Goal: Task Accomplishment & Management: Use online tool/utility

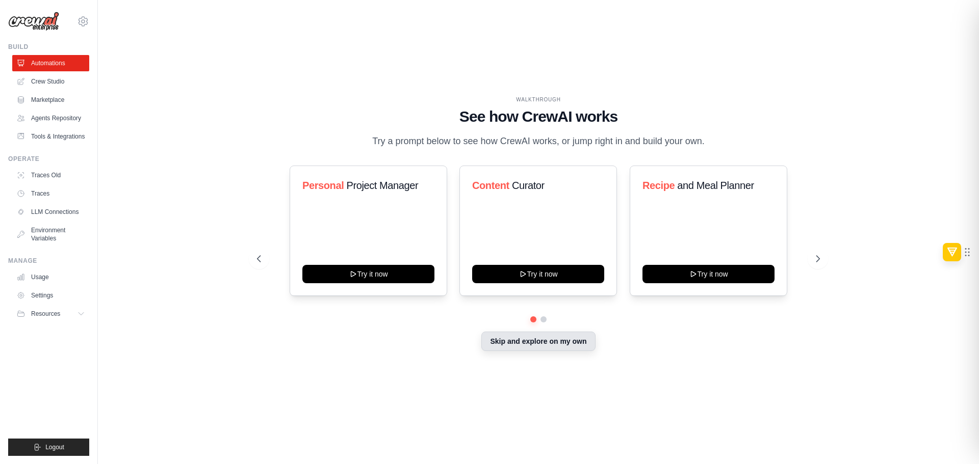
click at [519, 339] on button "Skip and explore on my own" at bounding box center [538, 341] width 114 height 19
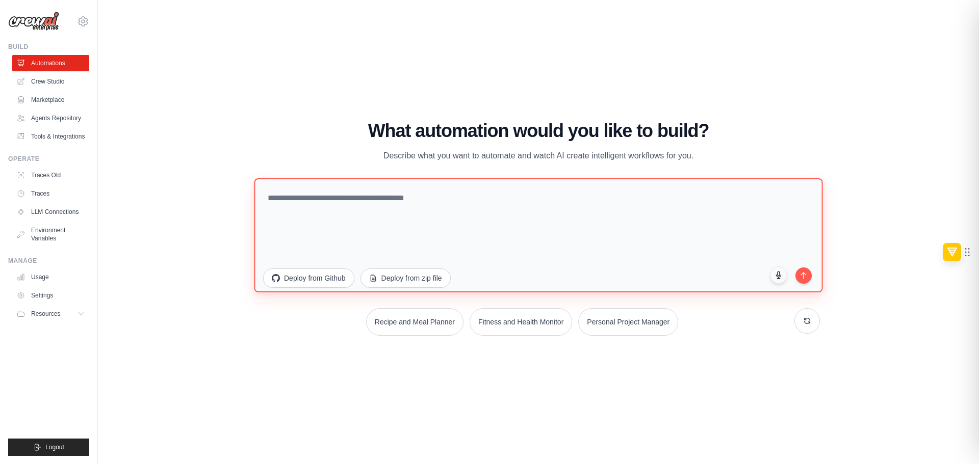
click at [504, 220] on textarea at bounding box center [538, 235] width 568 height 114
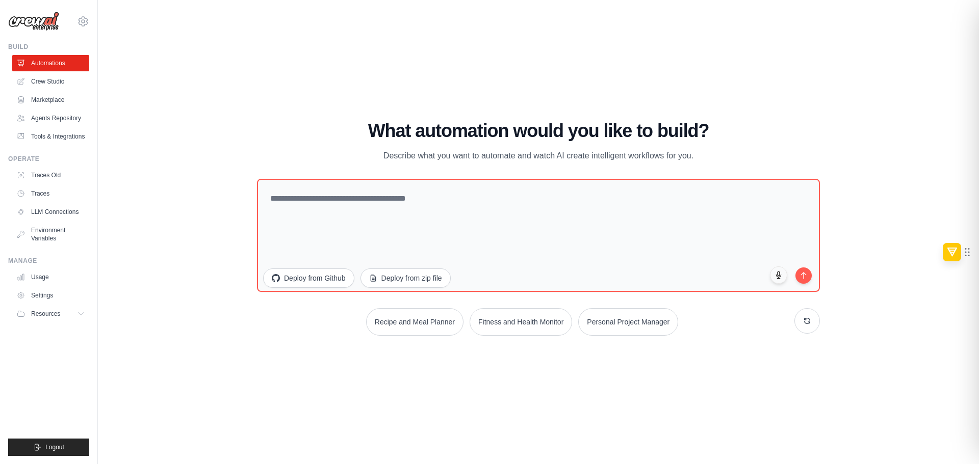
click at [513, 158] on p "Describe what you want to automate and watch AI create intelligent workflows fo…" at bounding box center [538, 155] width 343 height 13
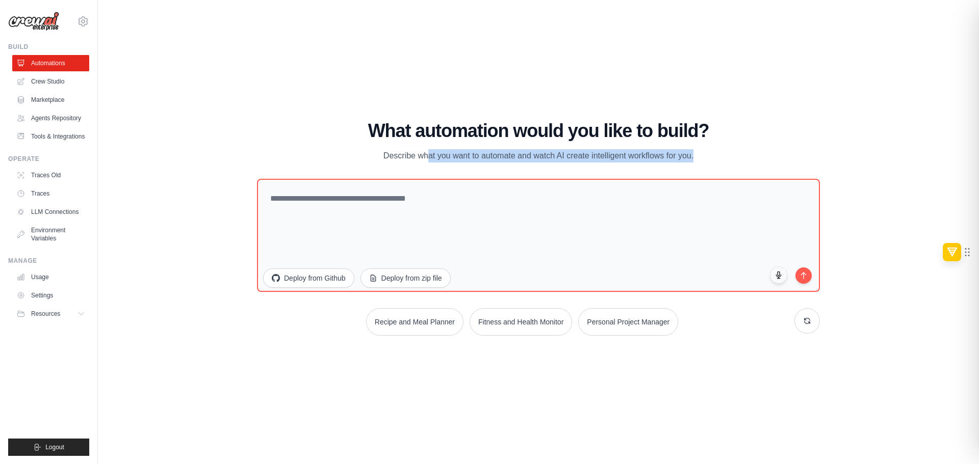
click at [591, 144] on div "What automation would you like to build? Describe what you want to automate and…" at bounding box center [538, 142] width 563 height 42
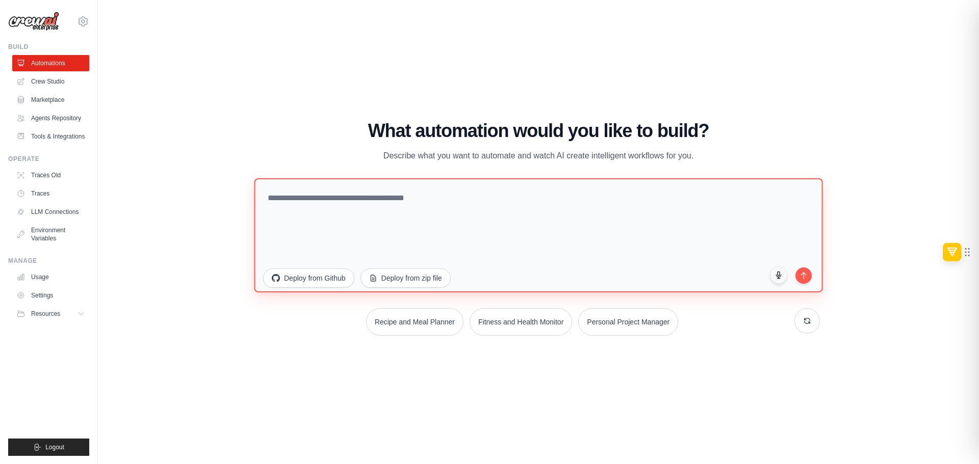
click at [493, 231] on textarea at bounding box center [538, 235] width 568 height 114
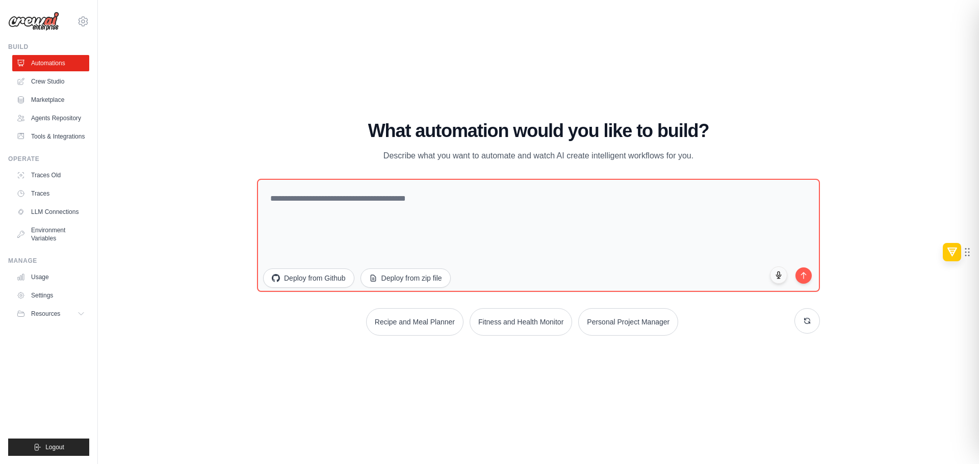
drag, startPoint x: 352, startPoint y: 120, endPoint x: 704, endPoint y: 159, distance: 354.4
click at [704, 159] on div "WALKTHROUGH See how CrewAI works Try a prompt below to see how CrewAI works, or…" at bounding box center [538, 232] width 848 height 444
copy div "What automation would you like to build? Describe what you want to automate and…"
click at [526, 178] on div "What automation would you like to build? Describe what you want to automate and…" at bounding box center [538, 228] width 563 height 215
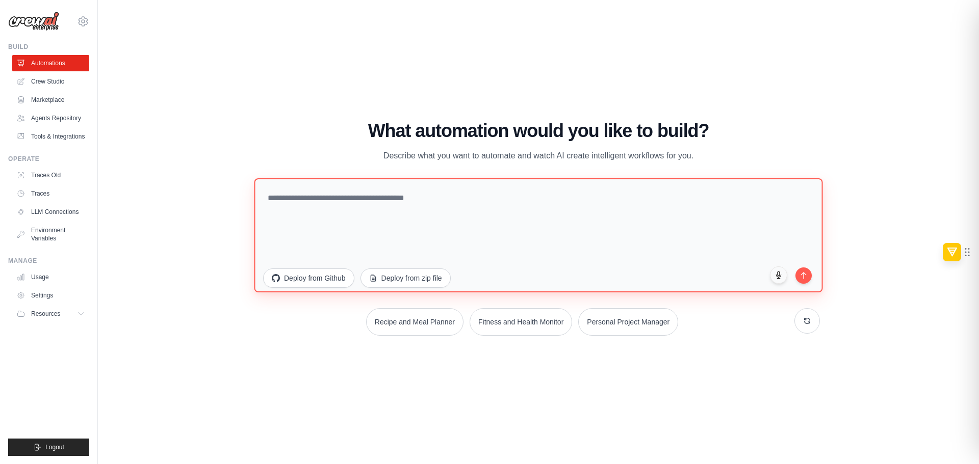
click at [521, 202] on textarea at bounding box center [538, 235] width 568 height 114
paste textarea "**********"
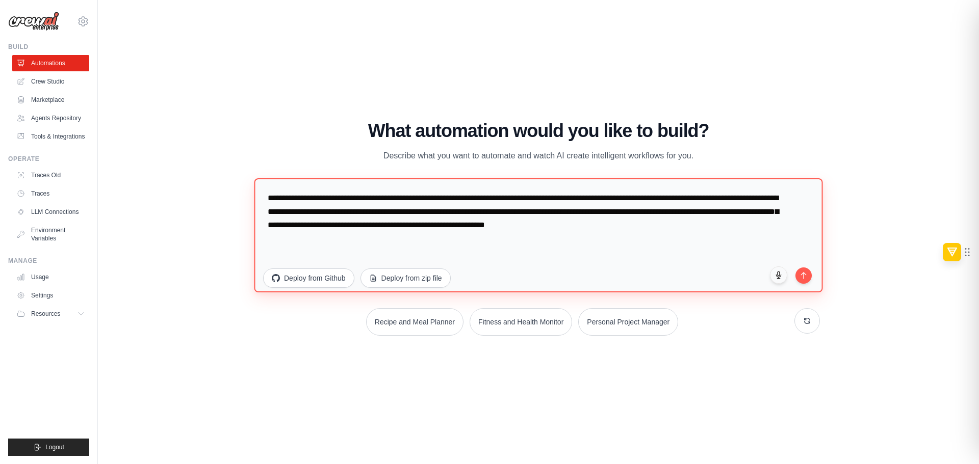
click at [268, 193] on textarea "**********" at bounding box center [538, 235] width 568 height 114
click at [698, 223] on textarea "**********" at bounding box center [538, 235] width 568 height 114
type textarea "**********"
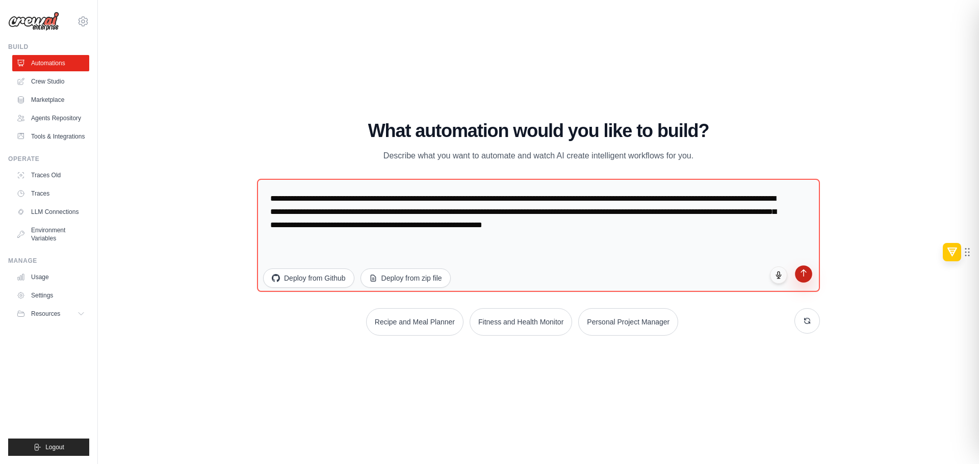
click at [805, 276] on icon "submit" at bounding box center [803, 273] width 9 height 9
click at [67, 315] on button "Resources" at bounding box center [51, 314] width 77 height 16
click at [66, 313] on button "Resources" at bounding box center [51, 314] width 77 height 16
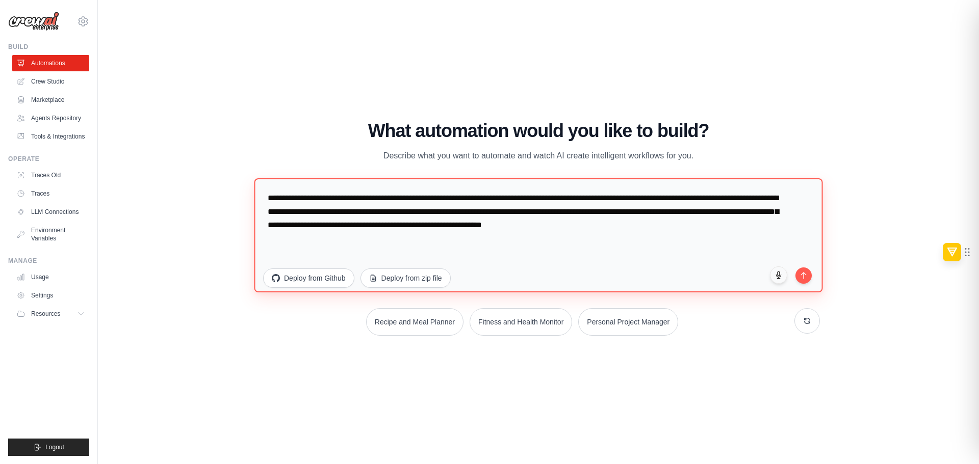
drag, startPoint x: 703, startPoint y: 235, endPoint x: 5, endPoint y: 115, distance: 709.1
click at [5, 115] on div "faezifeldman@gmail.com Settings Build Automations" at bounding box center [489, 232] width 979 height 464
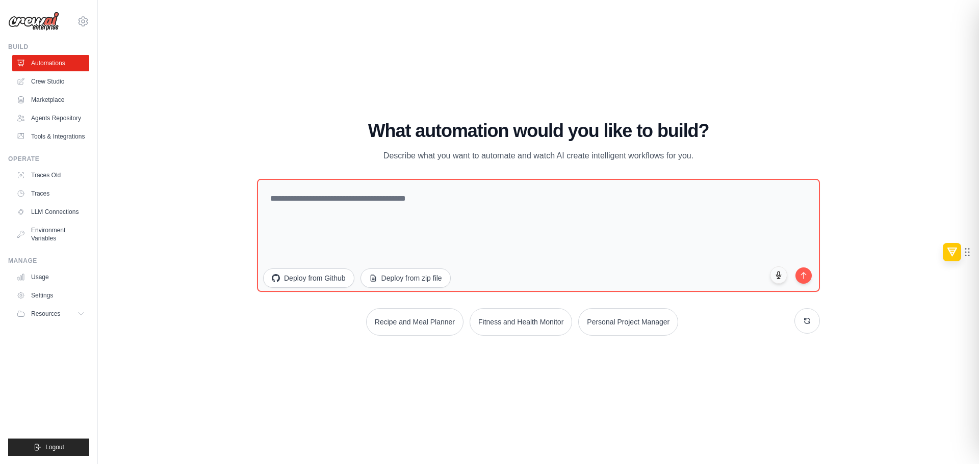
click at [438, 139] on h1 "What automation would you like to build?" at bounding box center [538, 131] width 563 height 20
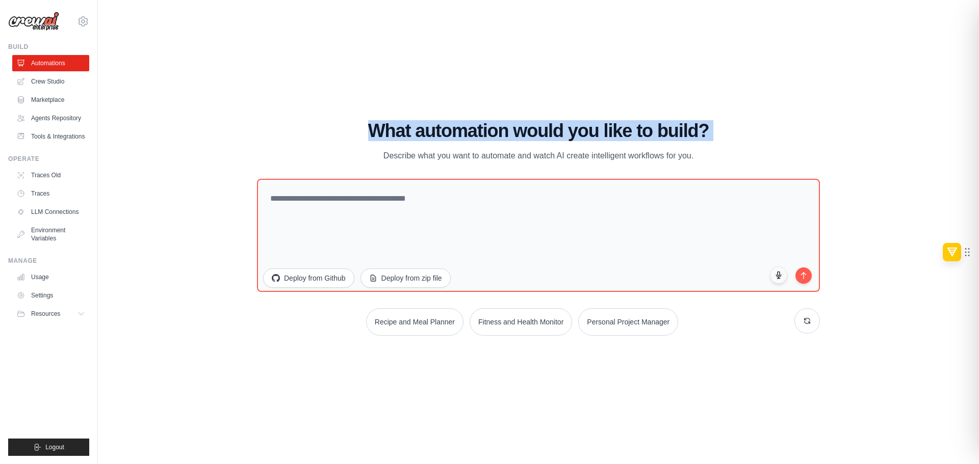
click at [439, 139] on h1 "What automation would you like to build?" at bounding box center [538, 131] width 563 height 20
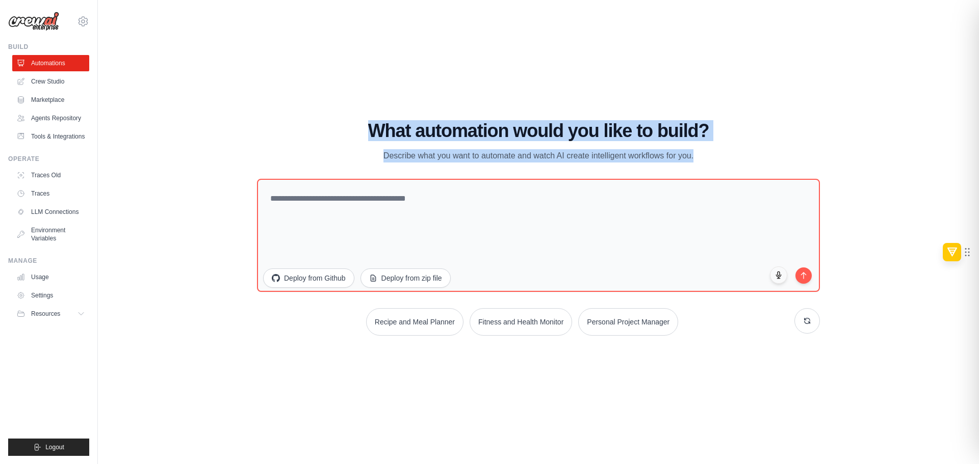
click at [693, 155] on p "Describe what you want to automate and watch AI create intelligent workflows fo…" at bounding box center [538, 155] width 343 height 13
copy div "What automation would you like to build? Describe what you want to automate and…"
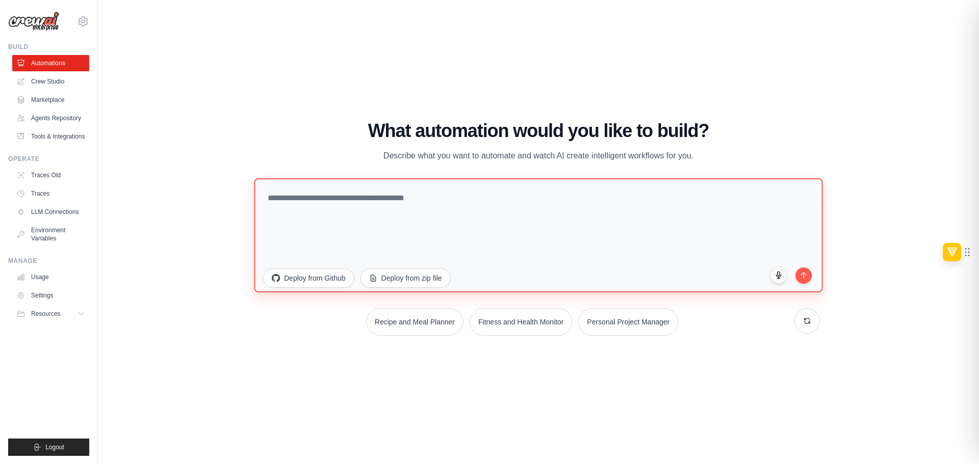
click at [510, 215] on textarea at bounding box center [538, 235] width 568 height 114
click at [571, 245] on textarea at bounding box center [538, 235] width 568 height 114
paste textarea "**********"
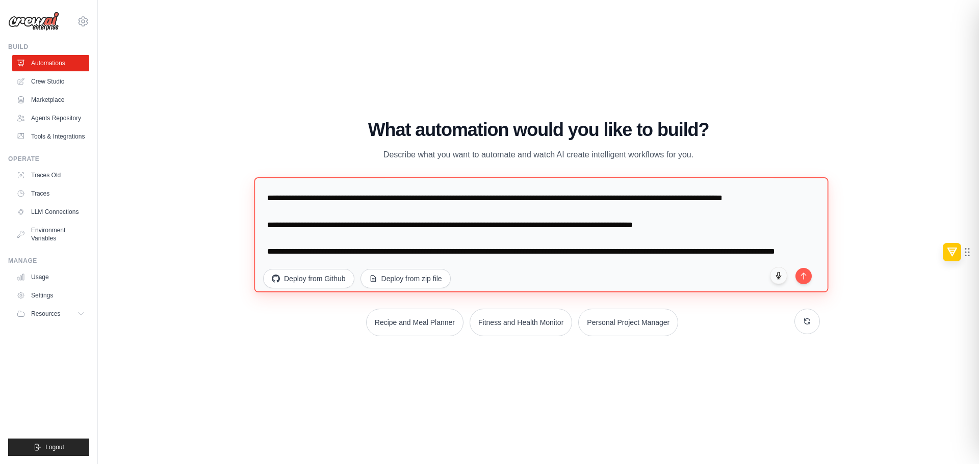
scroll to position [265, 0]
type textarea "**********"
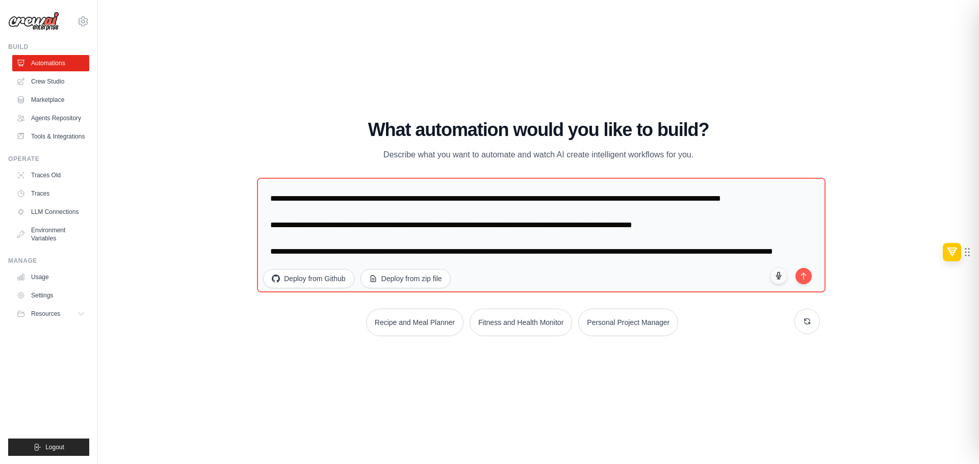
click at [671, 359] on div "WALKTHROUGH See how CrewAI works Try a prompt below to see how CrewAI works, or…" at bounding box center [538, 232] width 848 height 444
click at [803, 281] on button "submit" at bounding box center [803, 274] width 17 height 17
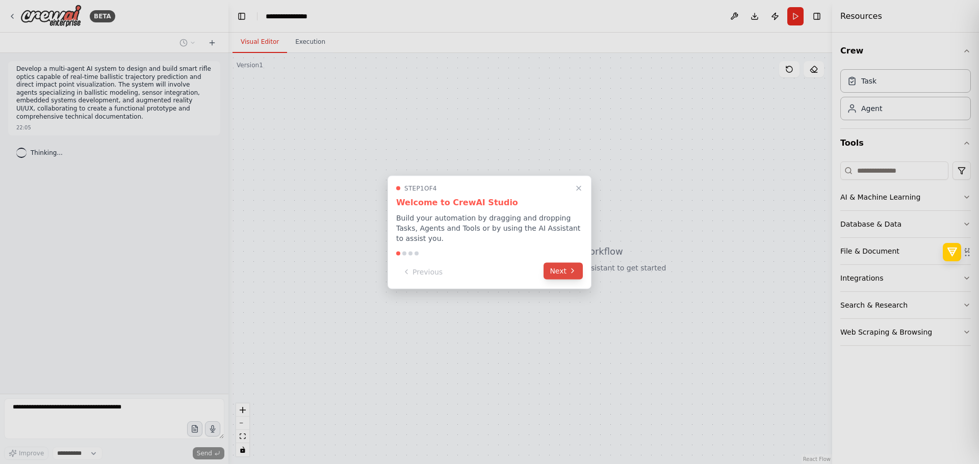
click at [570, 267] on icon at bounding box center [572, 271] width 8 height 8
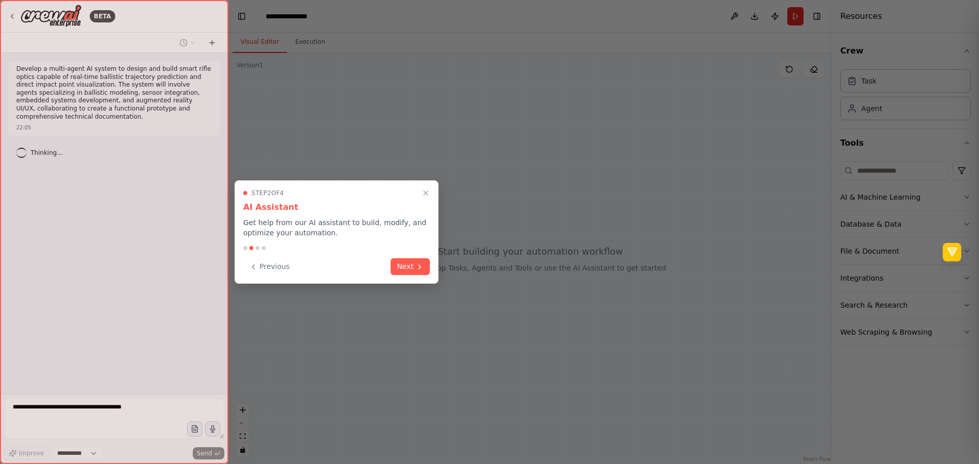
select select "****"
click at [416, 282] on div "Step 2 of 4 AI Assistant Get help from our AI assistant to build, modify, and o…" at bounding box center [336, 231] width 204 height 103
click at [415, 269] on icon at bounding box center [419, 266] width 8 height 8
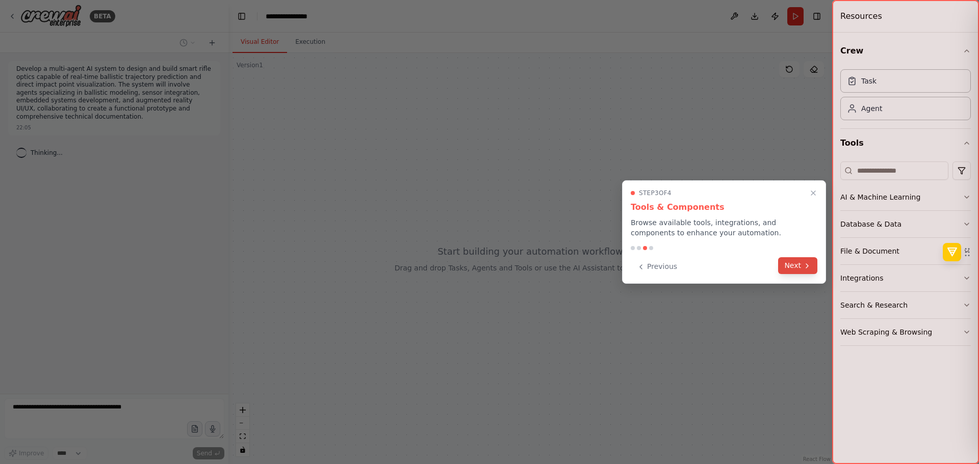
click at [794, 270] on button "Next" at bounding box center [797, 265] width 39 height 17
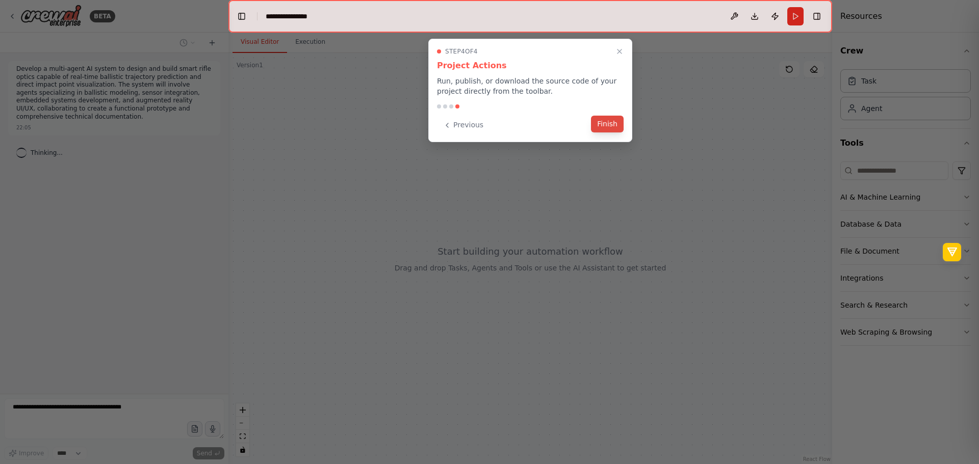
click at [602, 123] on button "Finish" at bounding box center [607, 124] width 33 height 17
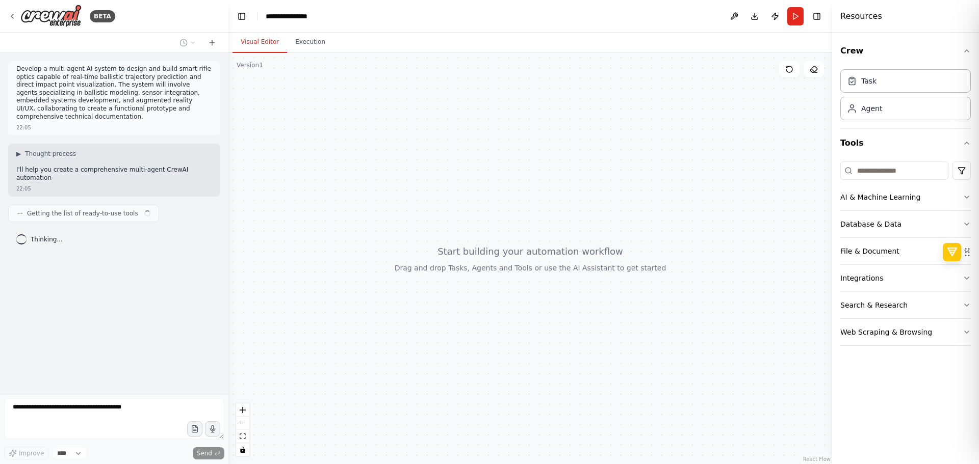
click at [295, 22] on header "**********" at bounding box center [529, 16] width 603 height 33
click at [296, 14] on div "**********" at bounding box center [291, 16] width 51 height 10
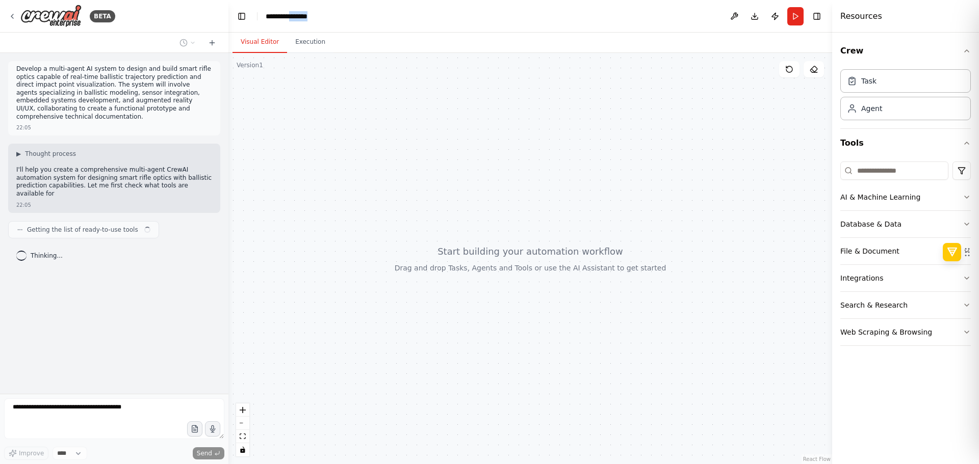
click at [296, 14] on div "**********" at bounding box center [304, 16] width 76 height 10
click at [295, 14] on div "**********" at bounding box center [304, 16] width 76 height 10
click at [331, 38] on div "Visual Editor Execution" at bounding box center [529, 43] width 603 height 20
click at [324, 18] on icon "breadcrumb" at bounding box center [324, 16] width 7 height 7
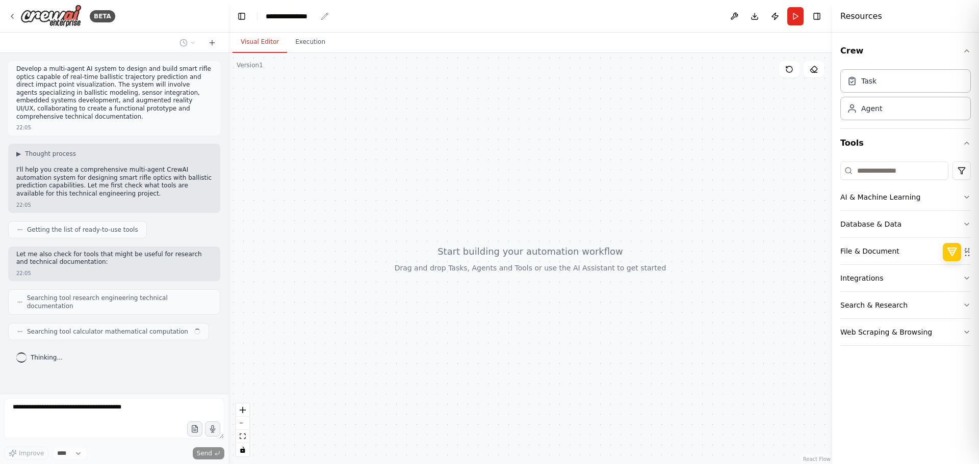
click at [278, 15] on div "**********" at bounding box center [291, 16] width 51 height 10
click at [278, 15] on div "**********" at bounding box center [304, 16] width 76 height 10
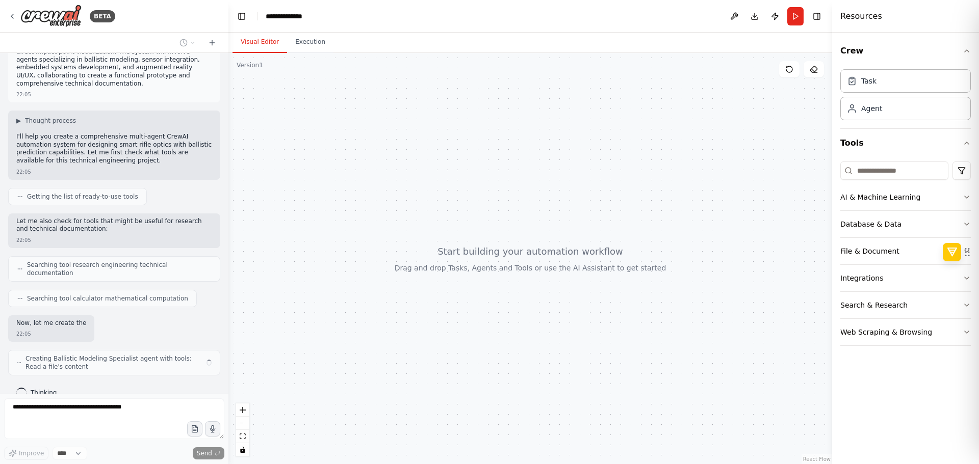
click at [352, 96] on div at bounding box center [529, 258] width 603 height 411
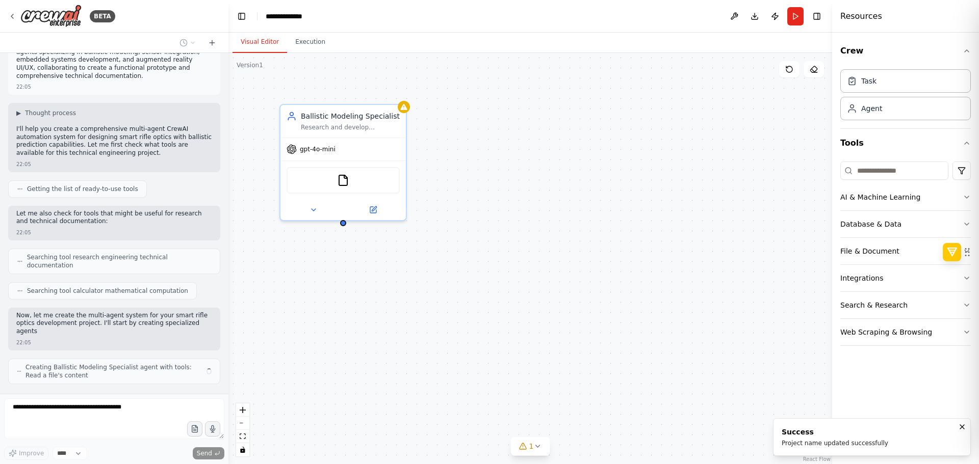
scroll to position [49, 0]
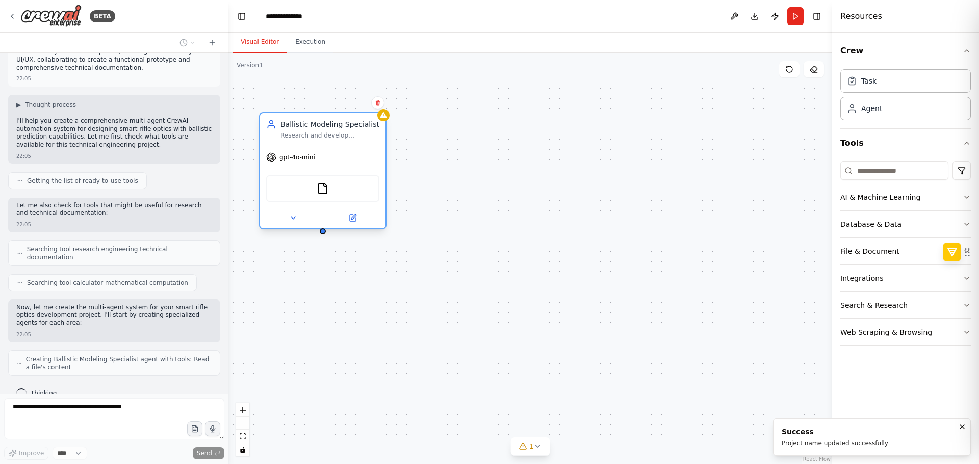
drag, startPoint x: 336, startPoint y: 135, endPoint x: 302, endPoint y: 140, distance: 34.5
click at [302, 140] on div "Ballistic Modeling Specialist Research and develop mathematical models for real…" at bounding box center [322, 129] width 125 height 33
click at [539, 219] on div "Ballistic Modeling Specialist Research and develop mathematical models for real…" at bounding box center [529, 258] width 603 height 411
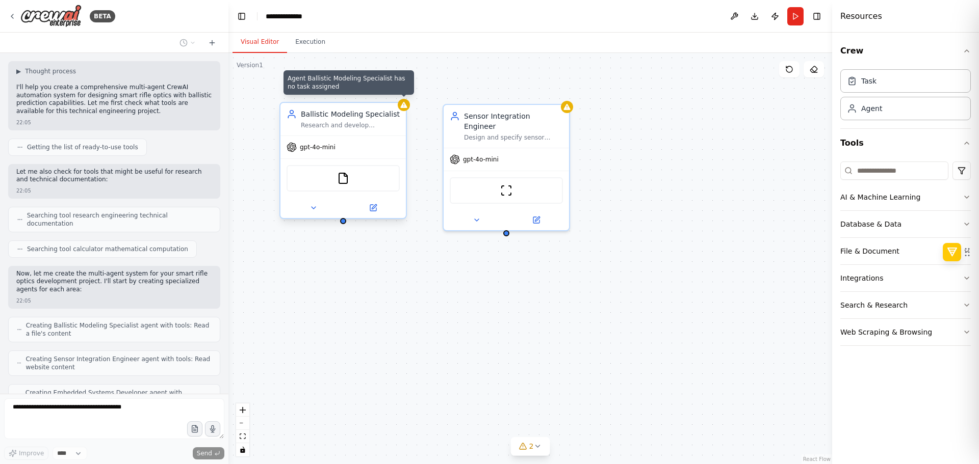
scroll to position [116, 0]
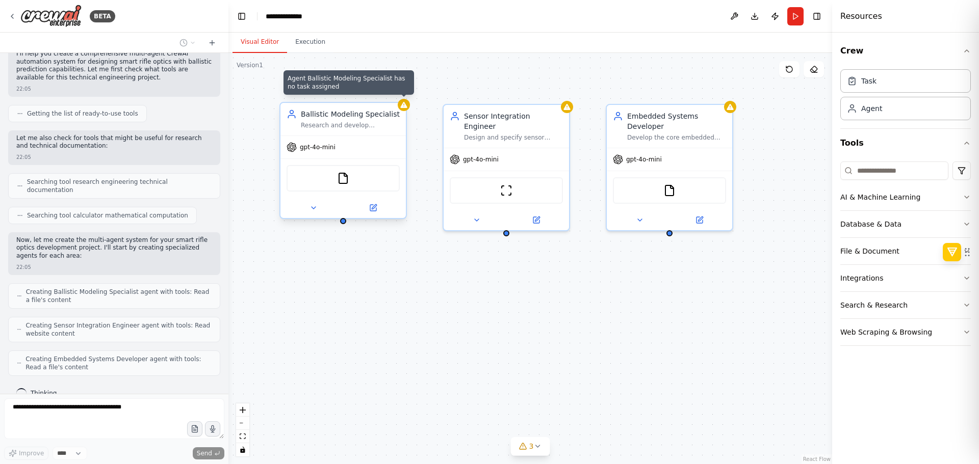
click at [404, 106] on icon at bounding box center [403, 105] width 7 height 6
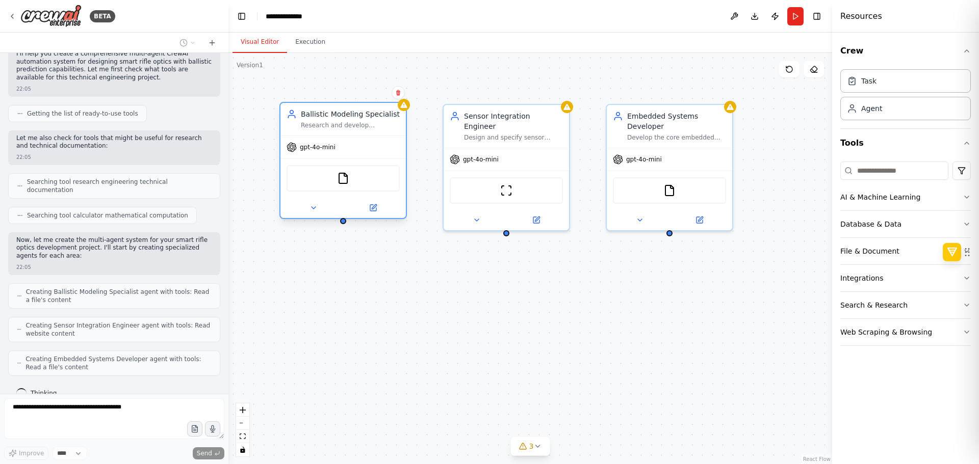
click at [457, 303] on div "Ballistic Modeling Specialist Research and develop mathematical models for real…" at bounding box center [529, 258] width 603 height 411
click at [469, 153] on div "gpt-4o-mini" at bounding box center [505, 157] width 125 height 22
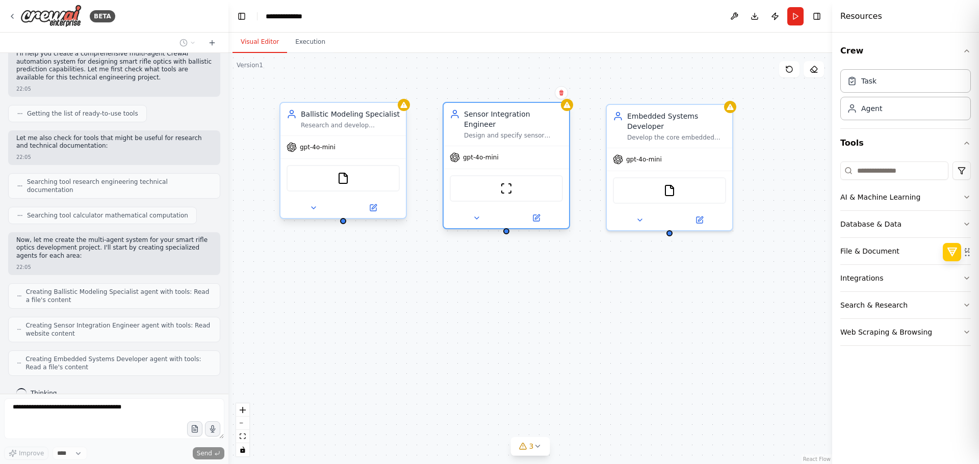
click at [469, 153] on div "gpt-4o-mini" at bounding box center [505, 157] width 125 height 22
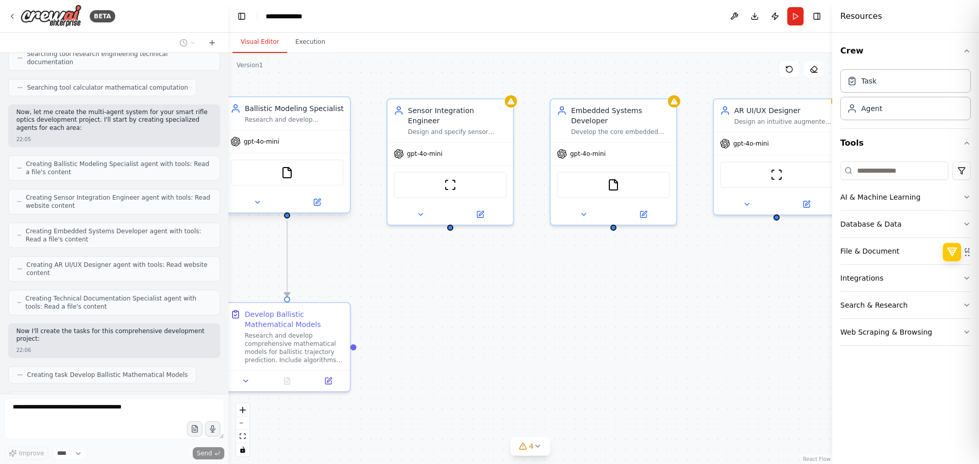
scroll to position [270, 0]
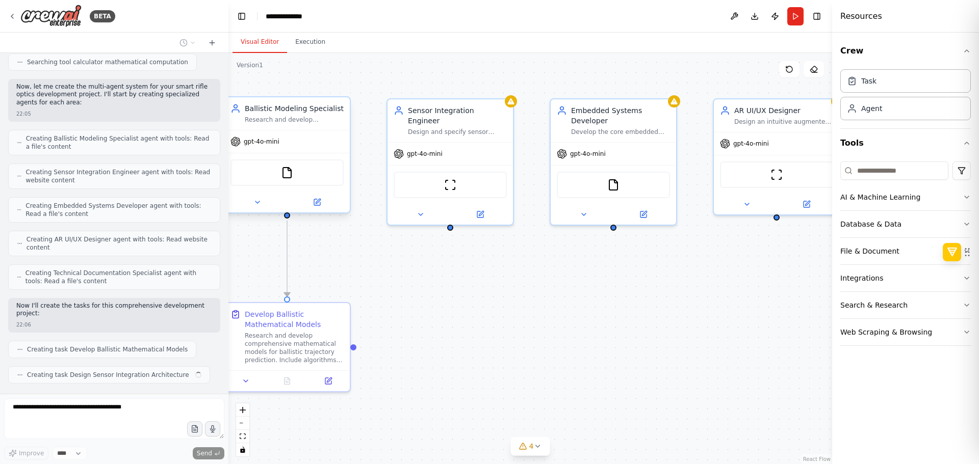
drag, startPoint x: 562, startPoint y: 303, endPoint x: 525, endPoint y: 298, distance: 37.6
click at [525, 298] on div ".deletable-edge-delete-btn { width: 20px; height: 20px; border: 0px solid #ffff…" at bounding box center [529, 258] width 603 height 411
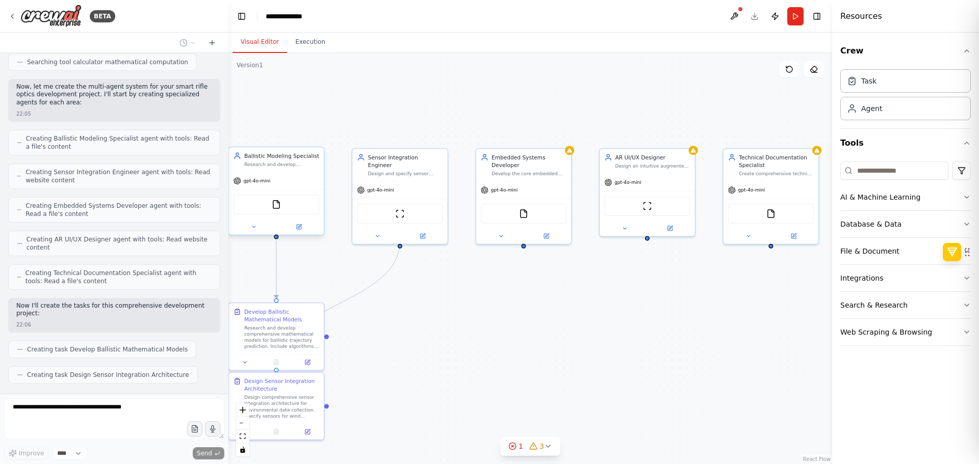
drag, startPoint x: 627, startPoint y: 302, endPoint x: 544, endPoint y: 303, distance: 83.1
click at [544, 303] on div ".deletable-edge-delete-btn { width: 20px; height: 20px; border: 0px solid #ffff…" at bounding box center [529, 258] width 603 height 411
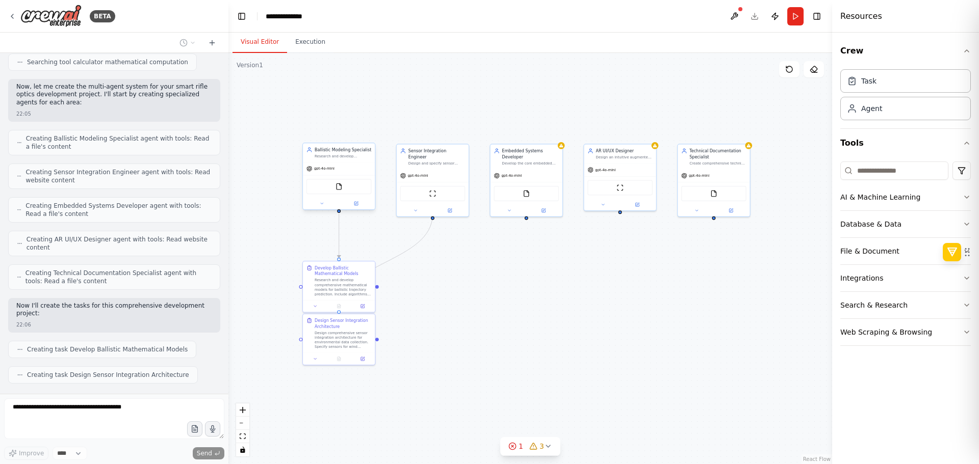
drag, startPoint x: 553, startPoint y: 356, endPoint x: 553, endPoint y: 307, distance: 48.4
click at [553, 307] on div ".deletable-edge-delete-btn { width: 20px; height: 20px; border: 0px solid #ffff…" at bounding box center [529, 258] width 603 height 411
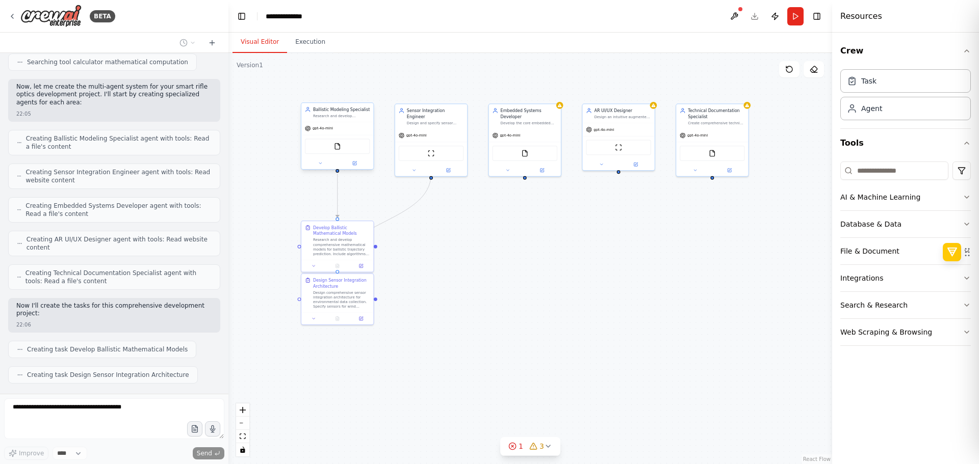
drag, startPoint x: 554, startPoint y: 312, endPoint x: 551, endPoint y: 277, distance: 34.7
click at [551, 277] on div ".deletable-edge-delete-btn { width: 20px; height: 20px; border: 0px solid #ffff…" at bounding box center [529, 258] width 603 height 411
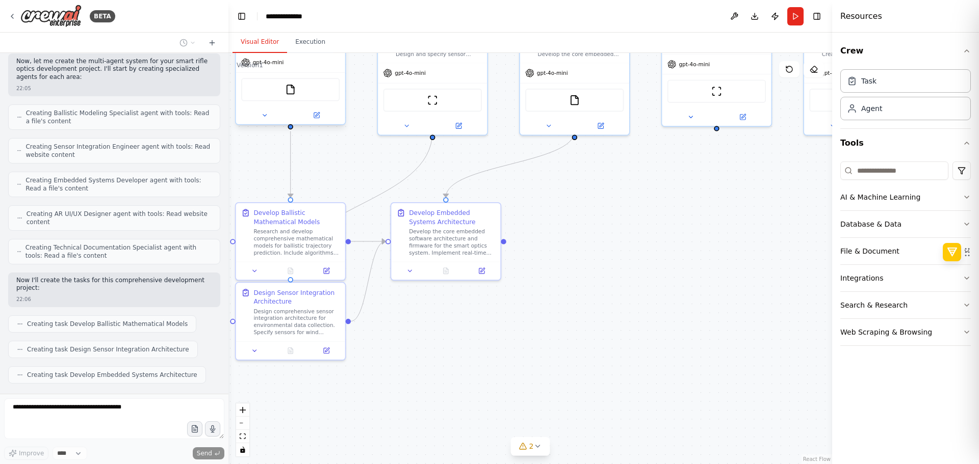
click at [550, 334] on div ".deletable-edge-delete-btn { width: 20px; height: 20px; border: 0px solid #ffff…" at bounding box center [529, 258] width 603 height 411
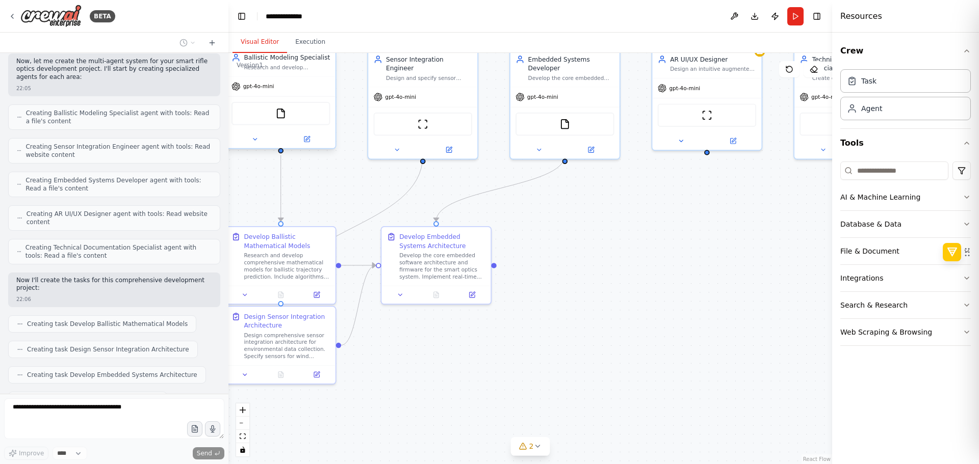
scroll to position [321, 0]
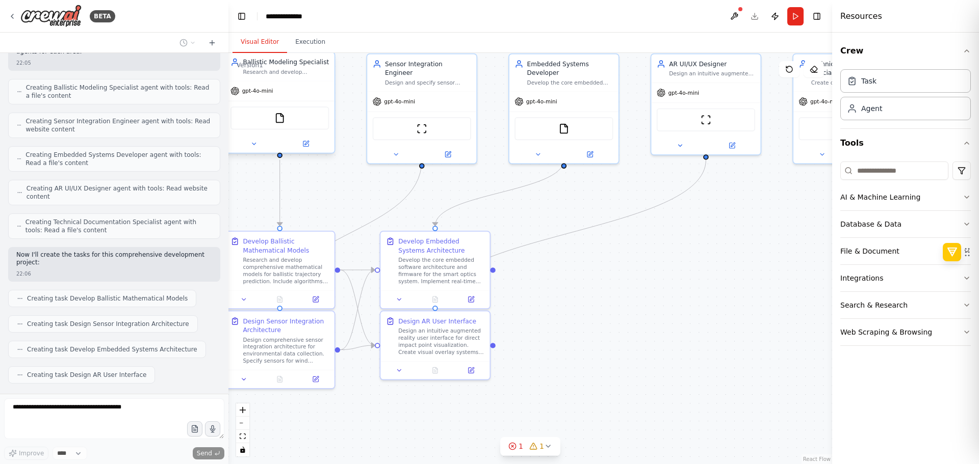
drag, startPoint x: 580, startPoint y: 311, endPoint x: 569, endPoint y: 340, distance: 30.5
click at [569, 340] on div ".deletable-edge-delete-btn { width: 20px; height: 20px; border: 0px solid #ffff…" at bounding box center [529, 258] width 603 height 411
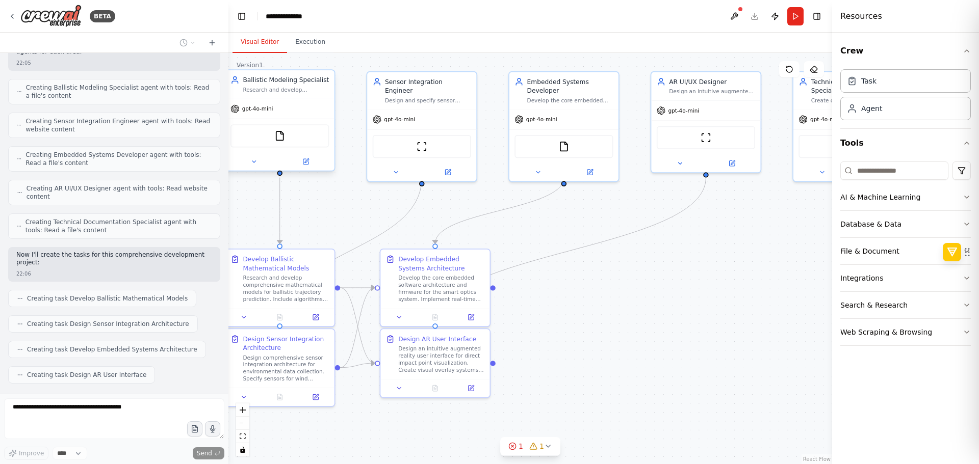
scroll to position [354, 0]
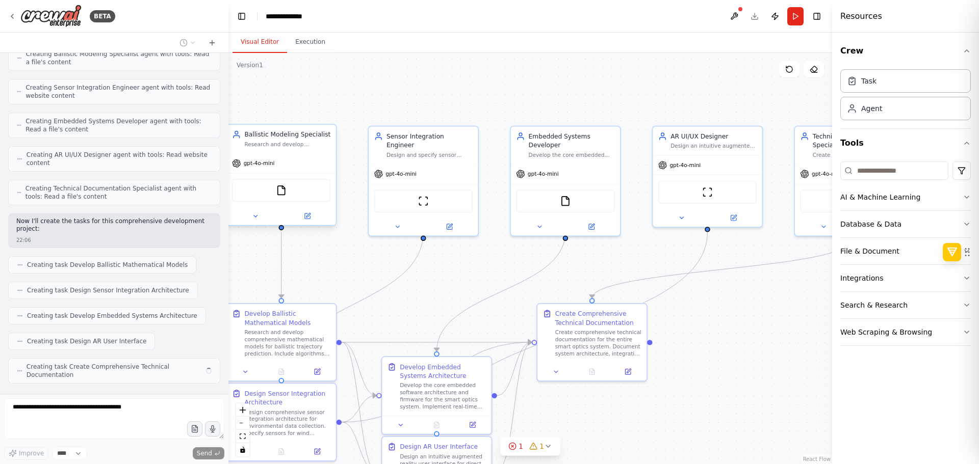
drag, startPoint x: 569, startPoint y: 340, endPoint x: 570, endPoint y: 412, distance: 72.4
click at [570, 412] on div ".deletable-edge-delete-btn { width: 20px; height: 20px; border: 0px solid #ffff…" at bounding box center [529, 258] width 603 height 411
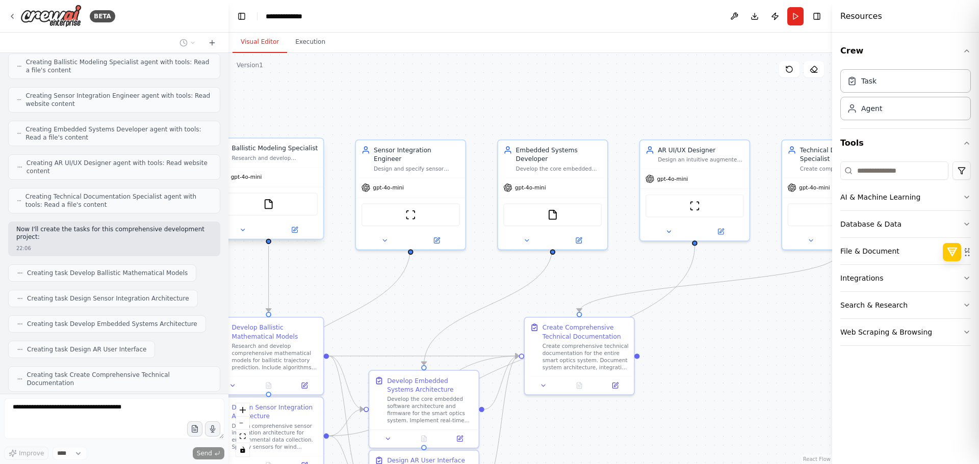
drag, startPoint x: 661, startPoint y: 407, endPoint x: 648, endPoint y: 367, distance: 41.9
click at [651, 423] on div ".deletable-edge-delete-btn { width: 20px; height: 20px; border: 0px solid #ffff…" at bounding box center [529, 258] width 603 height 411
click at [542, 198] on div "FileReadTool" at bounding box center [555, 215] width 109 height 34
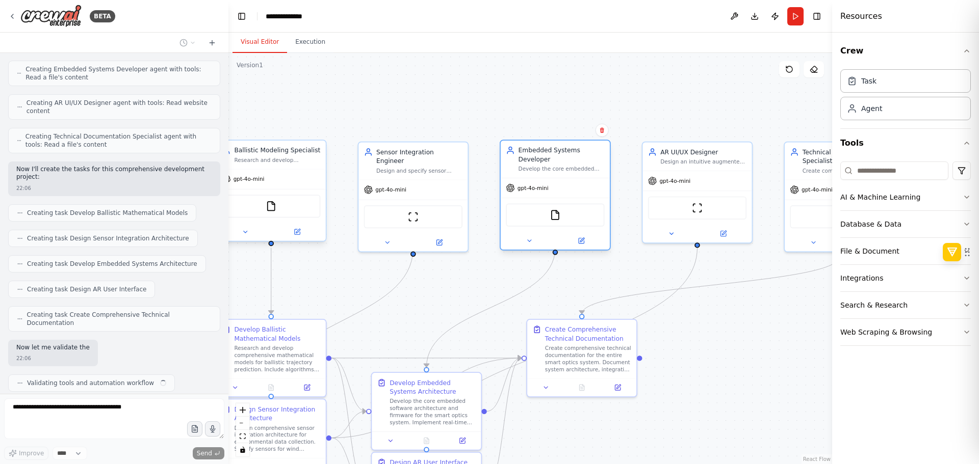
click at [541, 185] on div "gpt-4o-mini" at bounding box center [555, 187] width 109 height 19
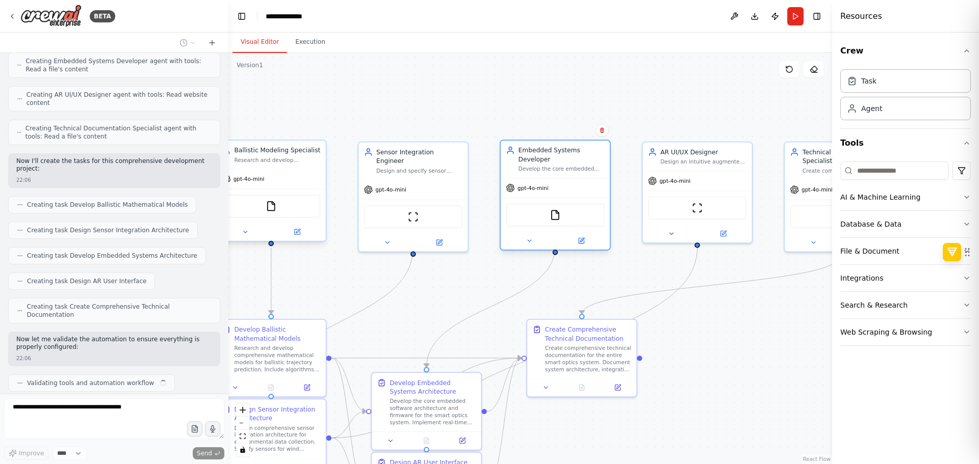
click at [541, 185] on div "gpt-4o-mini" at bounding box center [555, 187] width 109 height 19
drag, startPoint x: 541, startPoint y: 185, endPoint x: 517, endPoint y: 171, distance: 27.2
click at [517, 178] on div "gpt-4o-mini" at bounding box center [555, 187] width 109 height 19
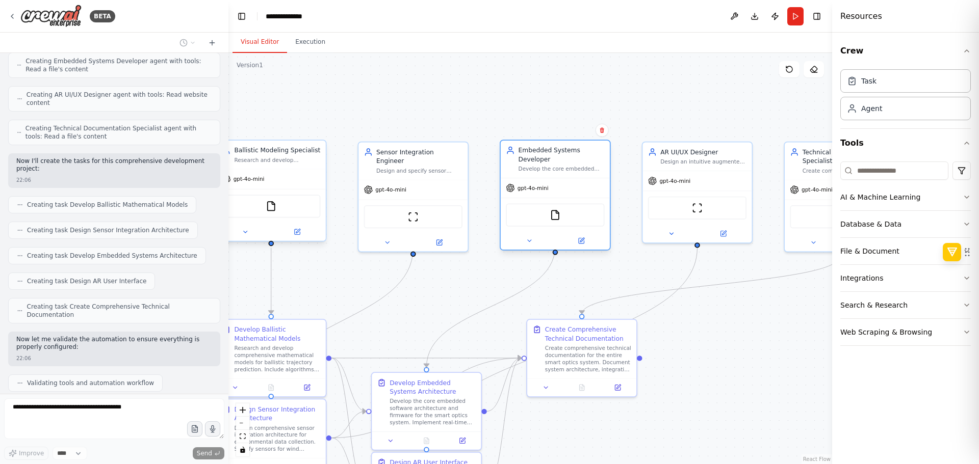
click at [517, 178] on div "gpt-4o-mini" at bounding box center [555, 187] width 109 height 19
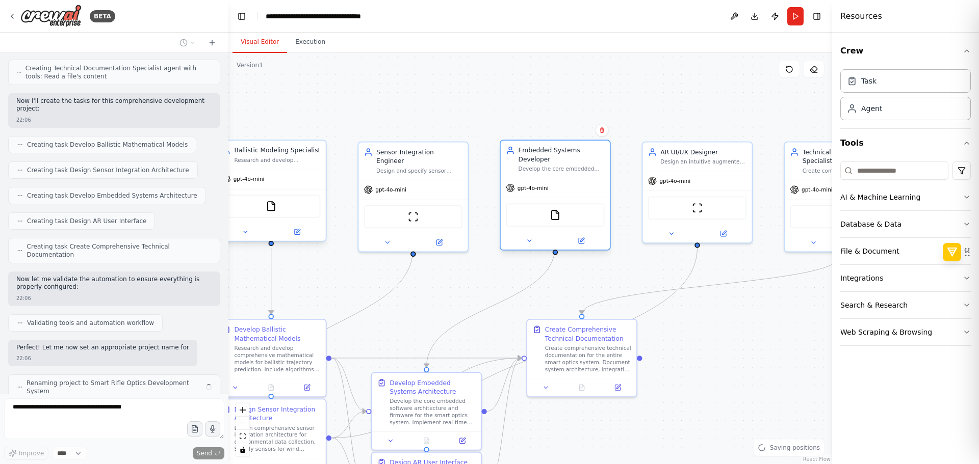
scroll to position [483, 0]
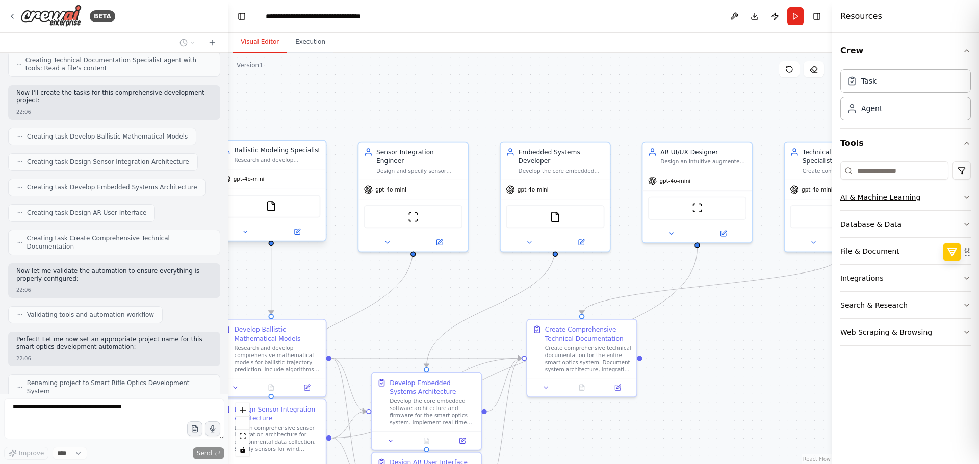
drag, startPoint x: 862, startPoint y: 200, endPoint x: 949, endPoint y: 203, distance: 86.2
click at [949, 203] on button "AI & Machine Learning" at bounding box center [905, 197] width 130 height 27
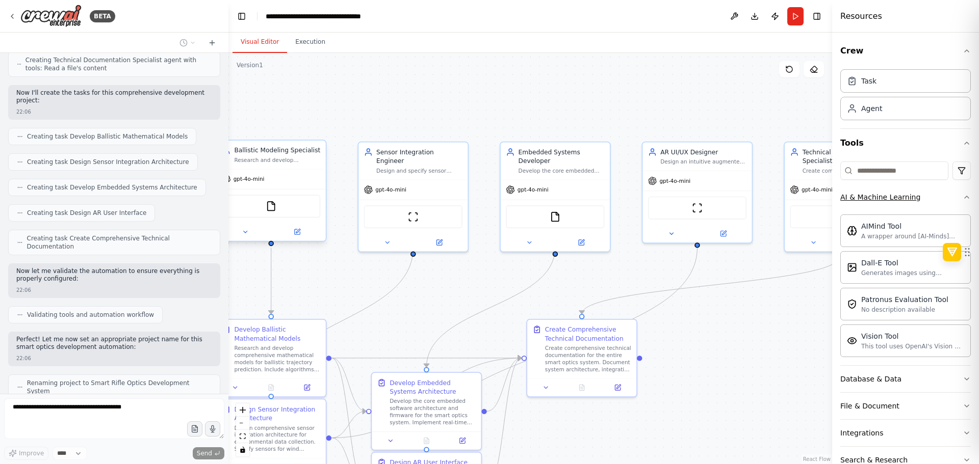
click at [962, 196] on icon "button" at bounding box center [966, 197] width 8 height 8
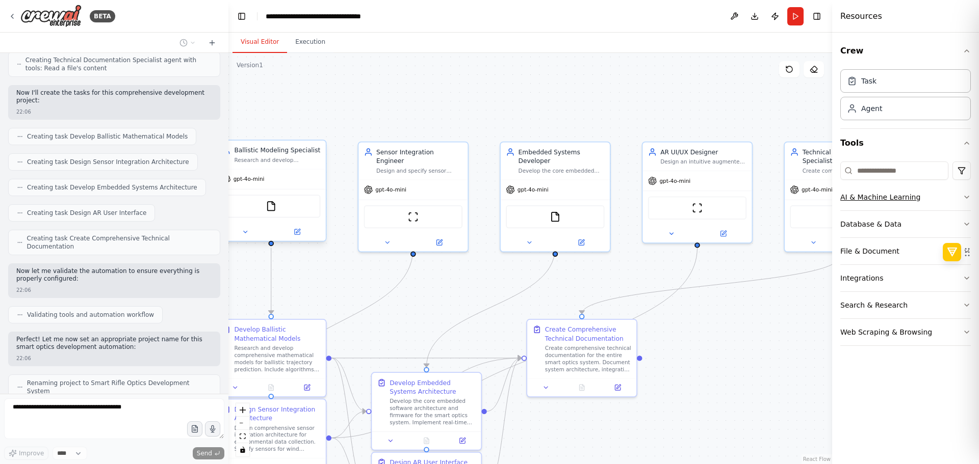
click at [958, 196] on button "AI & Machine Learning" at bounding box center [905, 197] width 130 height 27
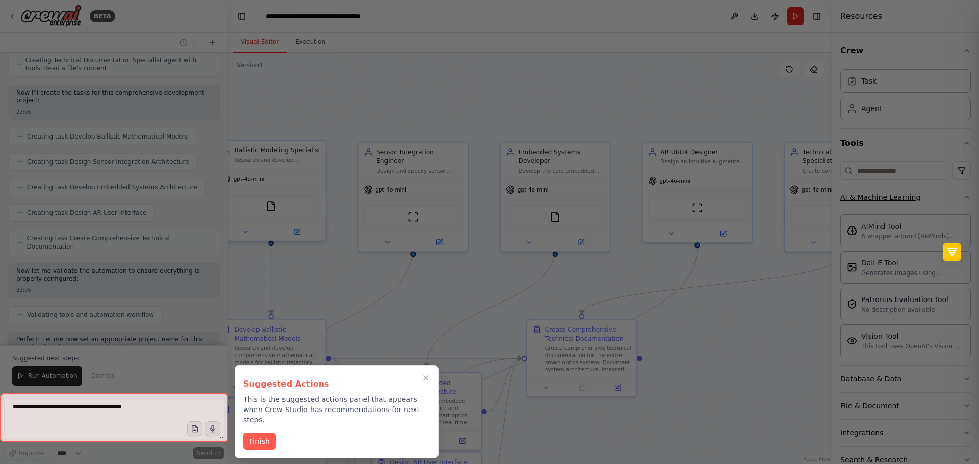
click at [940, 197] on div at bounding box center [489, 232] width 979 height 464
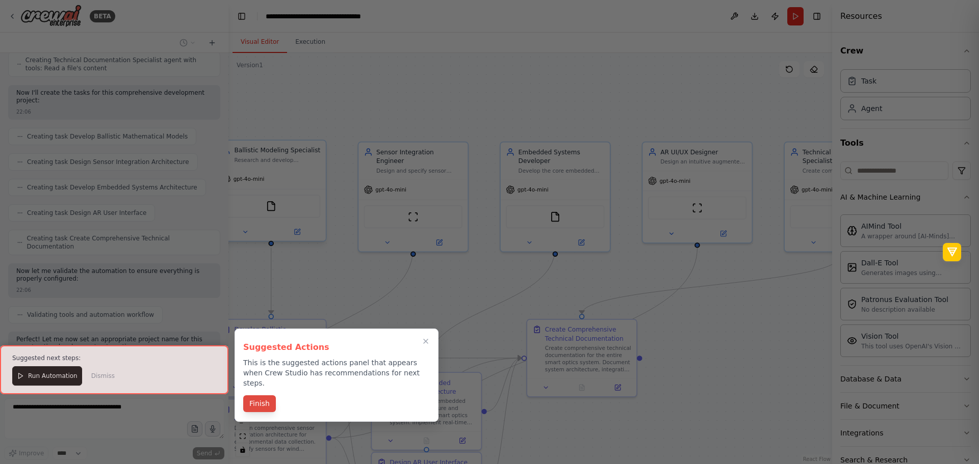
click at [271, 396] on button "Finish" at bounding box center [259, 404] width 33 height 17
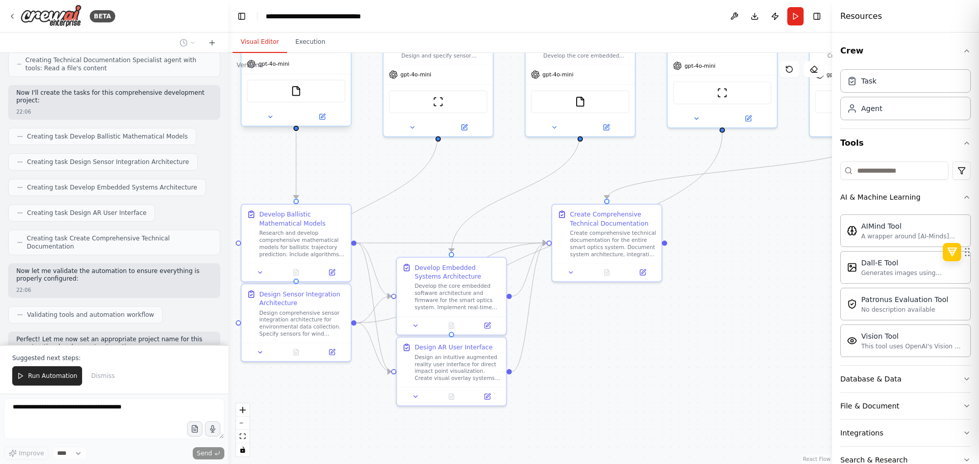
drag, startPoint x: 642, startPoint y: 423, endPoint x: 673, endPoint y: 294, distance: 132.2
click at [673, 294] on div ".deletable-edge-delete-btn { width: 20px; height: 20px; border: 0px solid #ffff…" at bounding box center [529, 258] width 603 height 411
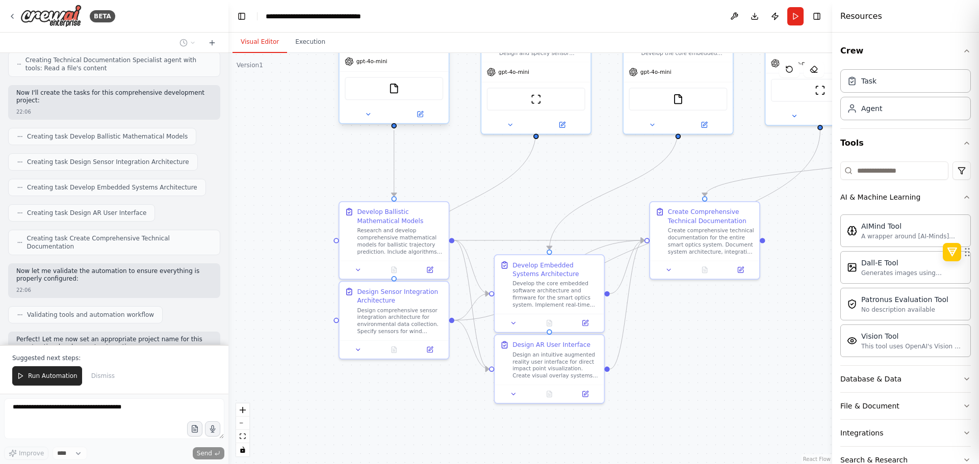
drag, startPoint x: 551, startPoint y: 365, endPoint x: 643, endPoint y: 376, distance: 92.4
click at [643, 376] on div ".deletable-edge-delete-btn { width: 20px; height: 20px; border: 0px solid #ffff…" at bounding box center [529, 258] width 603 height 411
click at [529, 367] on div "Design an intuitive augmented reality user interface for direct impact point vi…" at bounding box center [555, 364] width 86 height 29
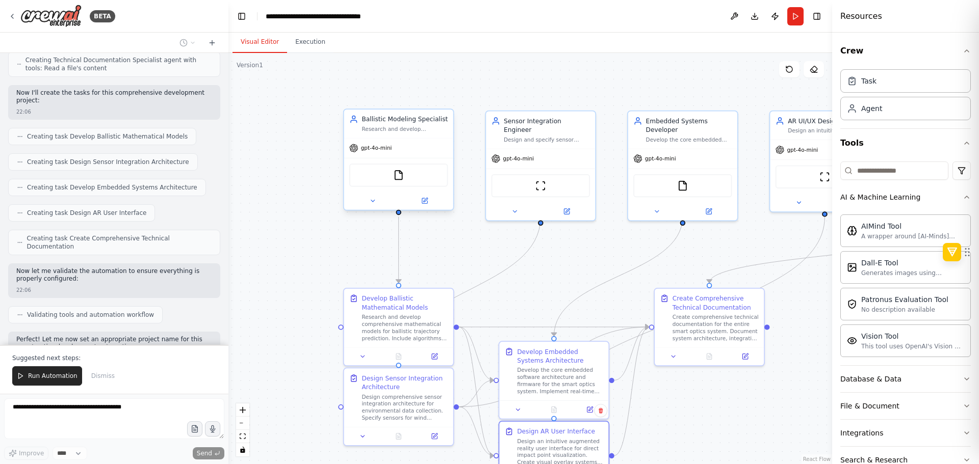
drag, startPoint x: 564, startPoint y: 204, endPoint x: 569, endPoint y: 291, distance: 86.8
click at [569, 291] on div ".deletable-edge-delete-btn { width: 20px; height: 20px; border: 0px solid #ffff…" at bounding box center [529, 258] width 603 height 411
click at [363, 128] on div "Research and develop mathematical models for real-time ballistic trajectory pre…" at bounding box center [404, 128] width 86 height 7
click at [382, 145] on span "gpt-4o-mini" at bounding box center [376, 148] width 31 height 7
drag, startPoint x: 382, startPoint y: 145, endPoint x: 366, endPoint y: 145, distance: 16.3
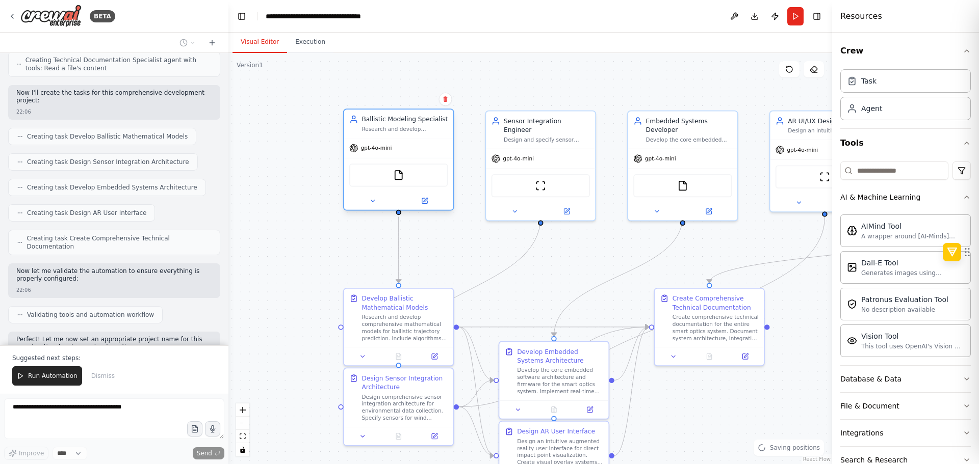
click at [366, 145] on span "gpt-4o-mini" at bounding box center [376, 148] width 31 height 7
click at [365, 145] on span "gpt-4o-mini" at bounding box center [376, 148] width 31 height 7
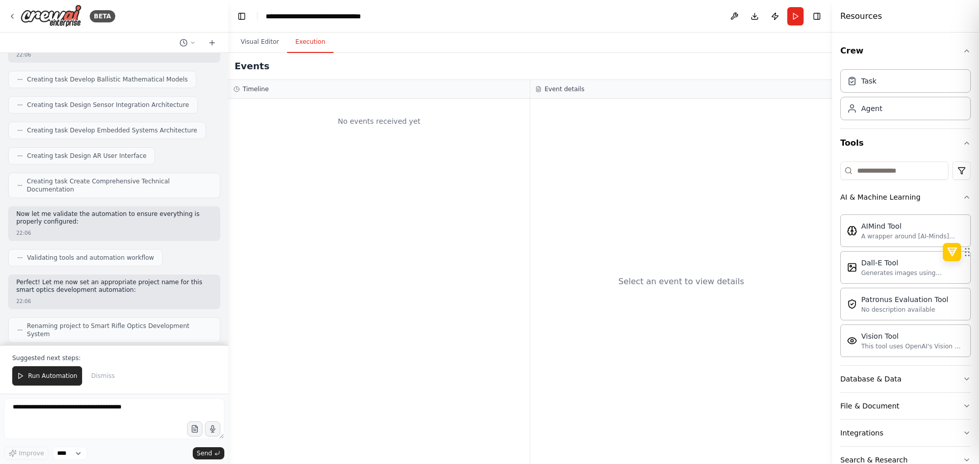
click at [296, 50] on button "Execution" at bounding box center [310, 42] width 46 height 21
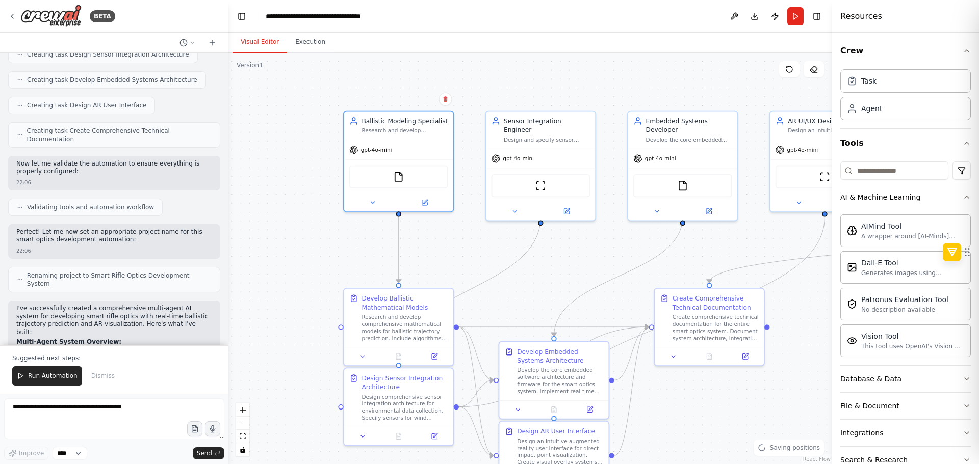
click at [271, 44] on button "Visual Editor" at bounding box center [259, 42] width 55 height 21
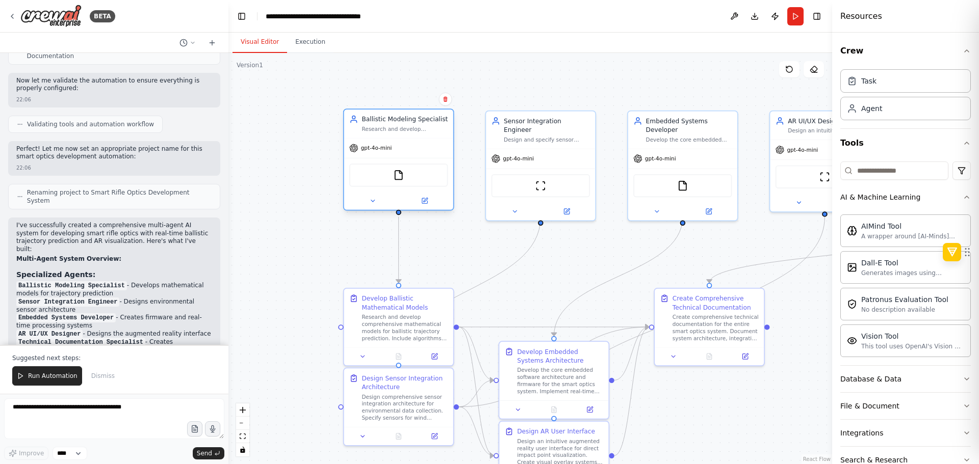
click at [404, 144] on div "gpt-4o-mini" at bounding box center [398, 148] width 109 height 19
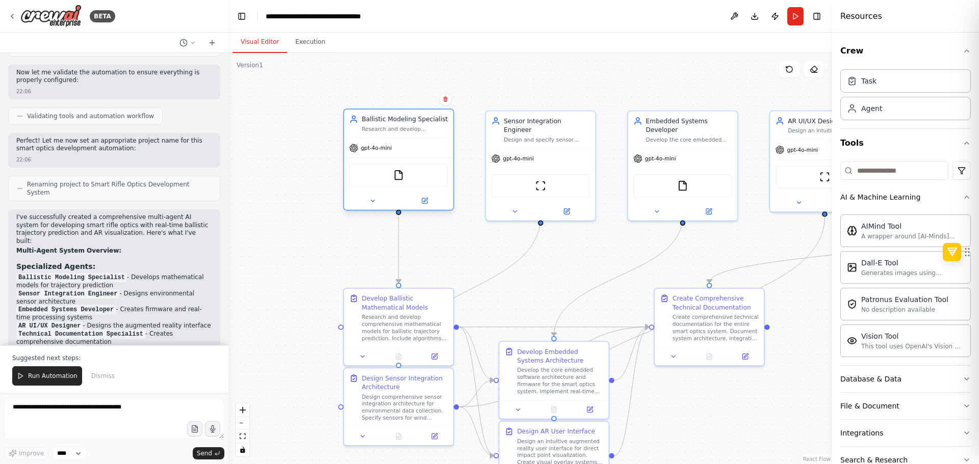
click at [404, 144] on div "gpt-4o-mini" at bounding box center [398, 148] width 109 height 19
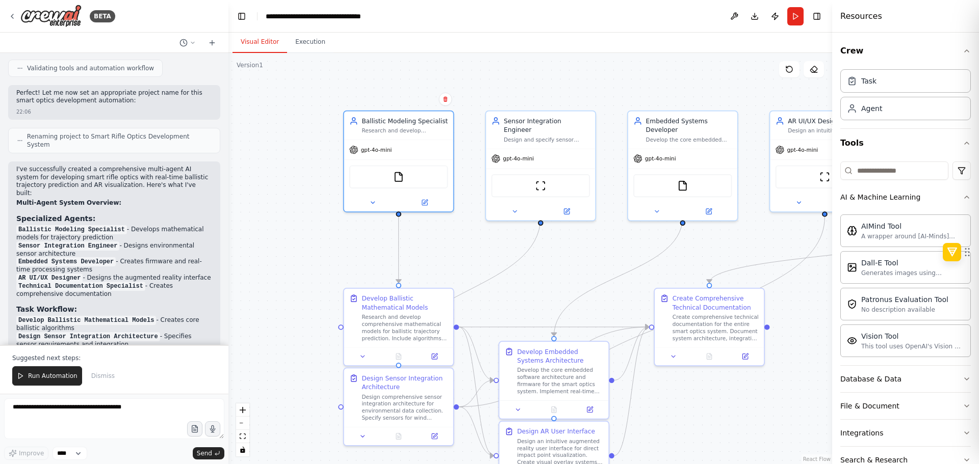
click at [313, 199] on div ".deletable-edge-delete-btn { width: 20px; height: 20px; border: 0px solid #ffff…" at bounding box center [529, 258] width 603 height 411
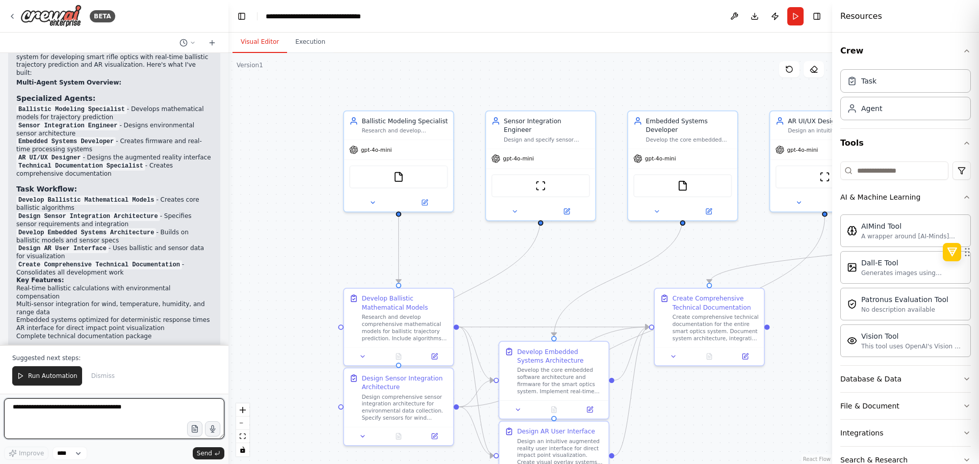
click at [107, 427] on textarea at bounding box center [114, 419] width 220 height 41
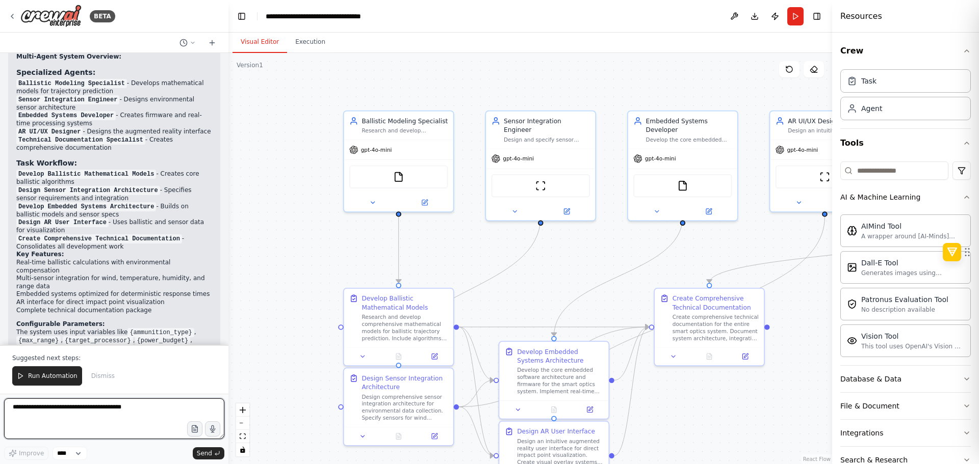
scroll to position [884, 0]
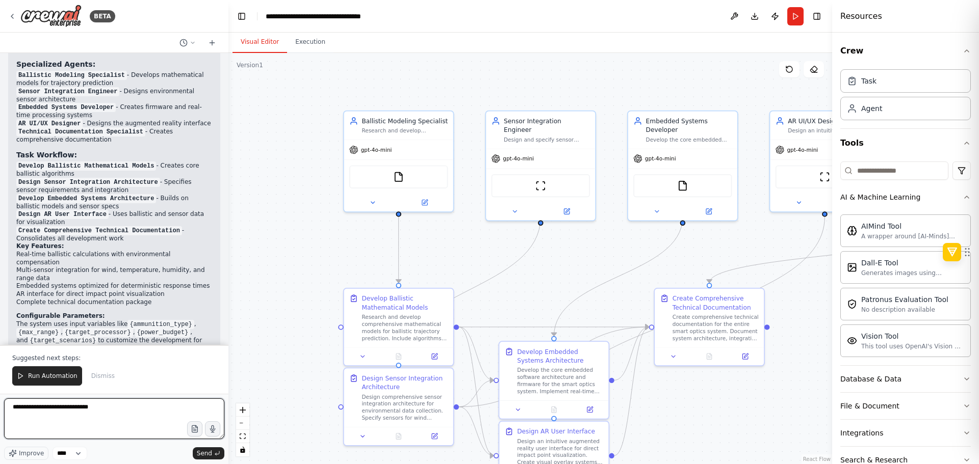
type textarea "**********"
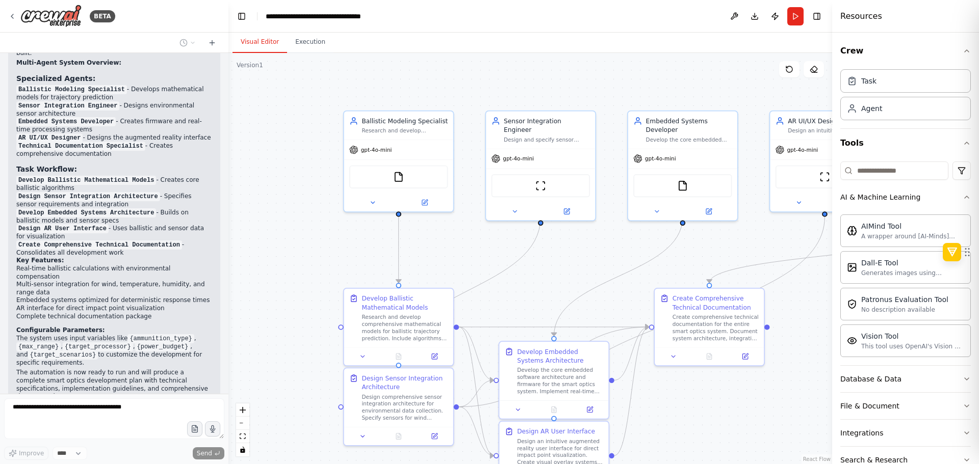
scroll to position [896, 0]
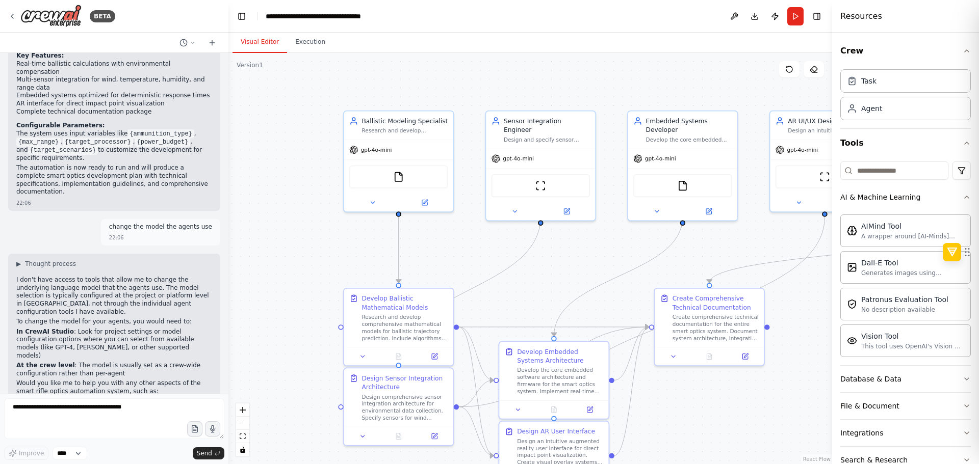
drag, startPoint x: 177, startPoint y: 296, endPoint x: 176, endPoint y: 279, distance: 16.3
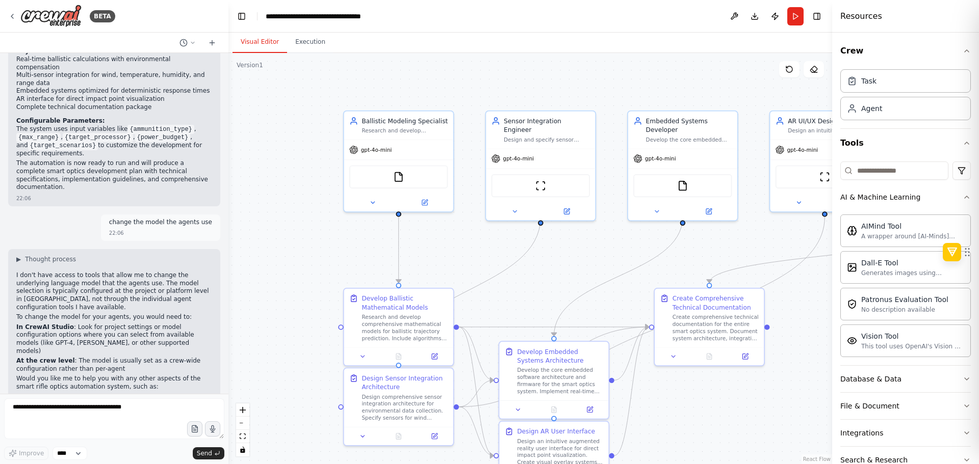
scroll to position [1083, 0]
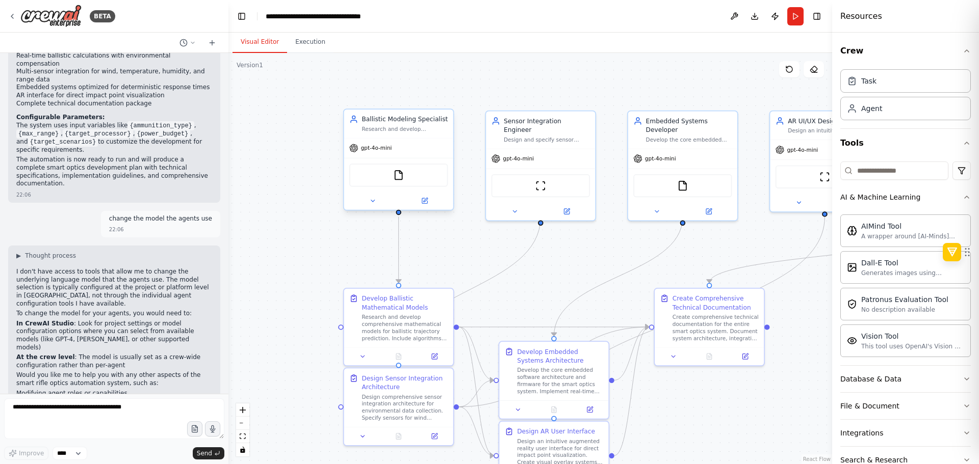
click at [389, 156] on div "gpt-4o-mini" at bounding box center [398, 148] width 109 height 19
click at [374, 201] on icon at bounding box center [372, 200] width 7 height 7
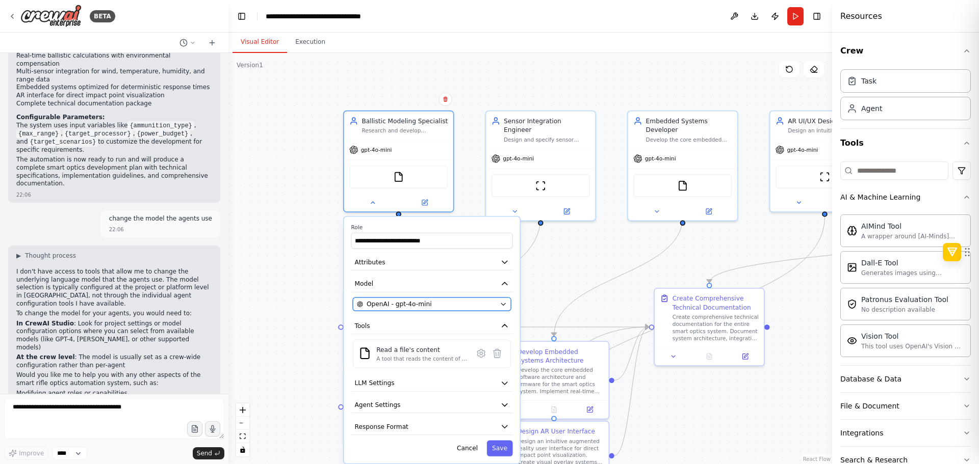
click at [460, 310] on button "OpenAI - gpt-4o-mini" at bounding box center [432, 304] width 158 height 13
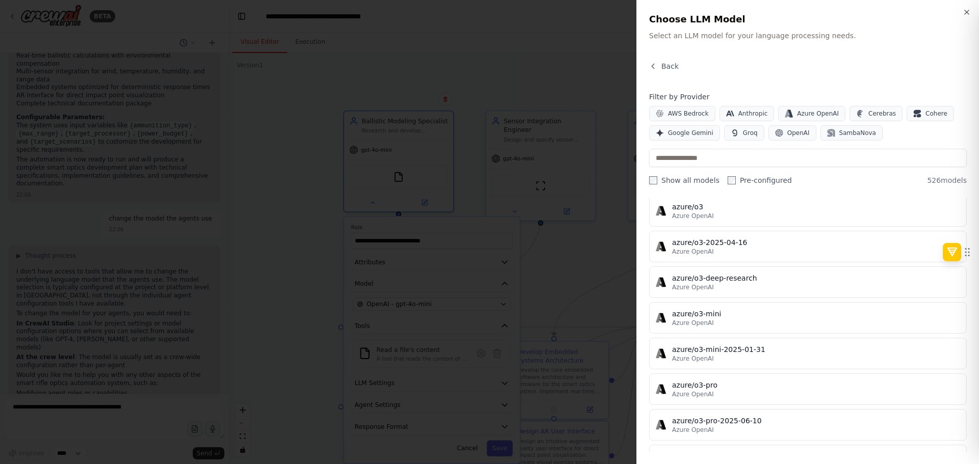
drag, startPoint x: 760, startPoint y: 282, endPoint x: 747, endPoint y: 442, distance: 160.1
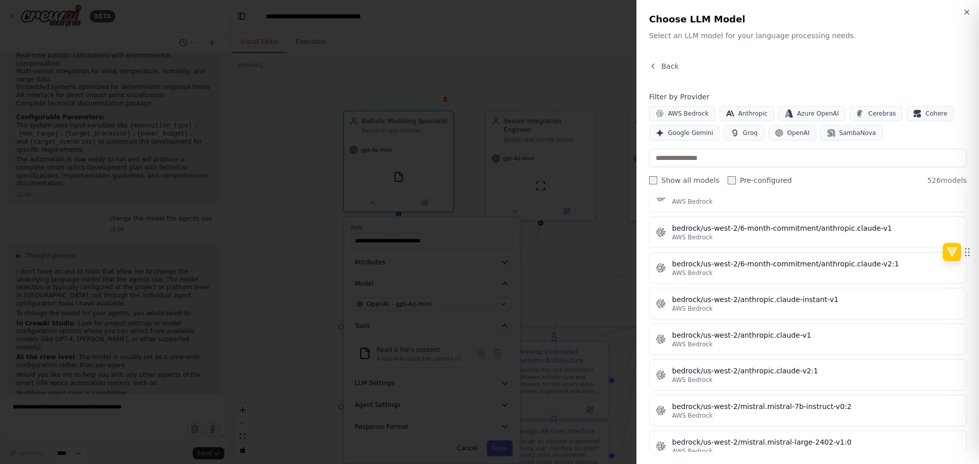
scroll to position [0, 0]
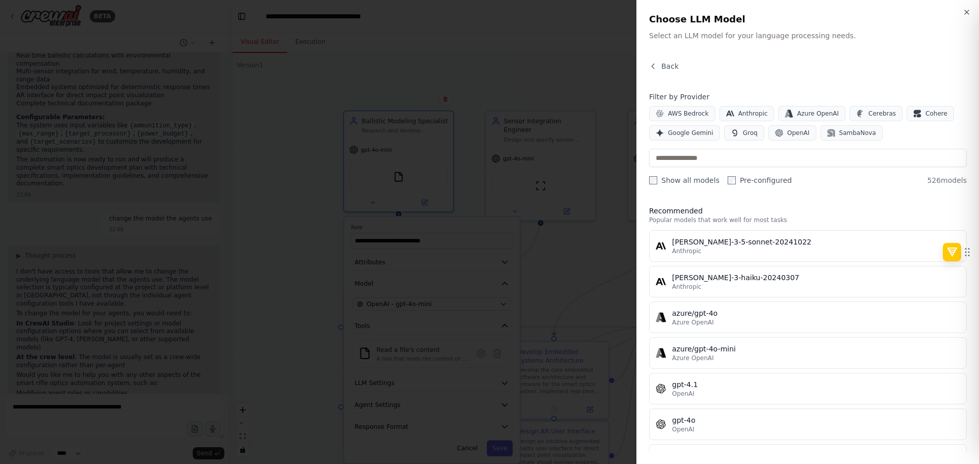
drag, startPoint x: 765, startPoint y: 291, endPoint x: 802, endPoint y: -62, distance: 354.2
click at [498, 192] on div at bounding box center [489, 232] width 979 height 464
click at [507, 309] on div at bounding box center [489, 232] width 979 height 464
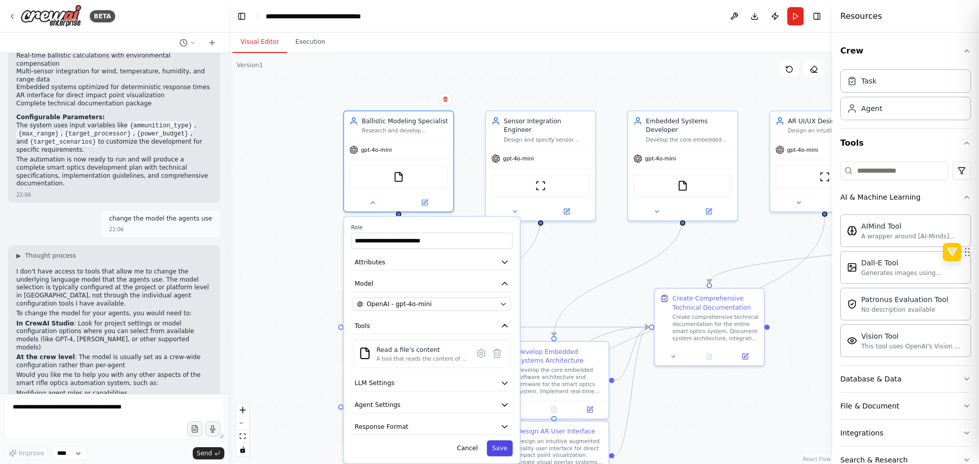
click at [492, 449] on button "Save" at bounding box center [500, 448] width 26 height 16
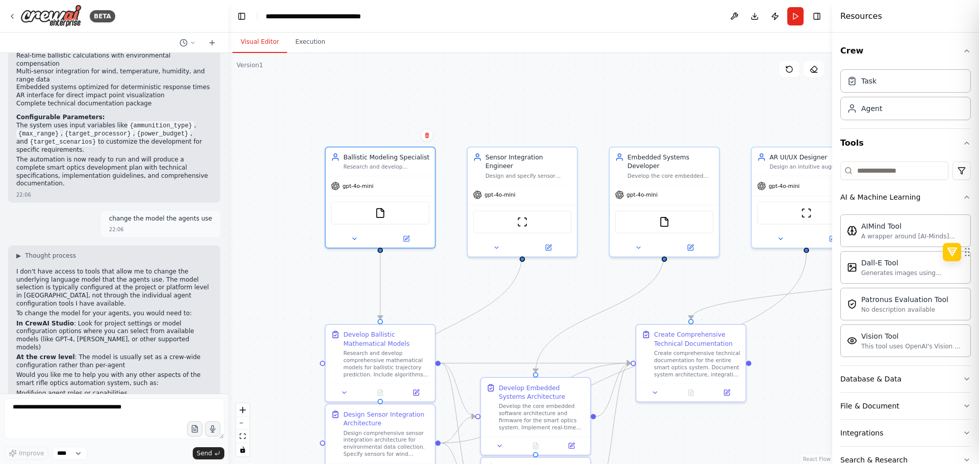
drag, startPoint x: 288, startPoint y: 230, endPoint x: 213, endPoint y: 265, distance: 83.5
click at [213, 265] on div "BETA Develop a multi-agent AI system to design and build smart rifle optics cap…" at bounding box center [489, 232] width 979 height 464
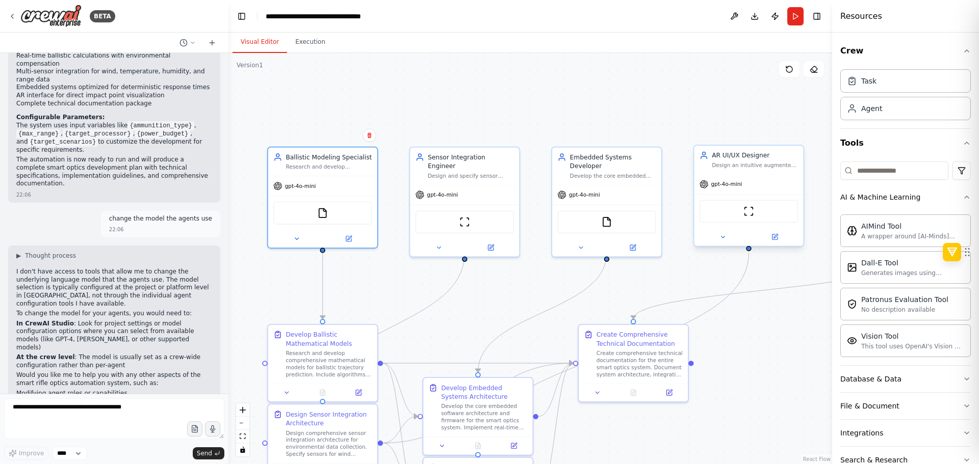
click at [720, 167] on div "Design an intuitive augmented reality user interface for direct impact point vi…" at bounding box center [755, 165] width 86 height 7
click at [686, 238] on div ".deletable-edge-delete-btn { width: 20px; height: 20px; border: 0px solid #ffff…" at bounding box center [529, 258] width 603 height 411
click at [716, 243] on div at bounding box center [748, 237] width 109 height 18
click at [139, 414] on textarea at bounding box center [114, 419] width 220 height 41
type textarea "*****"
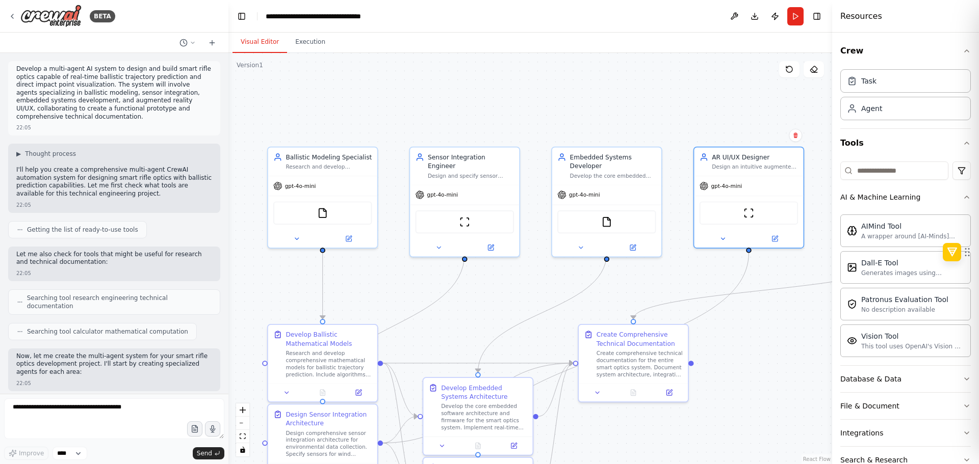
drag, startPoint x: 143, startPoint y: 254, endPoint x: 156, endPoint y: -62, distance: 316.3
click at [170, 72] on p "Develop a multi-agent AI system to design and build smart rifle optics capable …" at bounding box center [114, 93] width 196 height 56
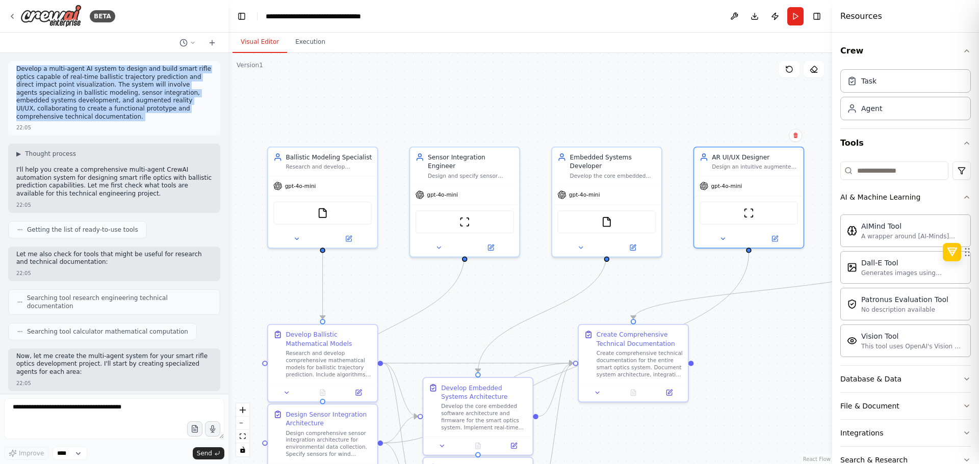
click at [170, 72] on p "Develop a multi-agent AI system to design and build smart rifle optics capable …" at bounding box center [114, 93] width 196 height 56
click at [161, 100] on p "Develop a multi-agent AI system to design and build smart rifle optics capable …" at bounding box center [114, 93] width 196 height 56
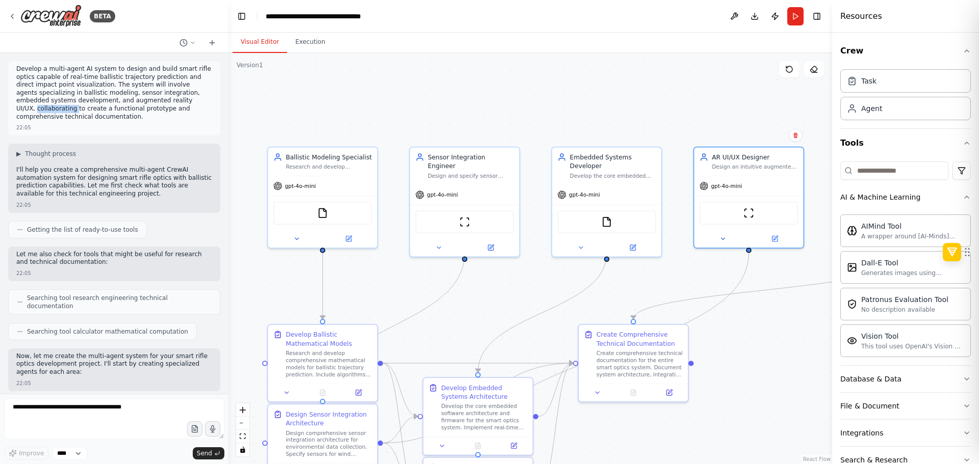
click at [161, 100] on p "Develop a multi-agent AI system to design and build smart rifle optics capable …" at bounding box center [114, 93] width 196 height 56
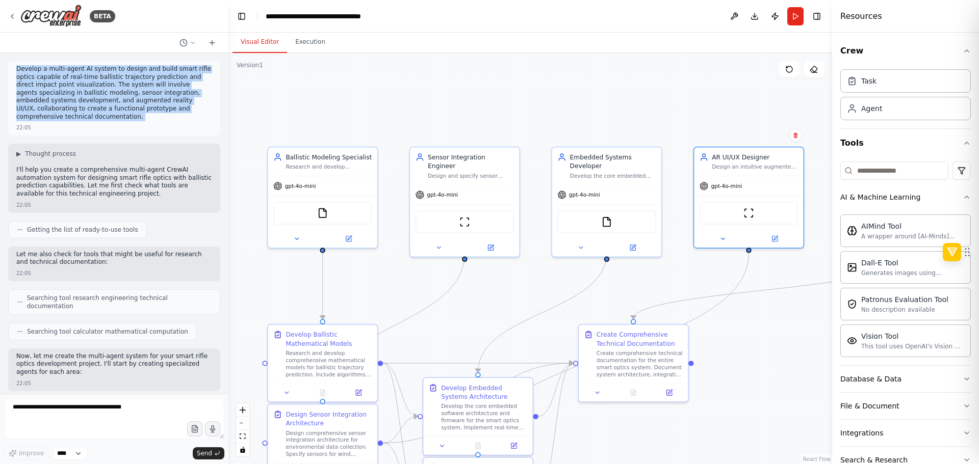
click at [161, 100] on p "Develop a multi-agent AI system to design and build smart rifle optics capable …" at bounding box center [114, 93] width 196 height 56
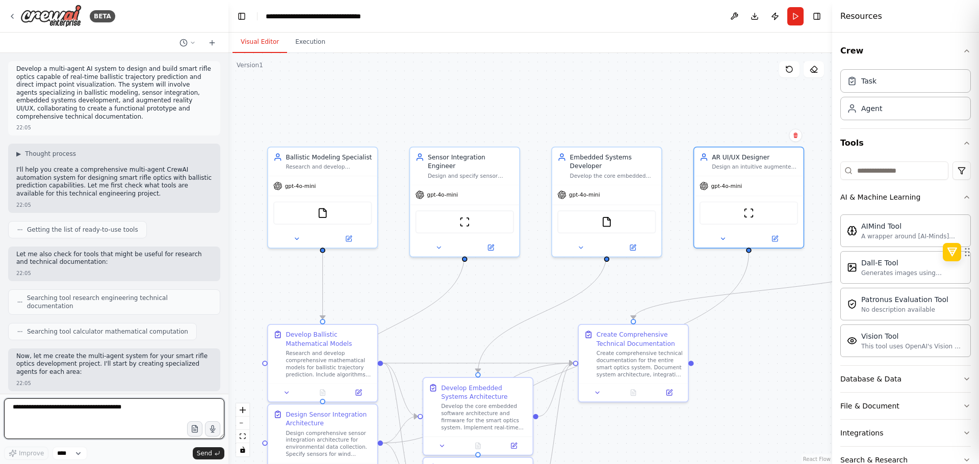
click at [143, 427] on textarea at bounding box center [114, 419] width 220 height 41
type textarea "*****"
click at [68, 16] on img at bounding box center [50, 16] width 61 height 23
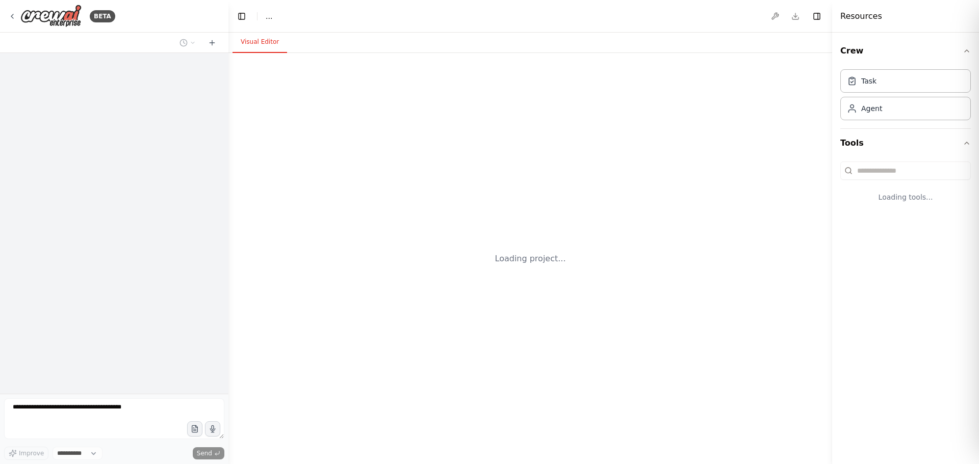
select select "****"
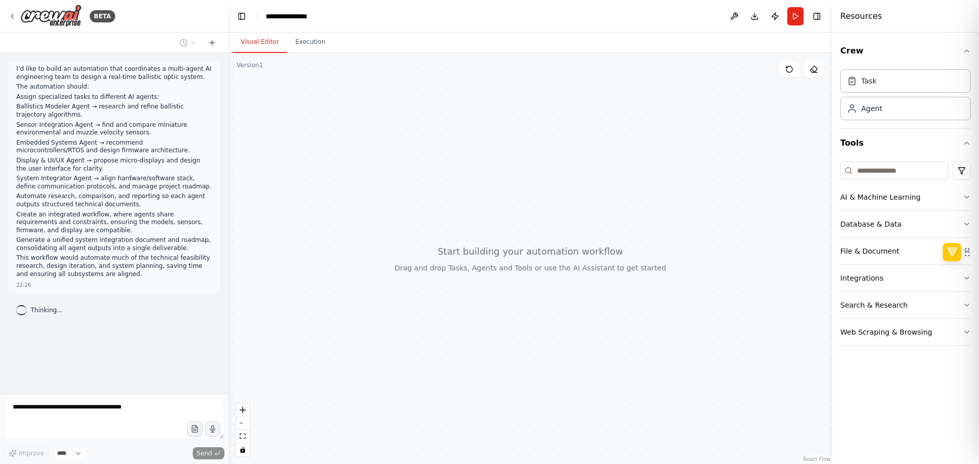
drag, startPoint x: 138, startPoint y: 165, endPoint x: 122, endPoint y: 185, distance: 25.0
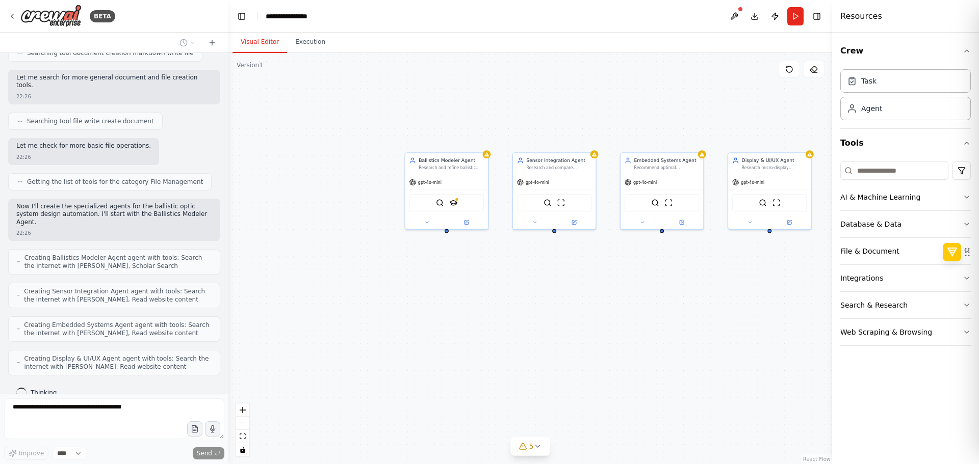
scroll to position [531, 0]
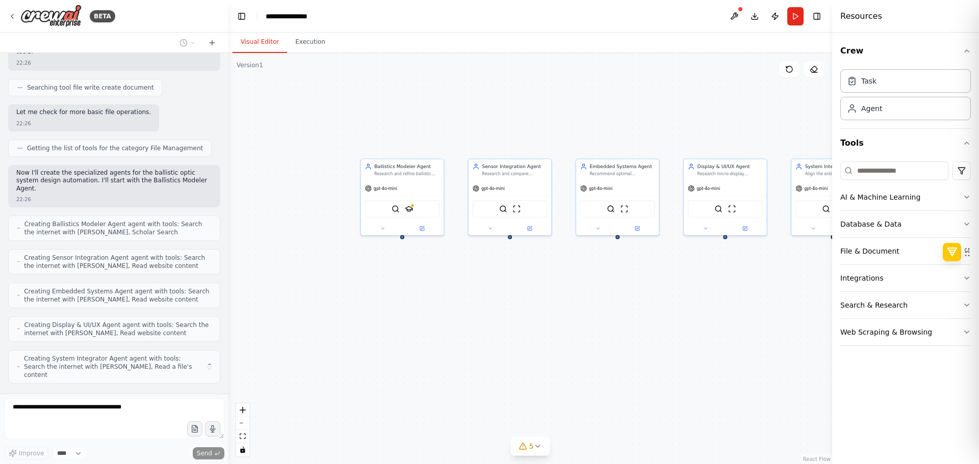
drag, startPoint x: 664, startPoint y: 270, endPoint x: 592, endPoint y: 256, distance: 73.2
click at [592, 256] on div "Ballistics Modeler Agent Research and refine ballistic trajectory algorithms fo…" at bounding box center [529, 258] width 603 height 411
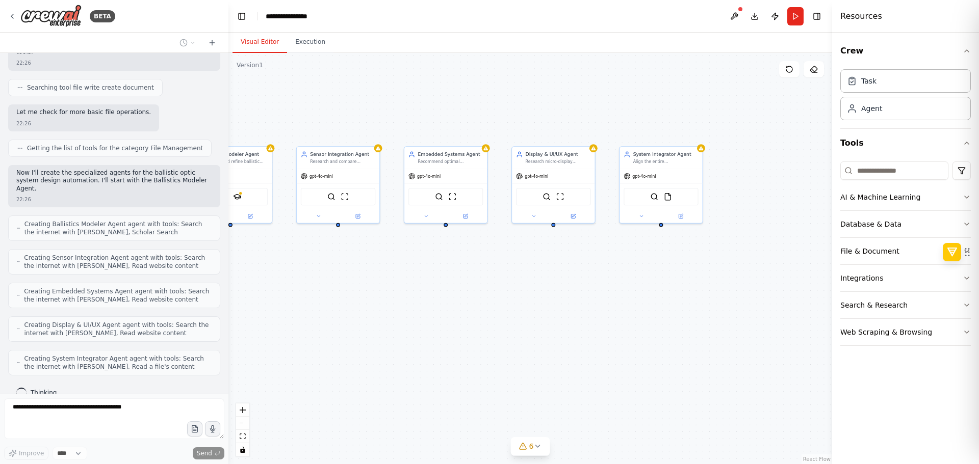
drag, startPoint x: 748, startPoint y: 251, endPoint x: 629, endPoint y: 253, distance: 118.8
click at [629, 253] on div "Ballistics Modeler Agent Research and refine ballistic trajectory algorithms fo…" at bounding box center [529, 258] width 603 height 411
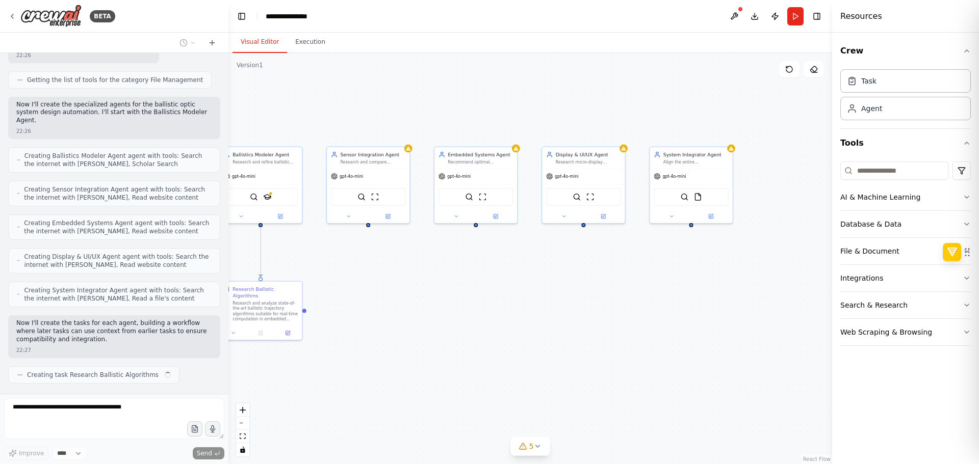
scroll to position [607, 0]
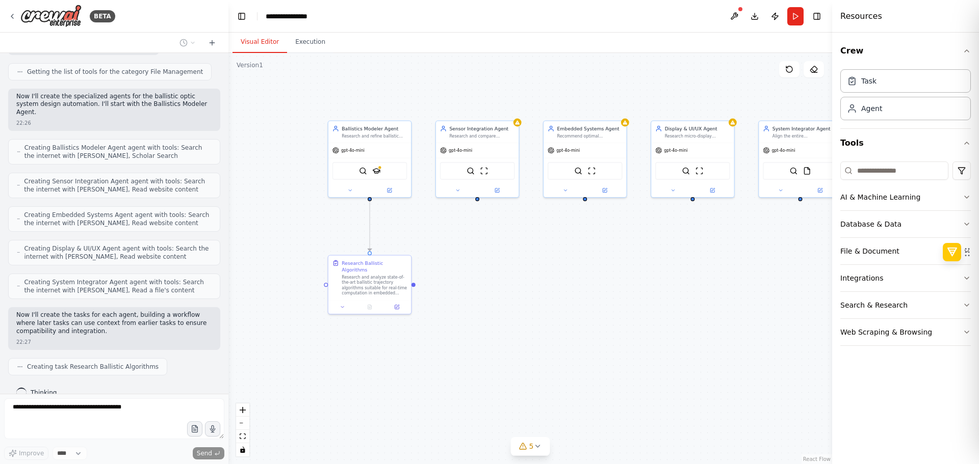
drag, startPoint x: 393, startPoint y: 320, endPoint x: 350, endPoint y: 309, distance: 44.1
click at [499, 294] on div ".deletable-edge-delete-btn { width: 20px; height: 20px; border: 0px solid #ffff…" at bounding box center [529, 258] width 603 height 411
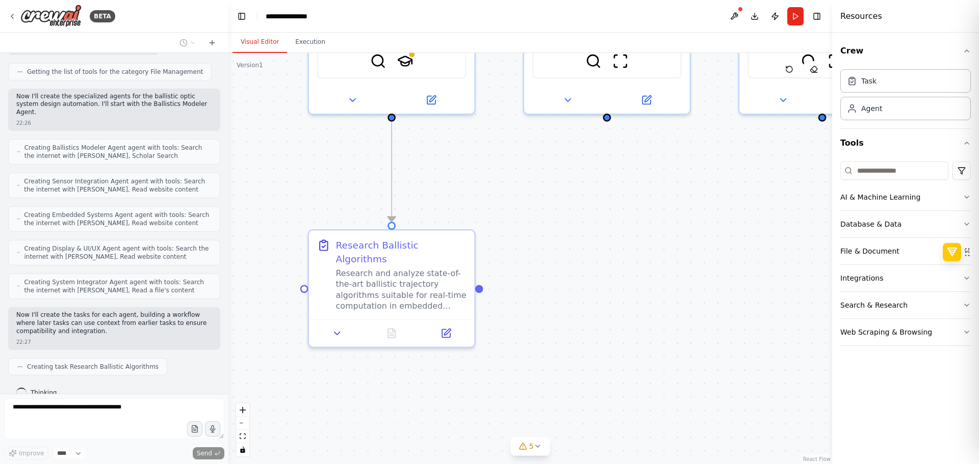
click at [502, 360] on div ".deletable-edge-delete-btn { width: 20px; height: 20px; border: 0px solid #ffff…" at bounding box center [529, 258] width 603 height 411
click at [406, 284] on div "Research and analyze state-of-the-art ballistic trajectory algorithms suitable …" at bounding box center [401, 287] width 130 height 43
click at [417, 279] on div "Research and analyze state-of-the-art ballistic trajectory algorithms suitable …" at bounding box center [401, 287] width 130 height 43
click at [346, 323] on button at bounding box center [337, 331] width 46 height 16
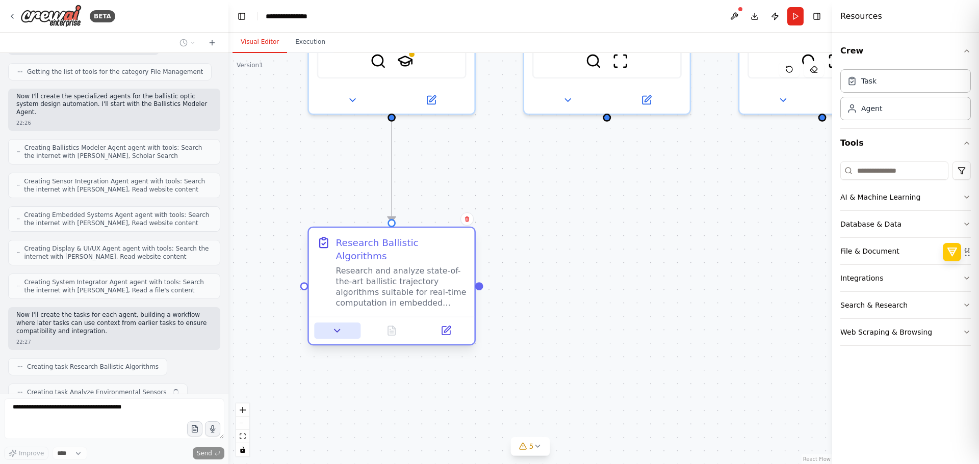
scroll to position [633, 0]
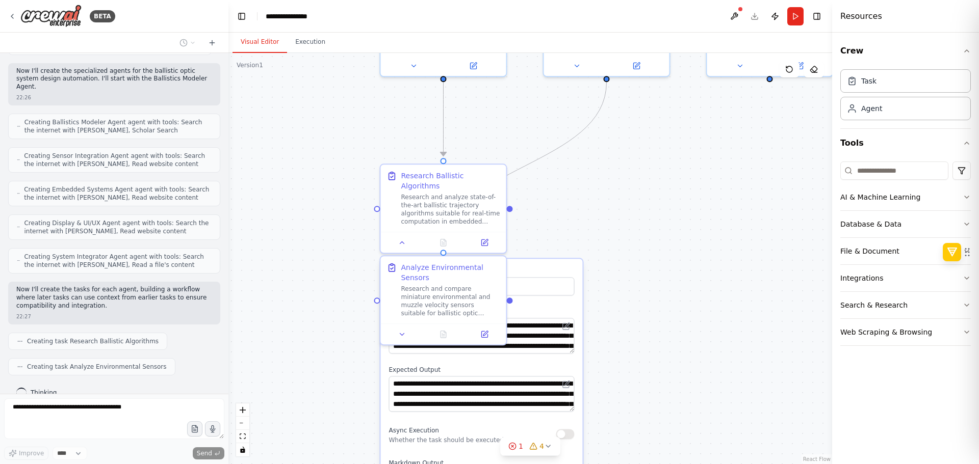
drag, startPoint x: 608, startPoint y: 389, endPoint x: 609, endPoint y: 291, distance: 97.9
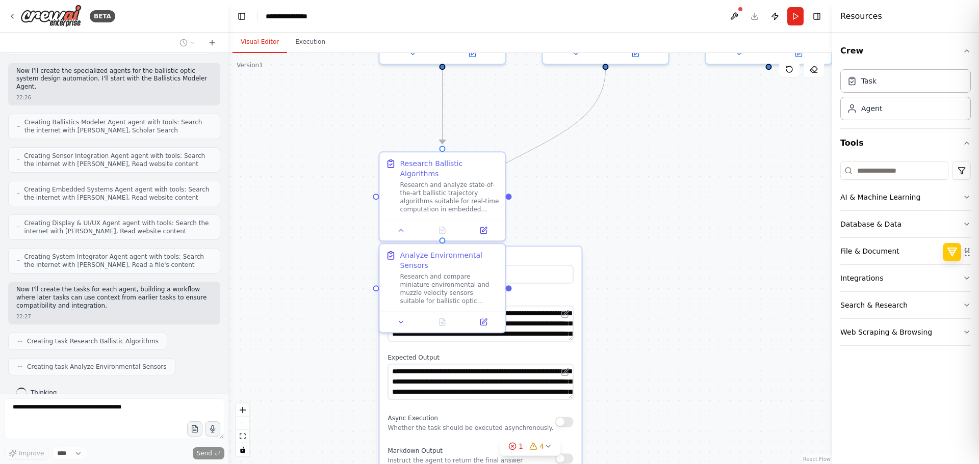
click at [625, 313] on div ".deletable-edge-delete-btn { width: 20px; height: 20px; border: 0px solid #ffff…" at bounding box center [529, 258] width 603 height 411
click at [402, 228] on icon at bounding box center [402, 229] width 4 height 2
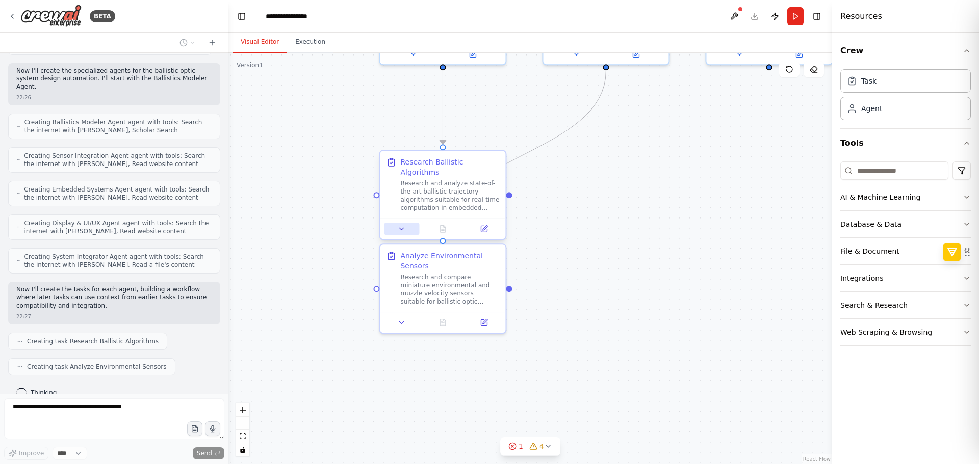
click at [402, 228] on icon at bounding box center [402, 229] width 4 height 2
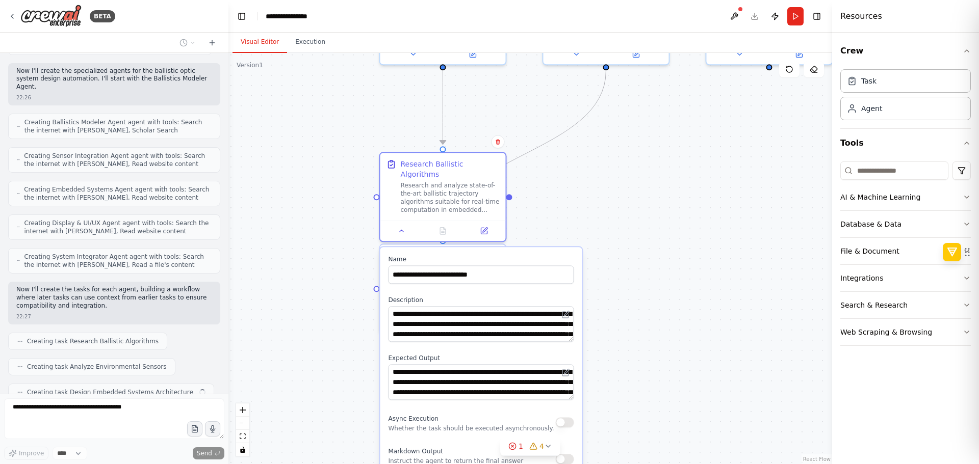
scroll to position [658, 0]
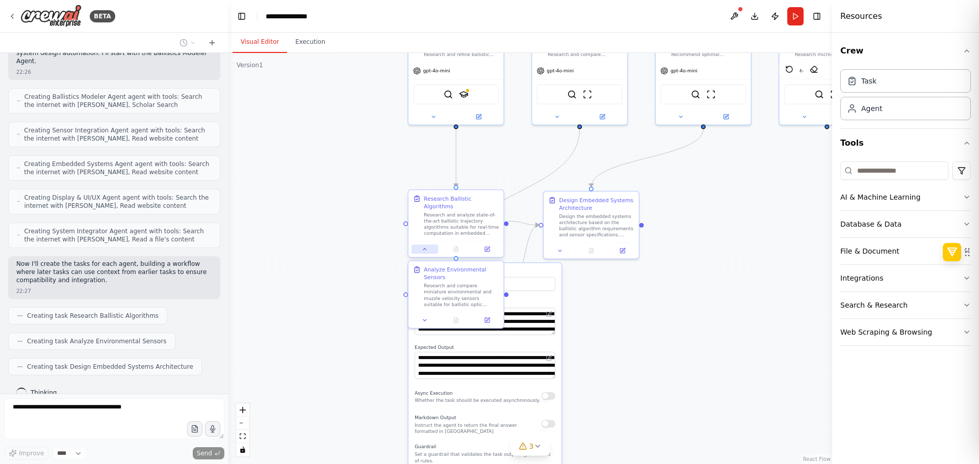
click at [423, 246] on icon at bounding box center [425, 249] width 6 height 6
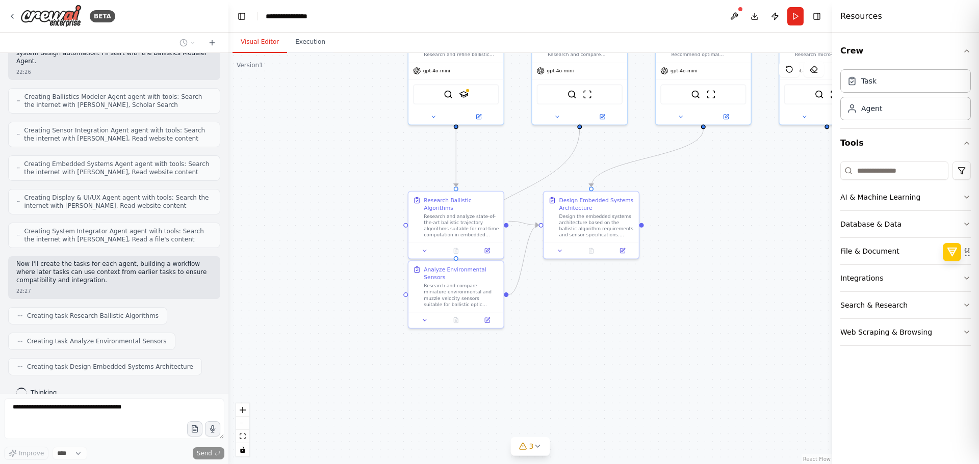
click at [556, 320] on div ".deletable-edge-delete-btn { width: 20px; height: 20px; border: 0px solid #ffff…" at bounding box center [529, 258] width 603 height 411
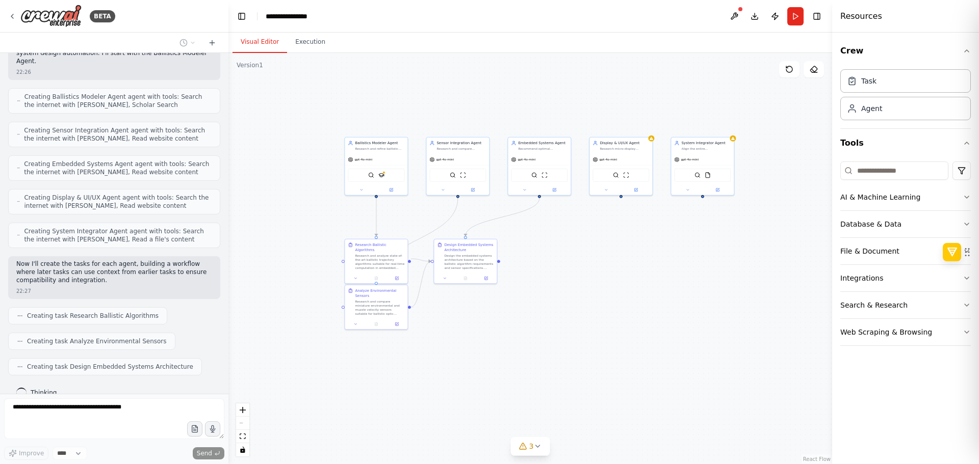
drag, startPoint x: 671, startPoint y: 333, endPoint x: 543, endPoint y: 336, distance: 127.4
click at [543, 336] on div ".deletable-edge-delete-btn { width: 20px; height: 20px; border: 0px solid #ffff…" at bounding box center [529, 258] width 603 height 411
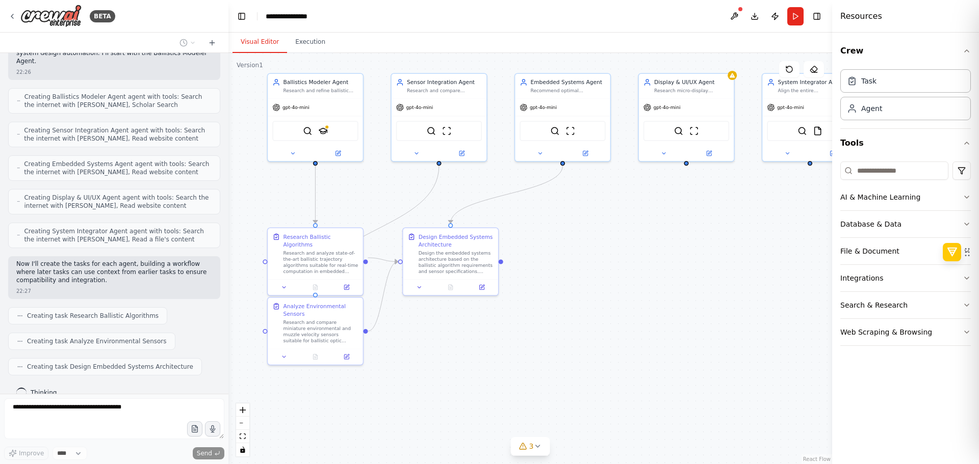
drag, startPoint x: 512, startPoint y: 287, endPoint x: 521, endPoint y: 299, distance: 15.0
click at [521, 299] on div ".deletable-edge-delete-btn { width: 20px; height: 20px; border: 0px solid #ffff…" at bounding box center [529, 258] width 603 height 411
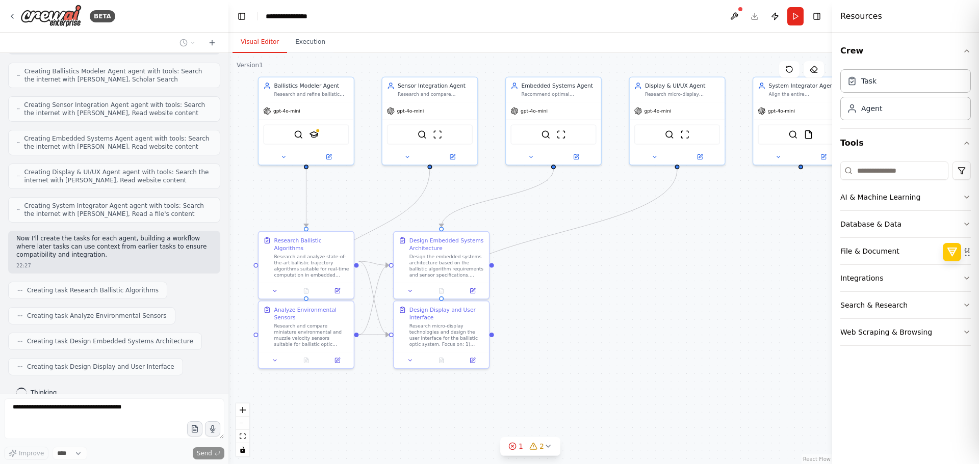
drag, startPoint x: 614, startPoint y: 291, endPoint x: 604, endPoint y: 294, distance: 9.8
click at [604, 294] on div ".deletable-edge-delete-btn { width: 20px; height: 20px; border: 0px solid #ffff…" at bounding box center [529, 258] width 603 height 411
click at [604, 296] on div ".deletable-edge-delete-btn { width: 20px; height: 20px; border: 0px solid #ffff…" at bounding box center [529, 258] width 603 height 411
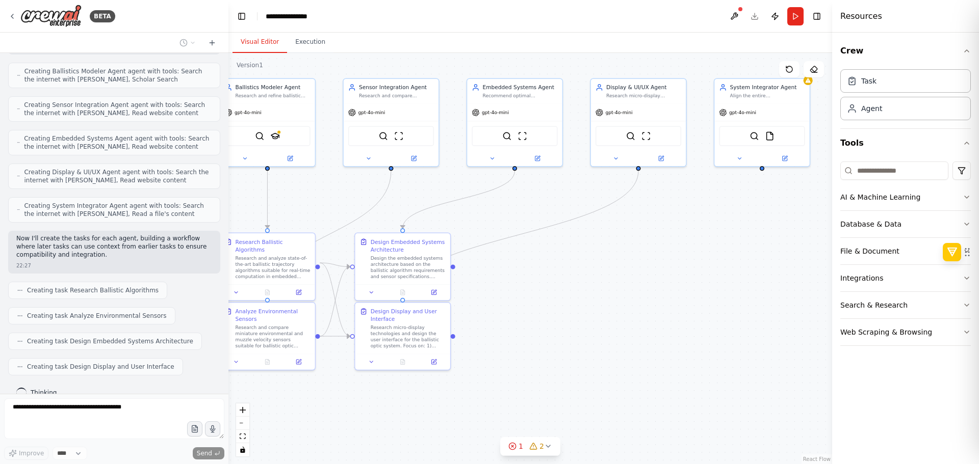
drag, startPoint x: 624, startPoint y: 312, endPoint x: 594, endPoint y: 312, distance: 30.6
click at [594, 312] on div ".deletable-edge-delete-btn { width: 20px; height: 20px; border: 0px solid #ffff…" at bounding box center [529, 258] width 603 height 411
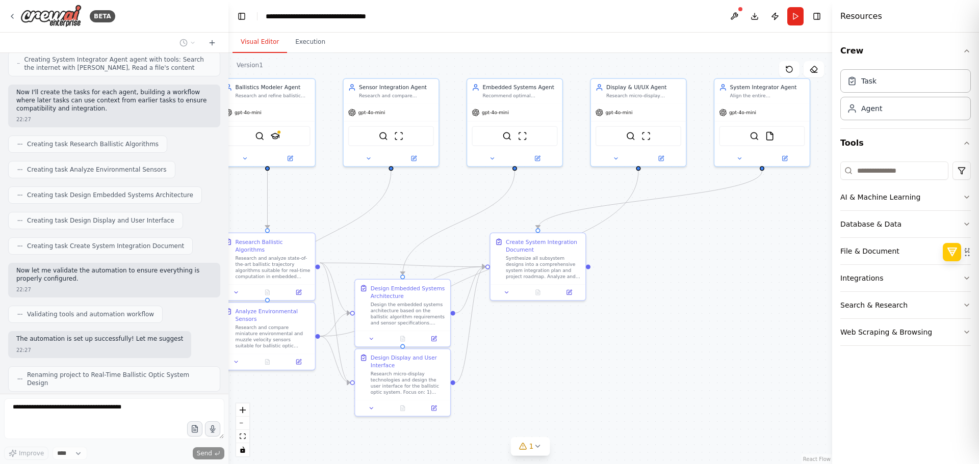
scroll to position [846, 0]
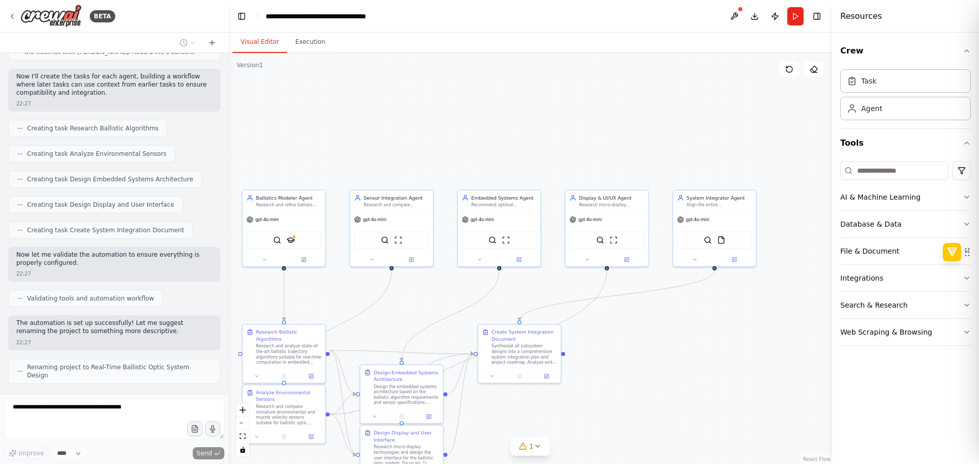
drag, startPoint x: 696, startPoint y: 275, endPoint x: 649, endPoint y: 329, distance: 70.8
click at [678, 325] on div ".deletable-edge-delete-btn { width: 20px; height: 20px; border: 0px solid #ffff…" at bounding box center [529, 258] width 603 height 411
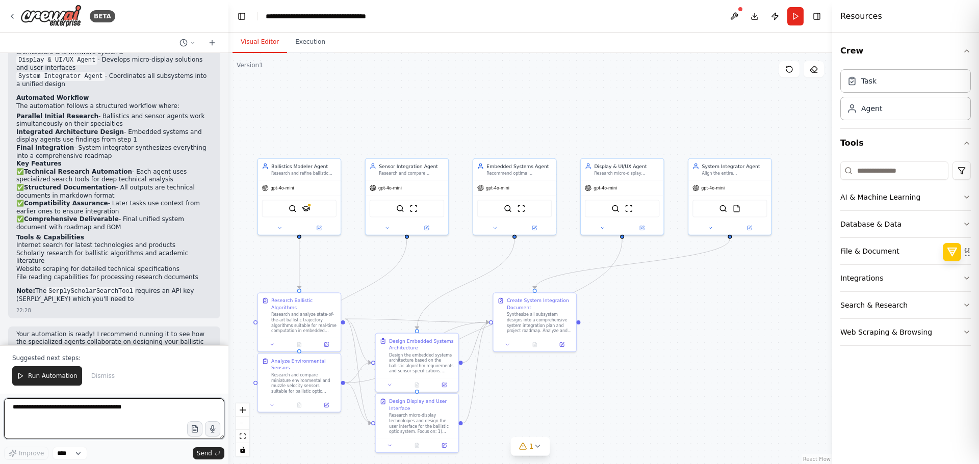
scroll to position [1285, 0]
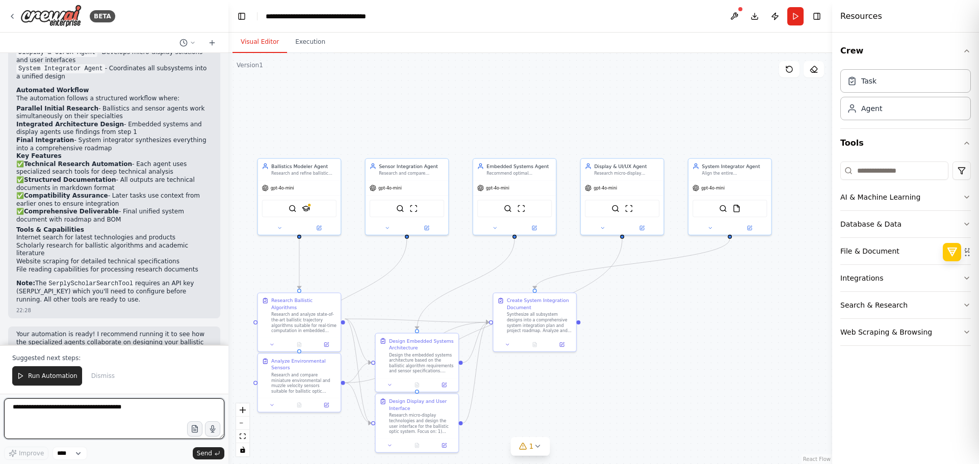
click at [157, 428] on textarea at bounding box center [114, 419] width 220 height 41
click at [527, 453] on button "1" at bounding box center [530, 446] width 39 height 19
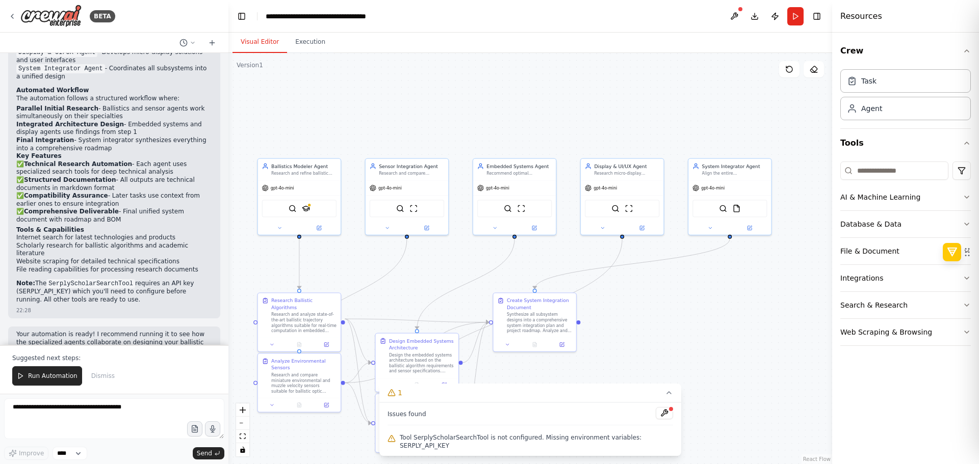
click at [505, 446] on span "Tool SerplyScholarSearchTool is not configured. Missing environment variables: …" at bounding box center [536, 442] width 273 height 16
click at [668, 412] on div at bounding box center [671, 409] width 6 height 6
click at [655, 419] on button at bounding box center [663, 413] width 17 height 12
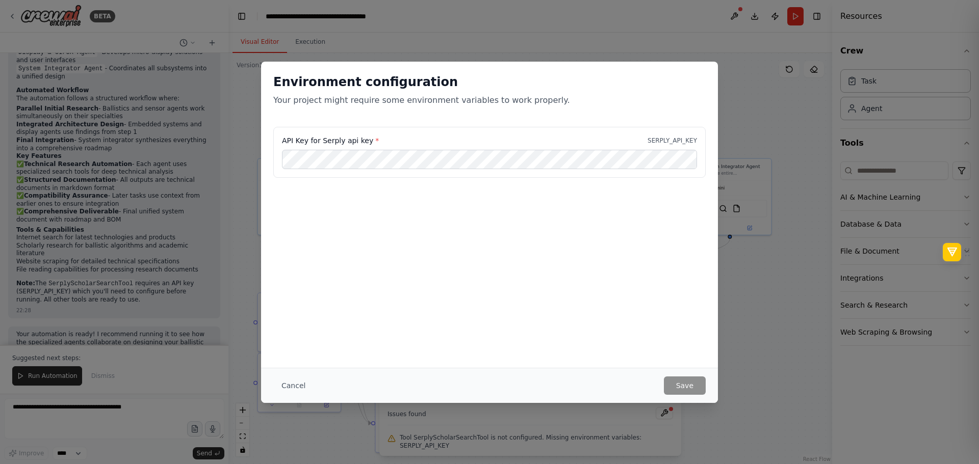
click at [339, 144] on label "API Key for Serply api key *" at bounding box center [330, 141] width 97 height 10
click at [327, 141] on label "API Key for Serply api key *" at bounding box center [330, 141] width 97 height 10
click at [347, 144] on label "API Key for Serply api key *" at bounding box center [330, 141] width 97 height 10
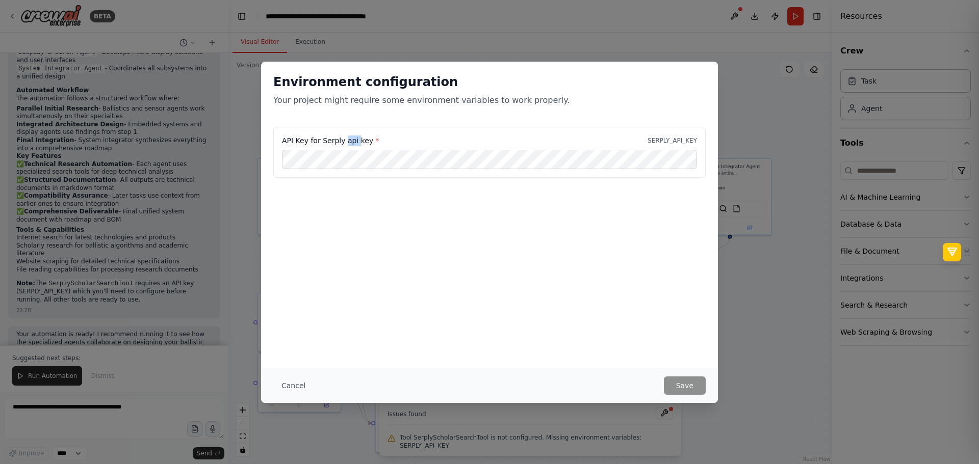
click at [347, 144] on label "API Key for Serply api key *" at bounding box center [330, 141] width 97 height 10
click at [330, 141] on label "API Key for Serply api key *" at bounding box center [330, 141] width 97 height 10
copy label "Serply"
click at [676, 387] on button "Save" at bounding box center [685, 386] width 42 height 18
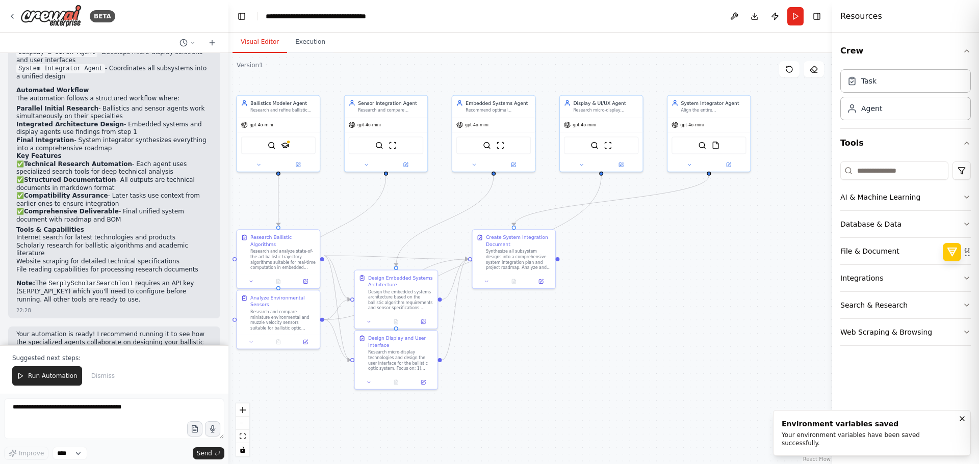
drag, startPoint x: 633, startPoint y: 380, endPoint x: 620, endPoint y: 343, distance: 38.7
click at [620, 343] on div ".deletable-edge-delete-btn { width: 20px; height: 20px; border: 0px solid #ffff…" at bounding box center [529, 258] width 603 height 411
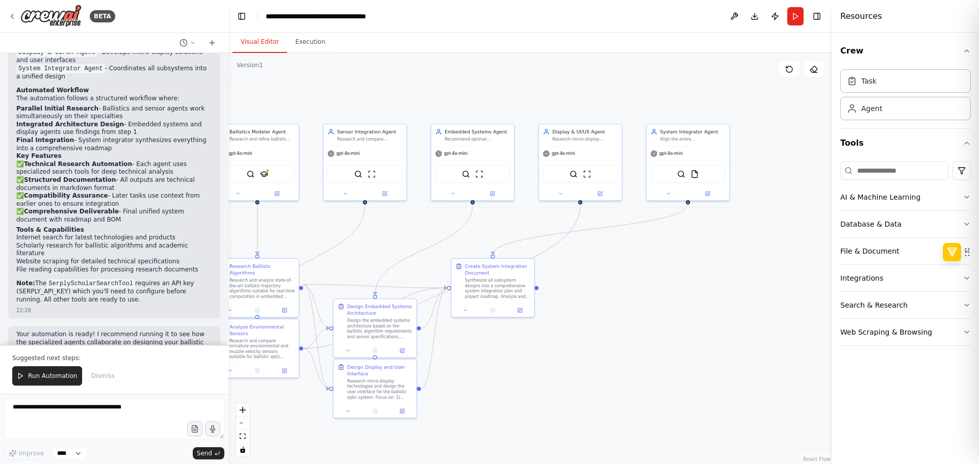
click at [25, 377] on button "Run Automation" at bounding box center [47, 375] width 70 height 19
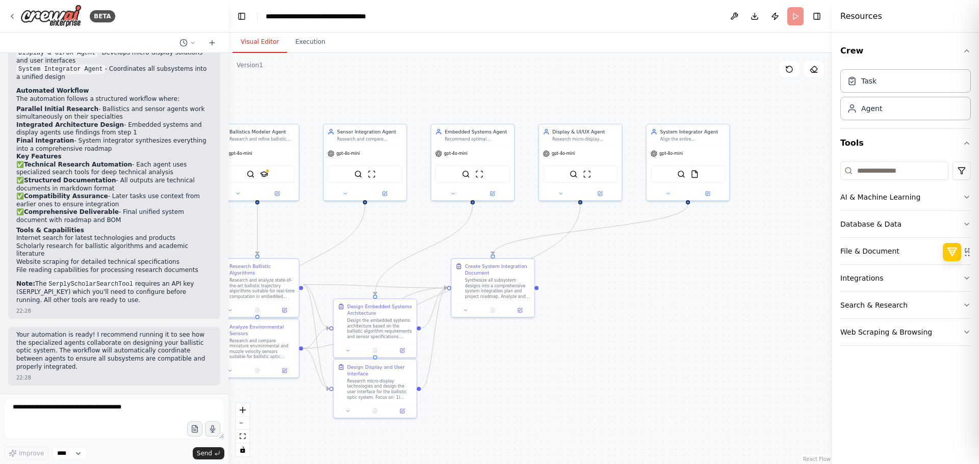
scroll to position [1237, 0]
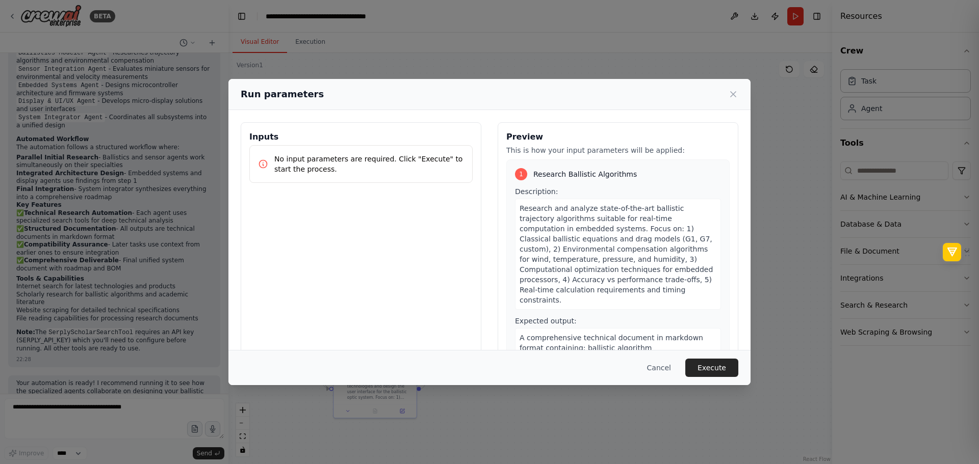
click at [383, 168] on p "No input parameters are required. Click "Execute" to start the process." at bounding box center [369, 164] width 190 height 20
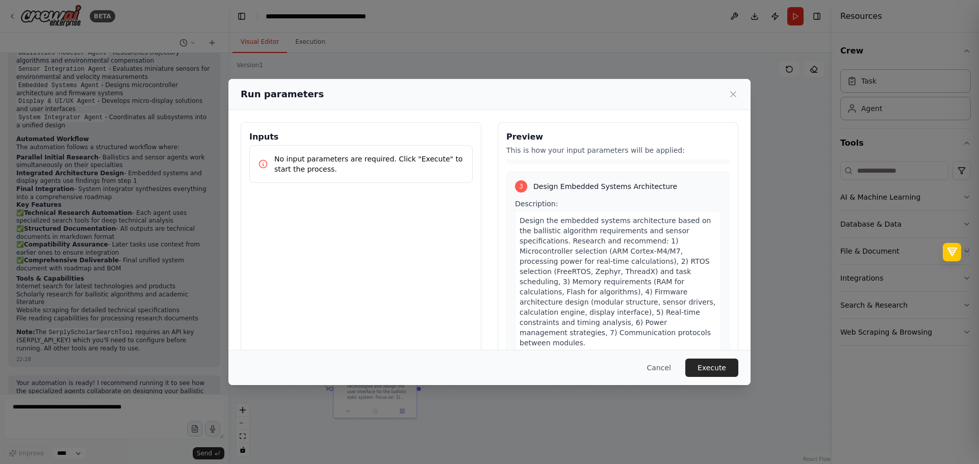
scroll to position [0, 0]
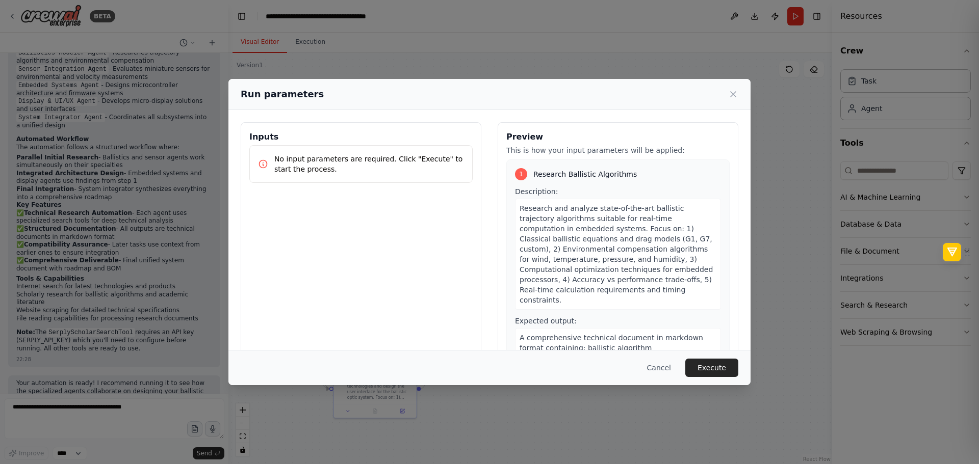
drag, startPoint x: 567, startPoint y: 179, endPoint x: 508, endPoint y: 29, distance: 160.9
click at [704, 373] on button "Execute" at bounding box center [711, 368] width 53 height 18
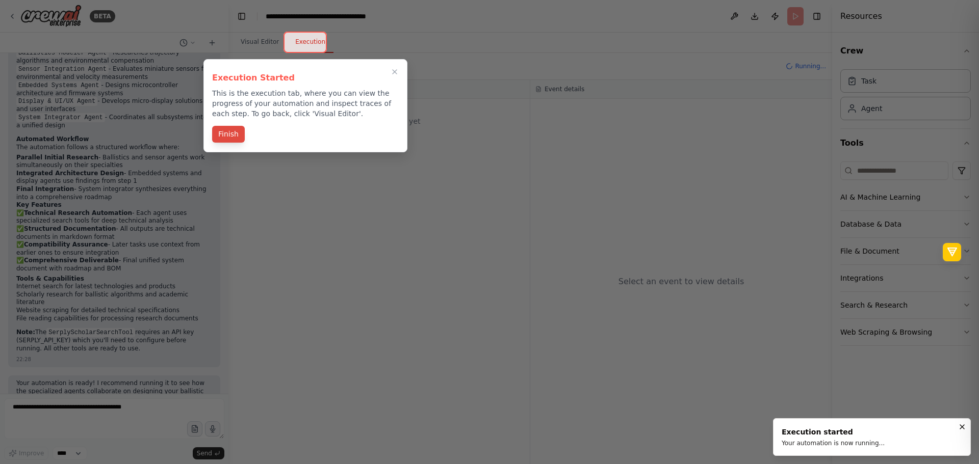
click at [225, 131] on button "Finish" at bounding box center [228, 134] width 33 height 17
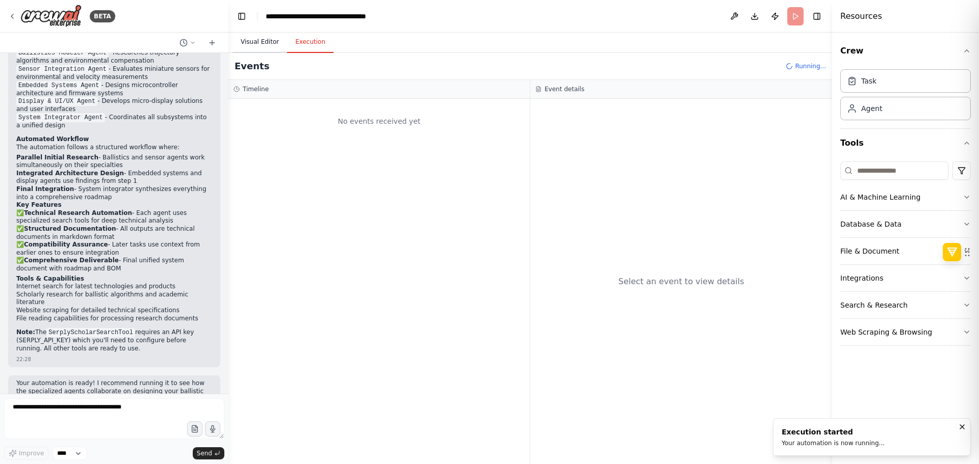
click at [252, 38] on button "Visual Editor" at bounding box center [259, 42] width 55 height 21
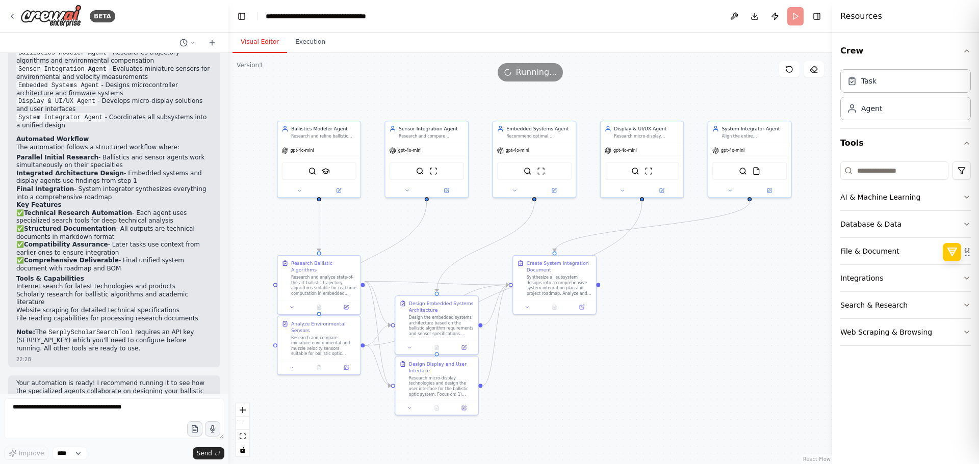
drag, startPoint x: 619, startPoint y: 326, endPoint x: 680, endPoint y: 323, distance: 61.7
click at [680, 323] on div ".deletable-edge-delete-btn { width: 20px; height: 20px; border: 0px solid #ffff…" at bounding box center [529, 258] width 603 height 411
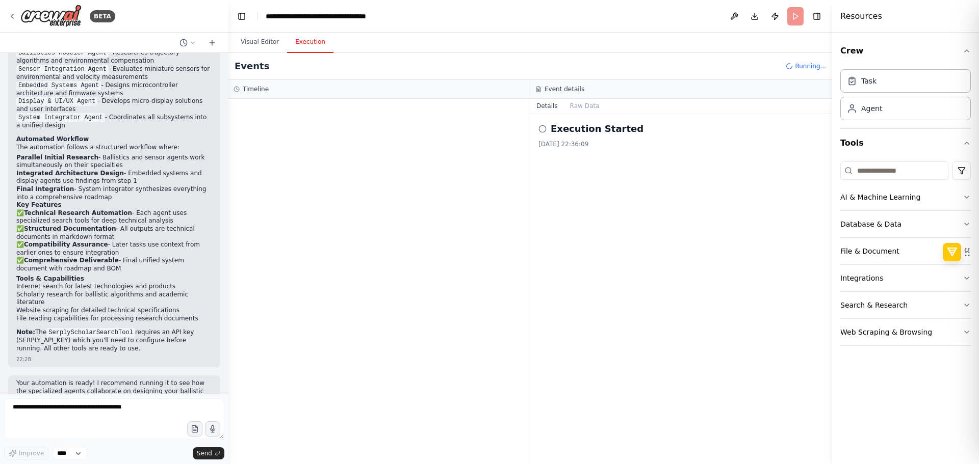
click at [322, 48] on button "Execution" at bounding box center [310, 42] width 46 height 21
click at [81, 424] on textarea at bounding box center [114, 419] width 220 height 41
click at [571, 134] on h2 "Execution Started" at bounding box center [596, 129] width 93 height 14
click at [241, 45] on button "Visual Editor" at bounding box center [259, 42] width 55 height 21
click at [315, 33] on button "Execution" at bounding box center [310, 42] width 46 height 21
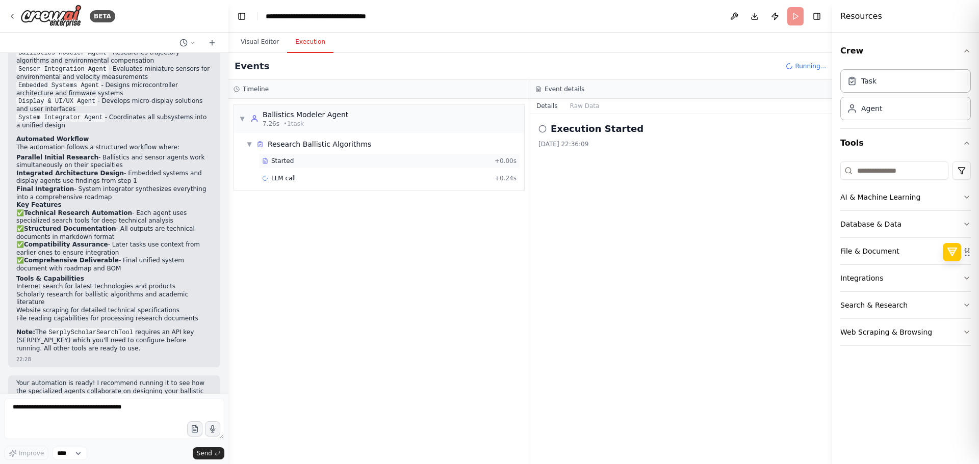
click at [275, 161] on span "Started" at bounding box center [282, 161] width 22 height 8
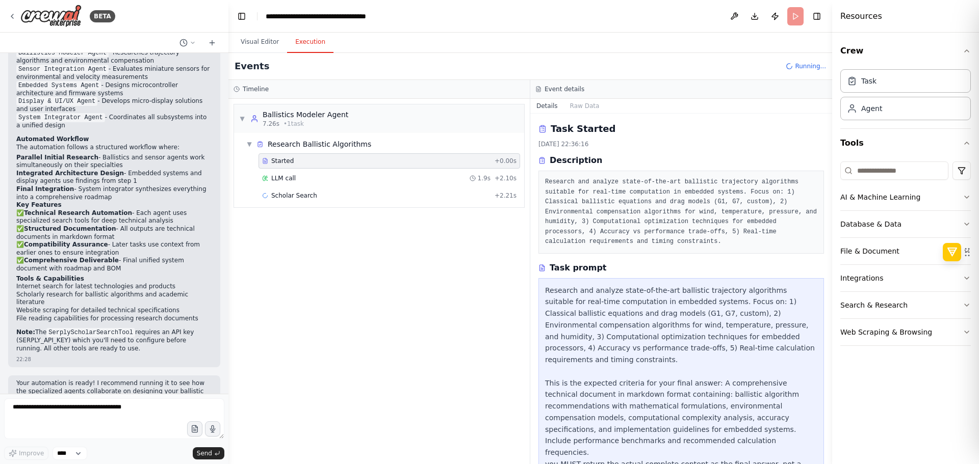
drag, startPoint x: 717, startPoint y: 215, endPoint x: 513, endPoint y: 258, distance: 208.3
click at [438, 172] on div "LLM call 1.9s + 2.10s" at bounding box center [388, 178] width 261 height 15
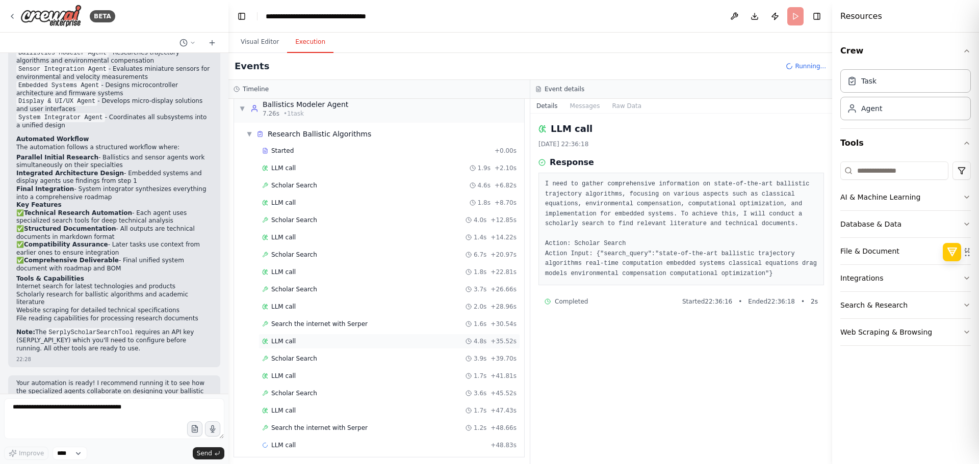
scroll to position [15, 0]
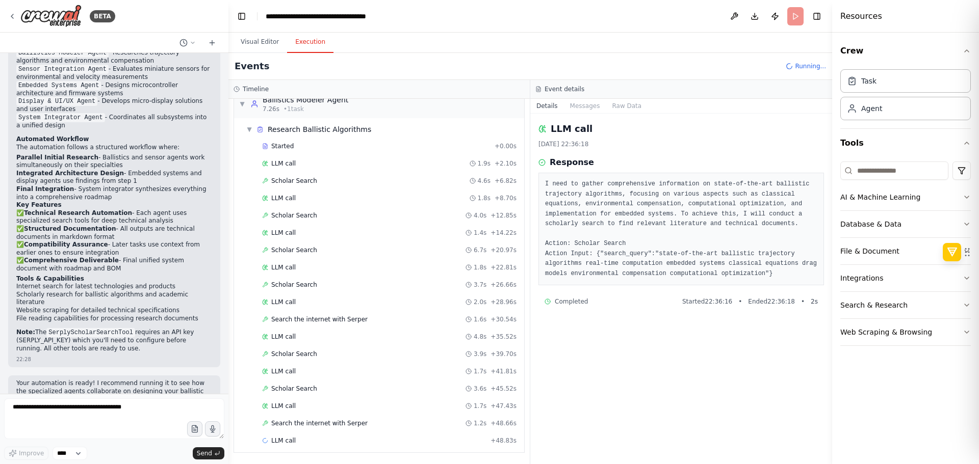
drag, startPoint x: 103, startPoint y: 352, endPoint x: 99, endPoint y: 435, distance: 83.7
click at [433, 426] on div "Search the internet with Serper 1.2s + 48.66s" at bounding box center [389, 423] width 254 height 8
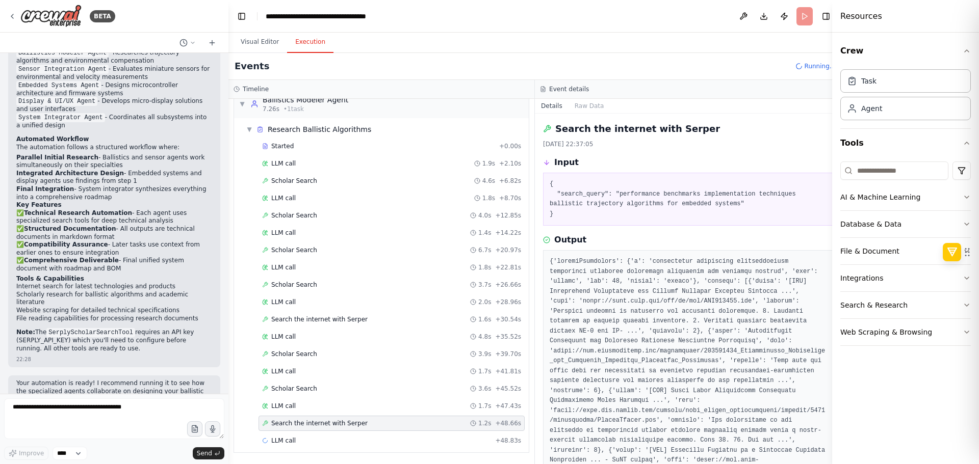
scroll to position [365, 0]
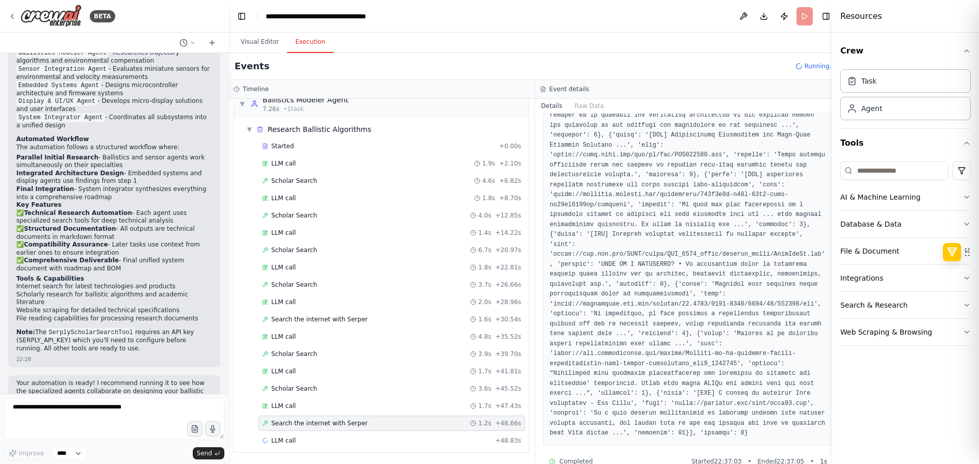
drag, startPoint x: 705, startPoint y: 238, endPoint x: 689, endPoint y: 371, distance: 134.5
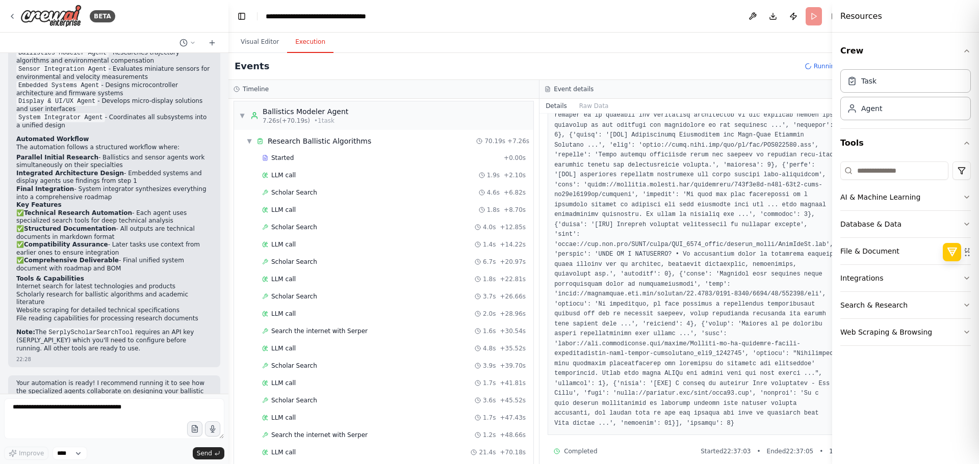
scroll to position [0, 0]
drag, startPoint x: 417, startPoint y: 294, endPoint x: 368, endPoint y: 150, distance: 151.4
click at [305, 112] on div "Ballistics Modeler Agent" at bounding box center [305, 115] width 86 height 10
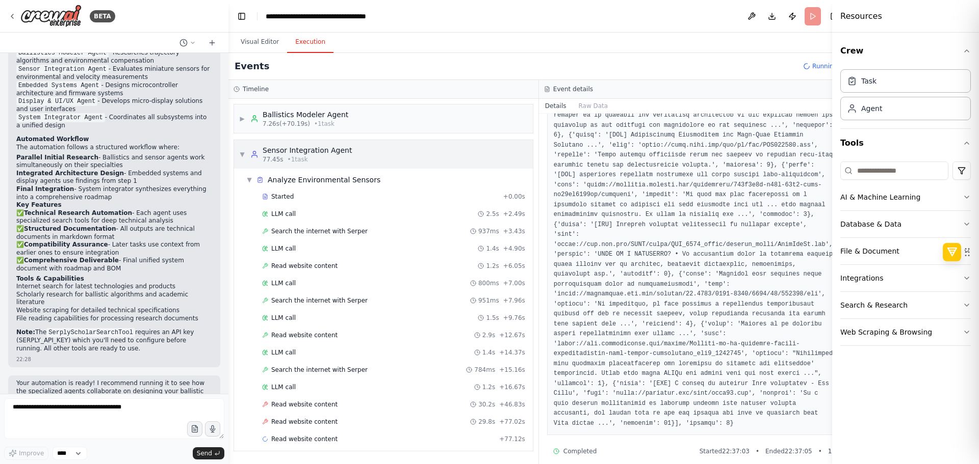
click at [301, 162] on span "• 1 task" at bounding box center [297, 159] width 20 height 8
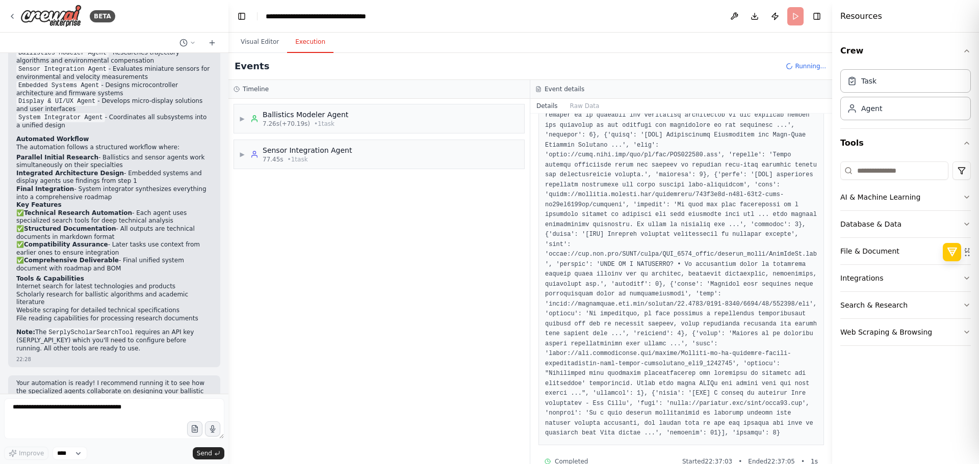
click at [259, 31] on header "**********" at bounding box center [529, 16] width 603 height 33
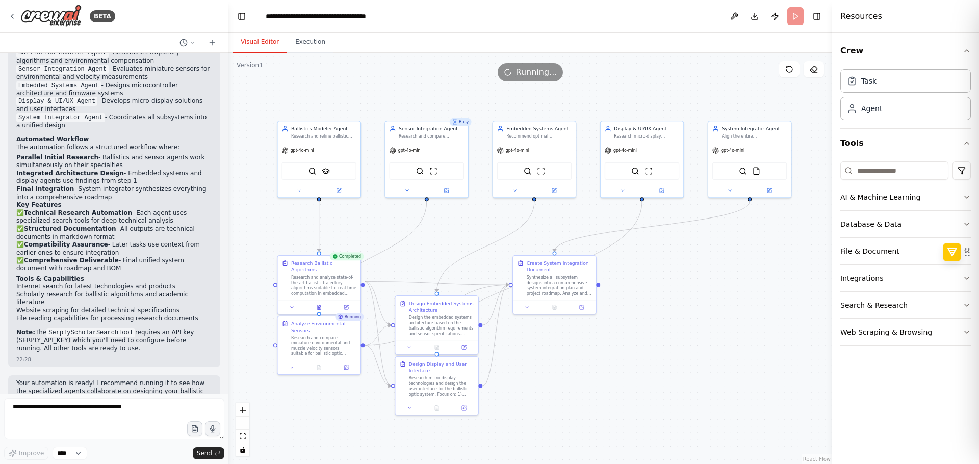
click at [256, 45] on button "Visual Editor" at bounding box center [259, 42] width 55 height 21
click at [354, 91] on div ".deletable-edge-delete-btn { width: 20px; height: 20px; border: 0px solid #ffff…" at bounding box center [529, 258] width 603 height 411
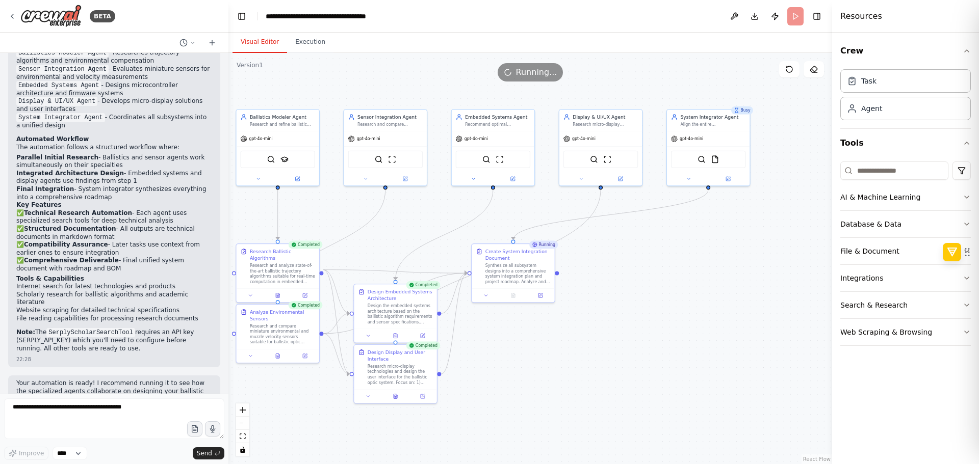
drag, startPoint x: 594, startPoint y: 371, endPoint x: 553, endPoint y: 359, distance: 42.9
click at [553, 359] on div ".deletable-edge-delete-btn { width: 20px; height: 20px; border: 0px solid #ffff…" at bounding box center [529, 258] width 603 height 411
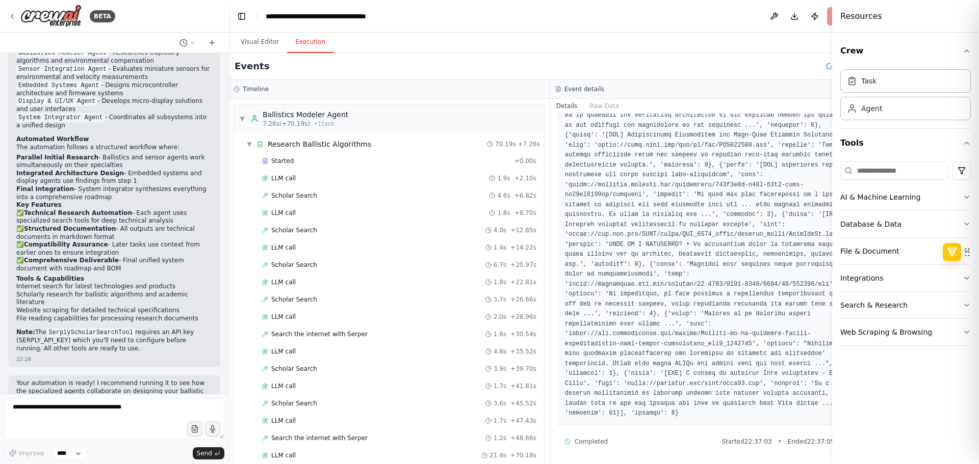
click at [307, 36] on button "Execution" at bounding box center [310, 42] width 46 height 21
click at [326, 149] on div "▼ Research Ballistic Algorithms 70.19s + 7.26s" at bounding box center [393, 144] width 302 height 18
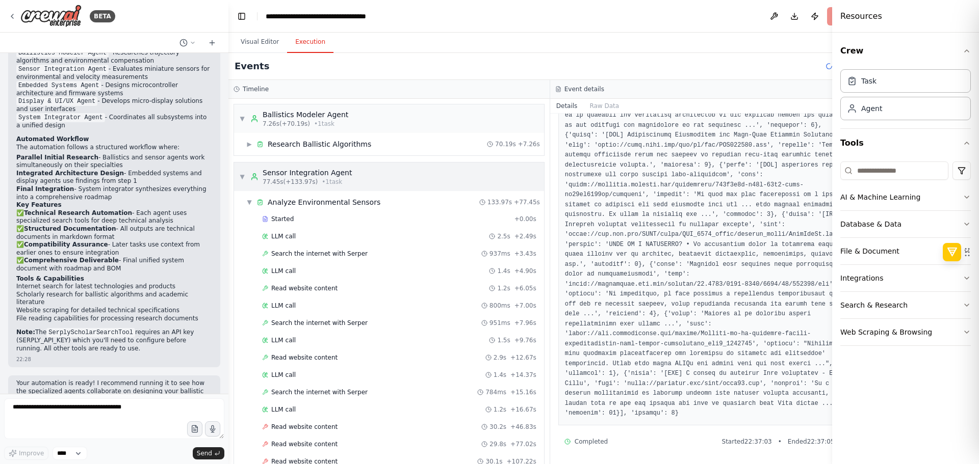
click at [326, 186] on div "▼ Sensor Integration Agent 77.45s (+133.97s) • 1 task" at bounding box center [389, 177] width 310 height 29
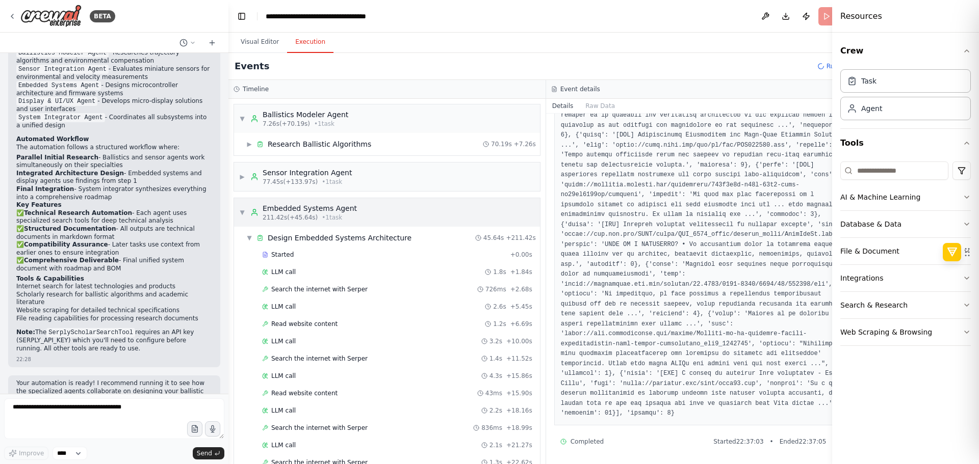
click at [320, 214] on div "▼ Ballistics Modeler Agent 7.26s (+70.19s) • 1 task ▶ Research Ballistic Algori…" at bounding box center [386, 281] width 317 height 365
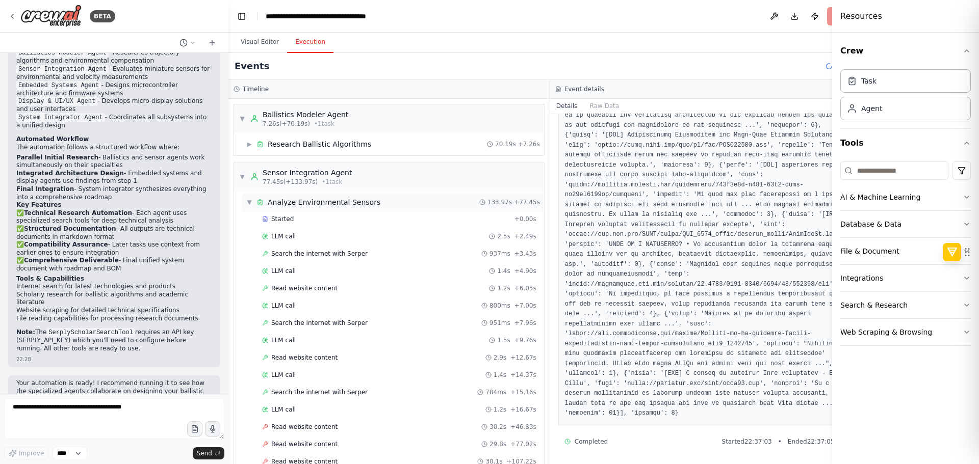
click at [337, 208] on div "▼ Analyze Environmental Sensors 133.97s + 77.45s" at bounding box center [393, 202] width 302 height 18
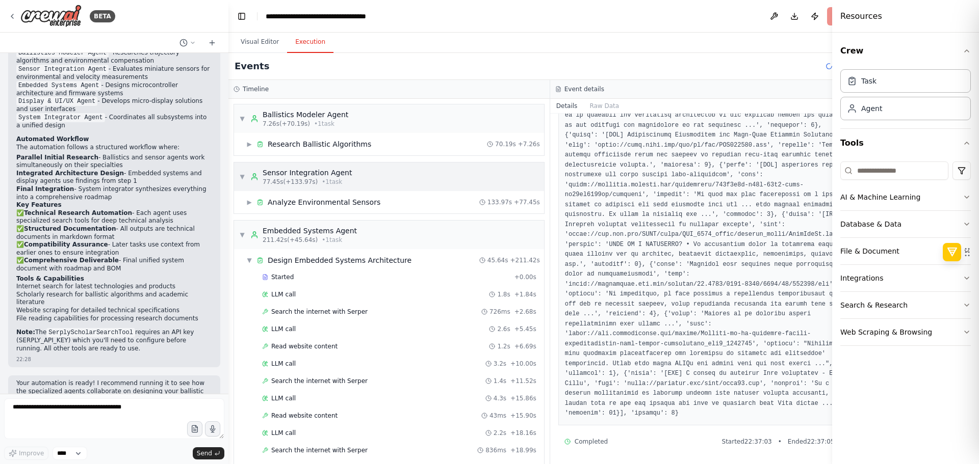
click at [355, 180] on div "▼ Sensor Integration Agent 77.45s (+133.97s) • 1 task" at bounding box center [389, 177] width 310 height 29
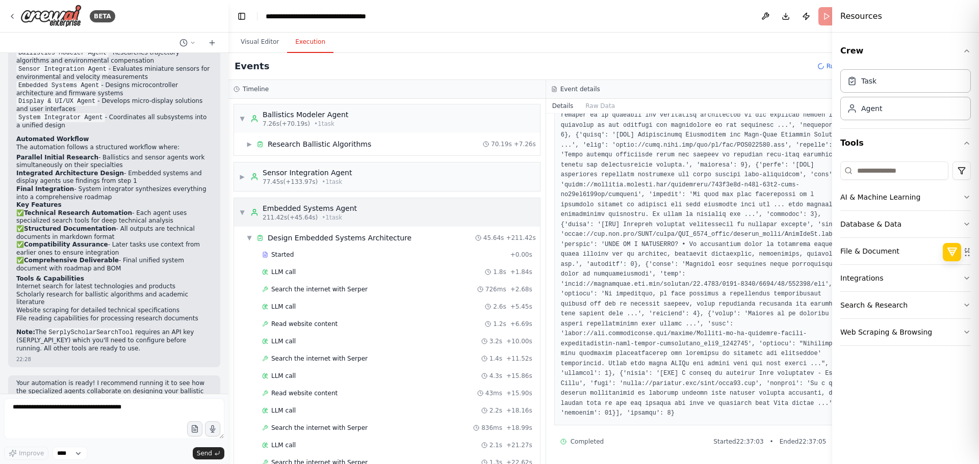
click at [344, 219] on div "211.42s (+45.64s) • 1 task" at bounding box center [309, 218] width 94 height 8
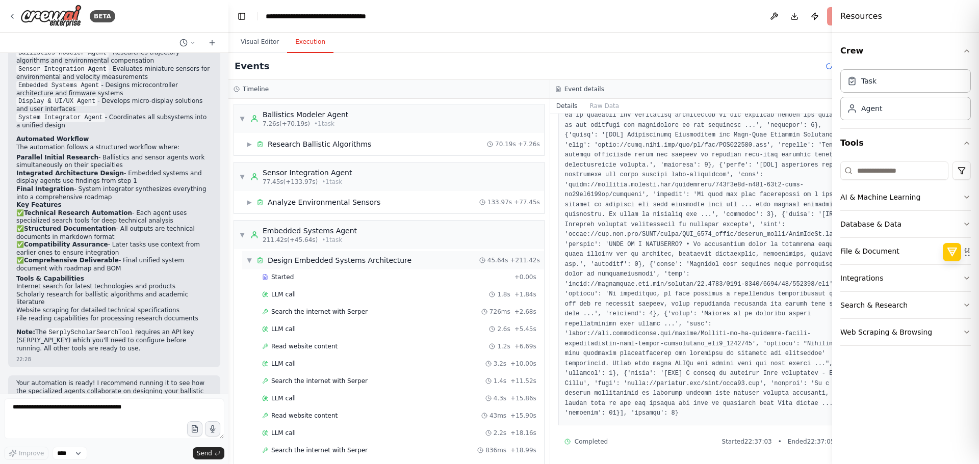
click at [349, 252] on div "▼ Design Embedded Systems Architecture 45.64s + 211.42s" at bounding box center [393, 260] width 302 height 18
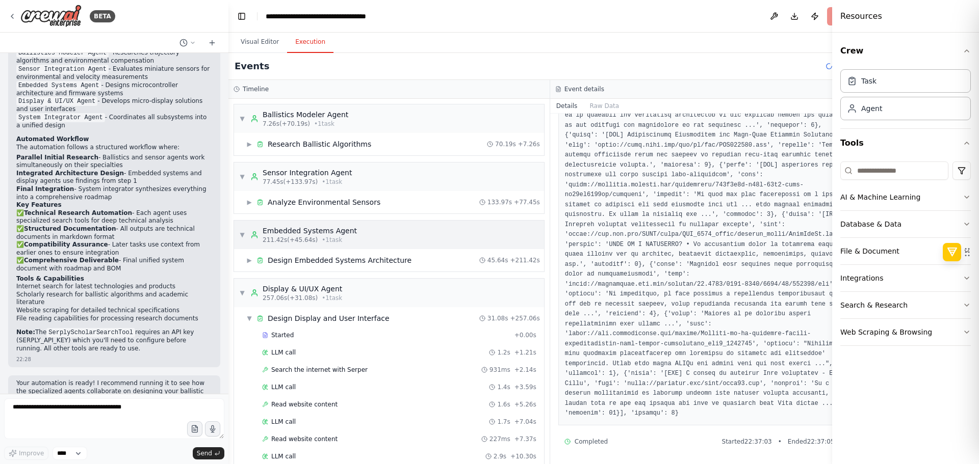
click at [358, 237] on div "▼ Embedded Systems Agent 211.42s (+45.64s) • 1 task" at bounding box center [389, 235] width 310 height 29
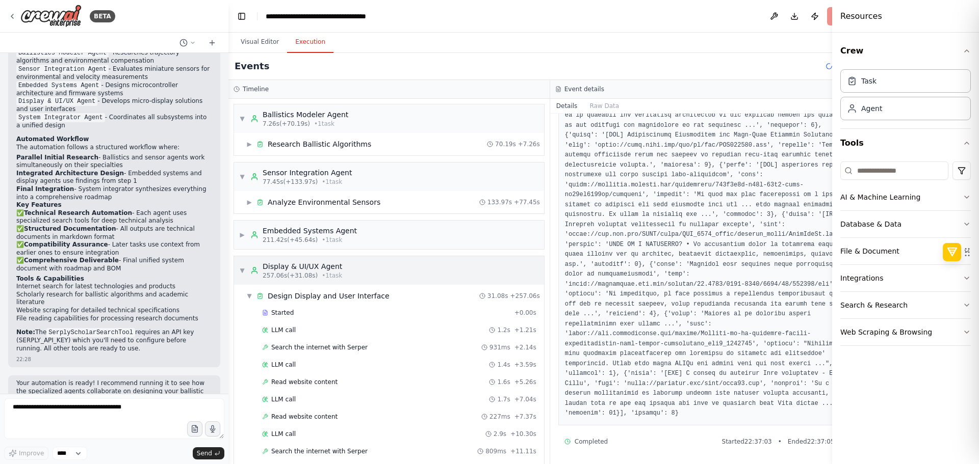
click at [353, 264] on div "▼ Display & UI/UX Agent 257.06s (+31.08s) • 1 task" at bounding box center [389, 270] width 310 height 29
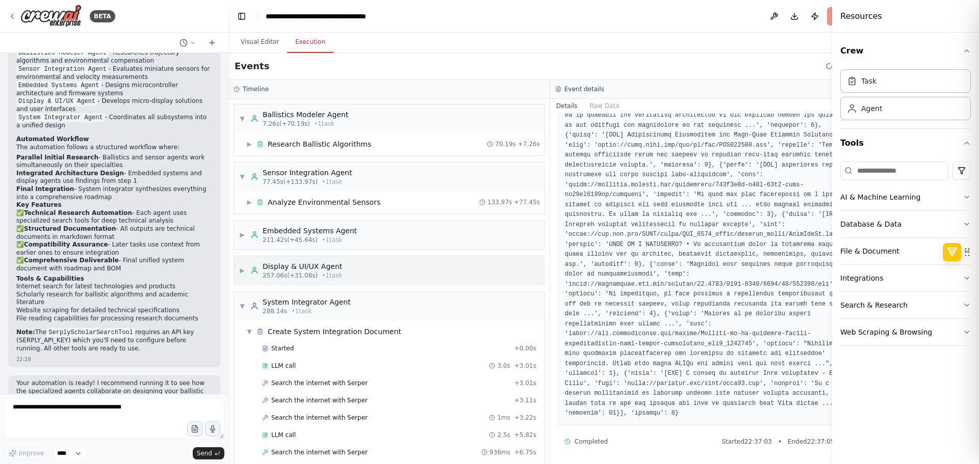
drag, startPoint x: 344, startPoint y: 298, endPoint x: 344, endPoint y: 307, distance: 9.2
click at [344, 299] on div "▼ System Integrator Agent 288.14s • 1 task" at bounding box center [389, 306] width 310 height 29
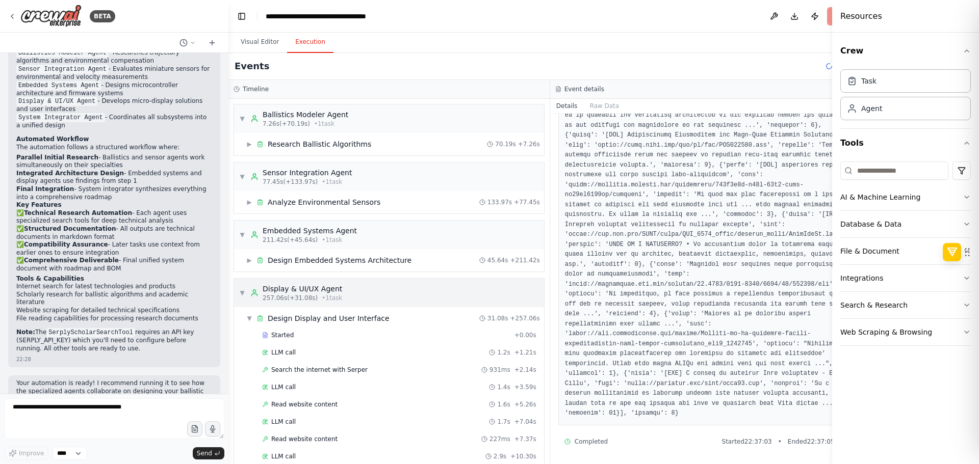
click at [354, 294] on div "▼ Display & UI/UX Agent 257.06s (+31.08s) • 1 task" at bounding box center [389, 293] width 310 height 29
click at [361, 280] on div "▼ Display & UI/UX Agent 257.06s (+31.08s) • 1 task" at bounding box center [389, 293] width 310 height 29
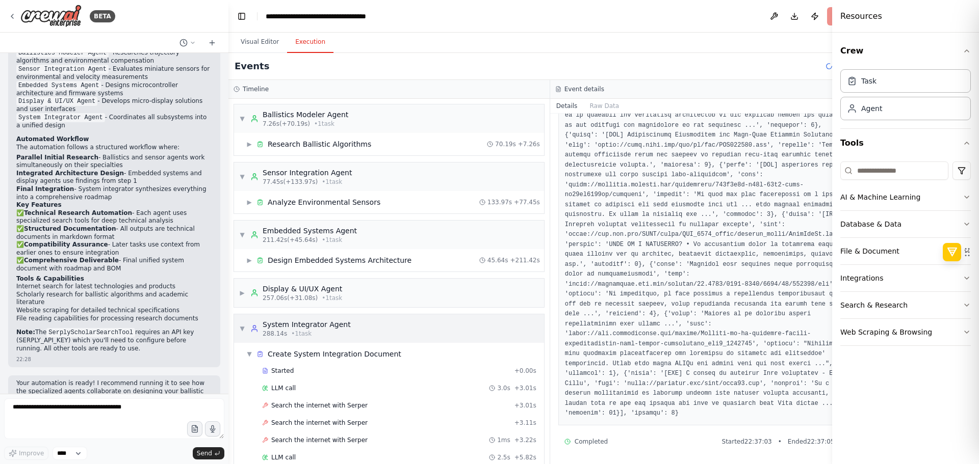
click at [351, 332] on div "▼ System Integrator Agent 288.14s • 1 task" at bounding box center [389, 328] width 310 height 29
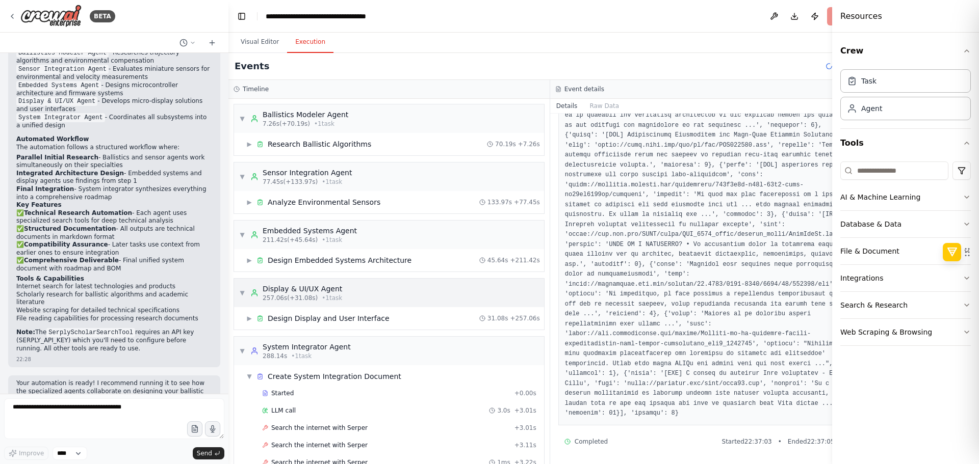
click at [369, 293] on div "▼ Display & UI/UX Agent 257.06s (+31.08s) • 1 task" at bounding box center [389, 293] width 310 height 29
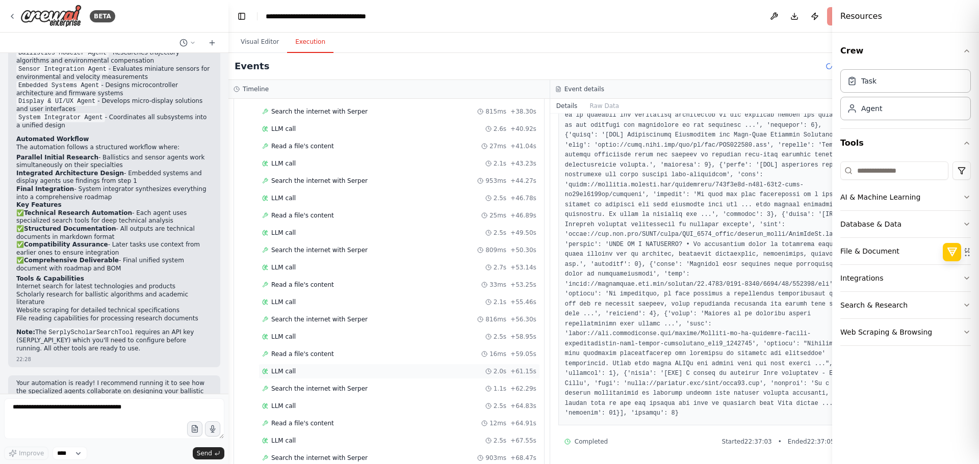
scroll to position [854, 0]
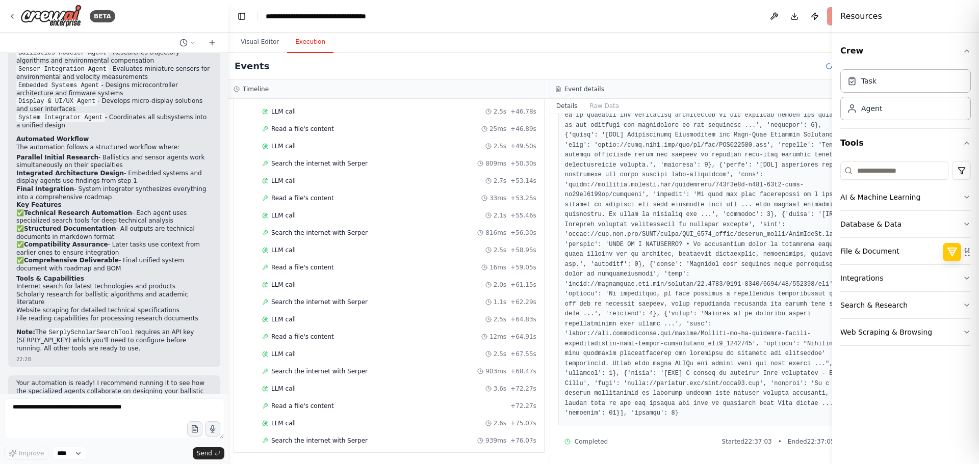
click at [247, 26] on header "**********" at bounding box center [549, 16] width 643 height 33
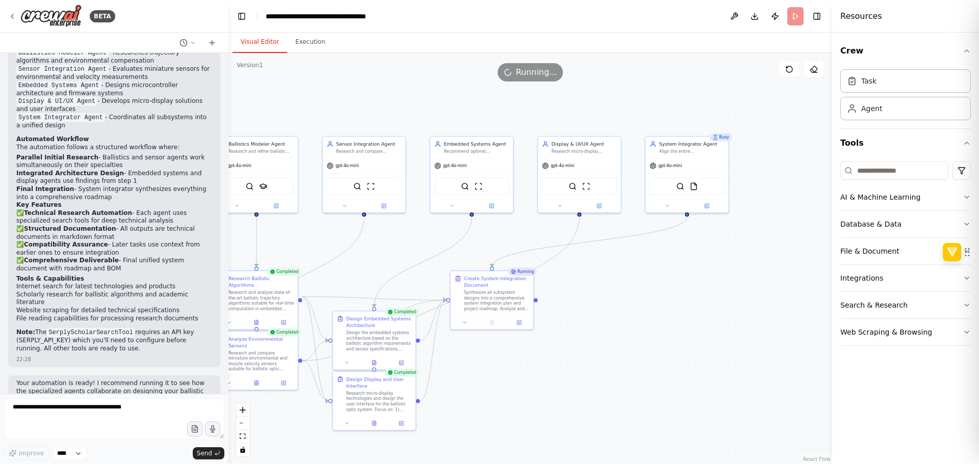
click at [262, 40] on button "Visual Editor" at bounding box center [259, 42] width 55 height 21
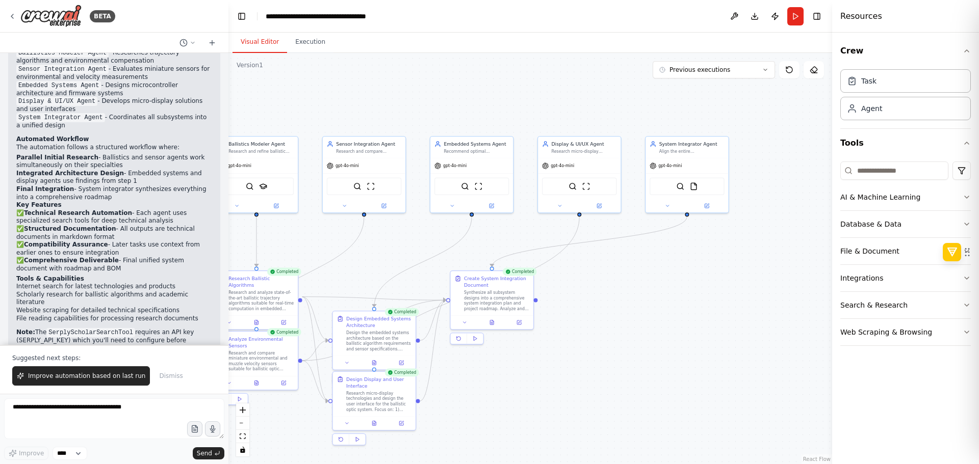
scroll to position [1285, 0]
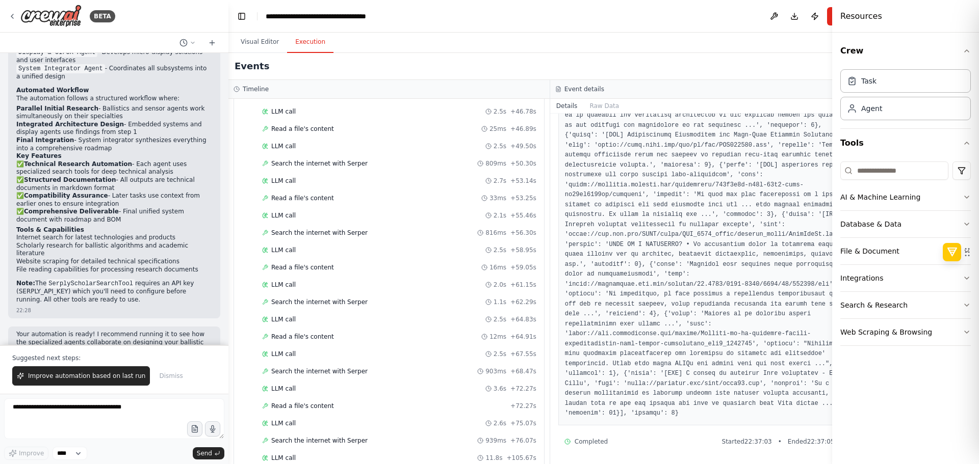
click at [303, 52] on button "Execution" at bounding box center [310, 42] width 46 height 21
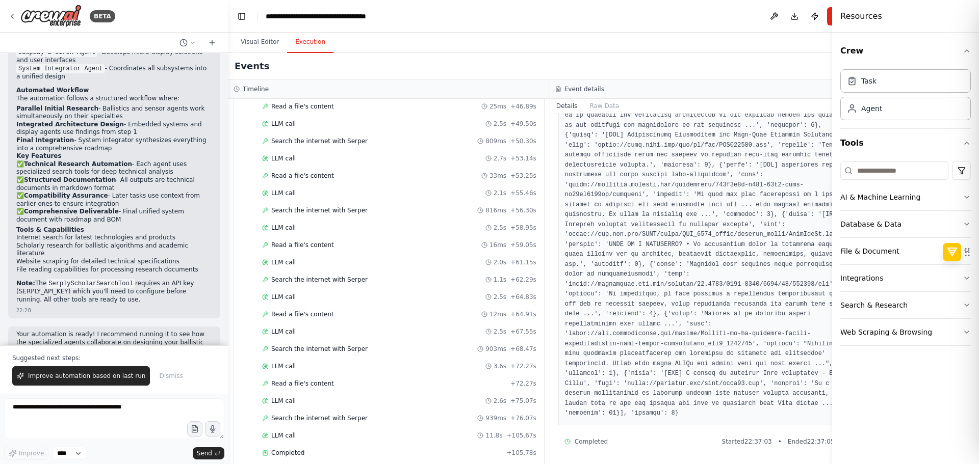
scroll to position [888, 0]
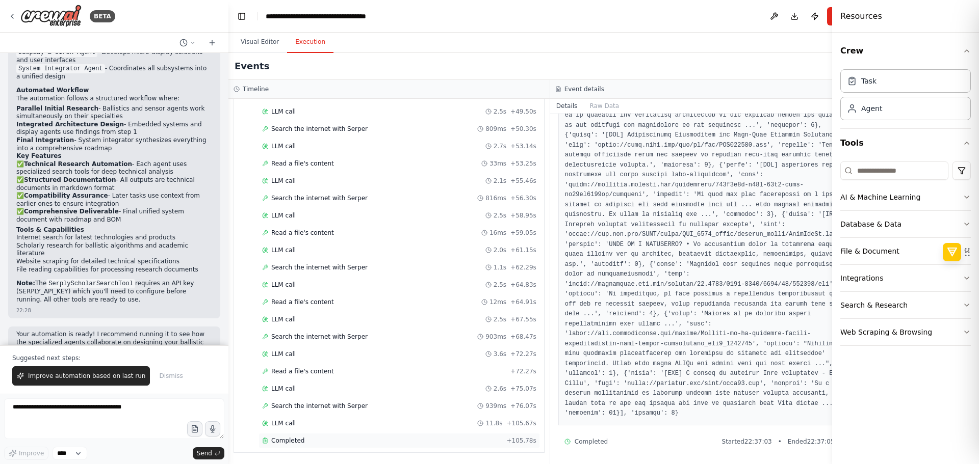
click at [333, 441] on div "Completed" at bounding box center [382, 441] width 240 height 8
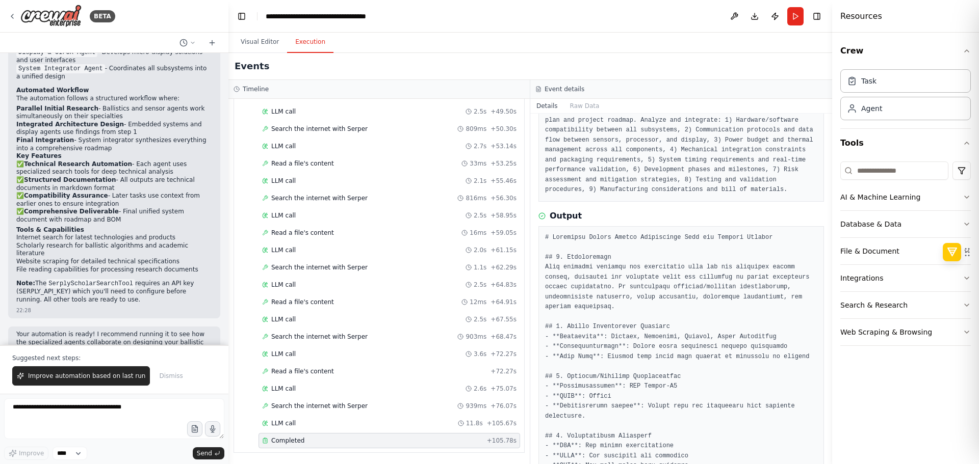
drag, startPoint x: 688, startPoint y: 124, endPoint x: 657, endPoint y: 153, distance: 42.2
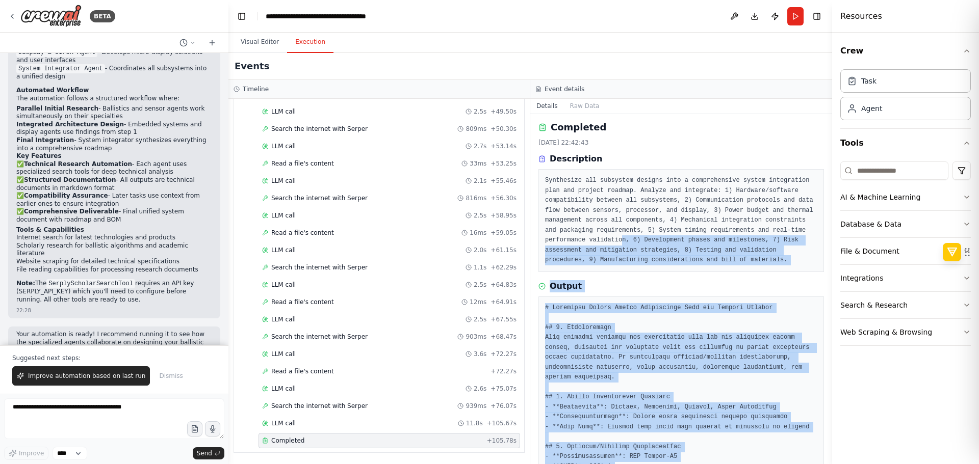
scroll to position [0, 0]
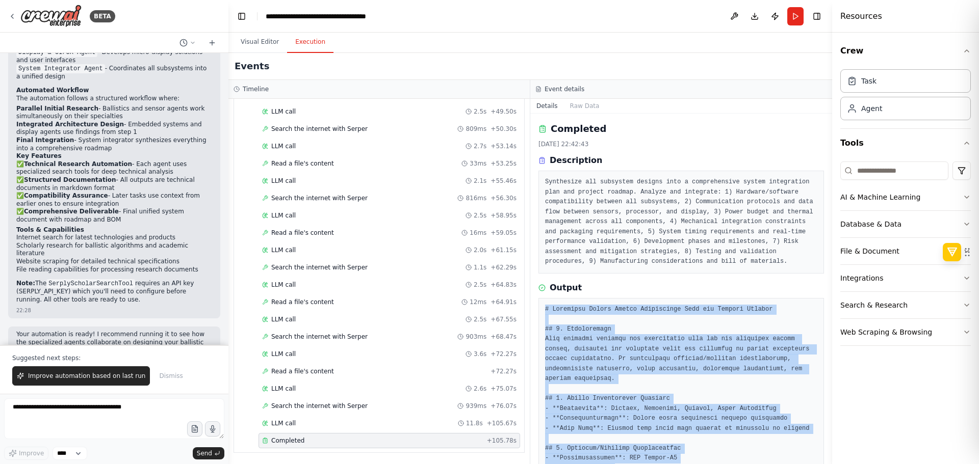
drag, startPoint x: 641, startPoint y: 437, endPoint x: 539, endPoint y: 308, distance: 165.1
copy pre "# Ballistic Optics System Integration Plan and Project Roadmap ## 1. Introducti…"
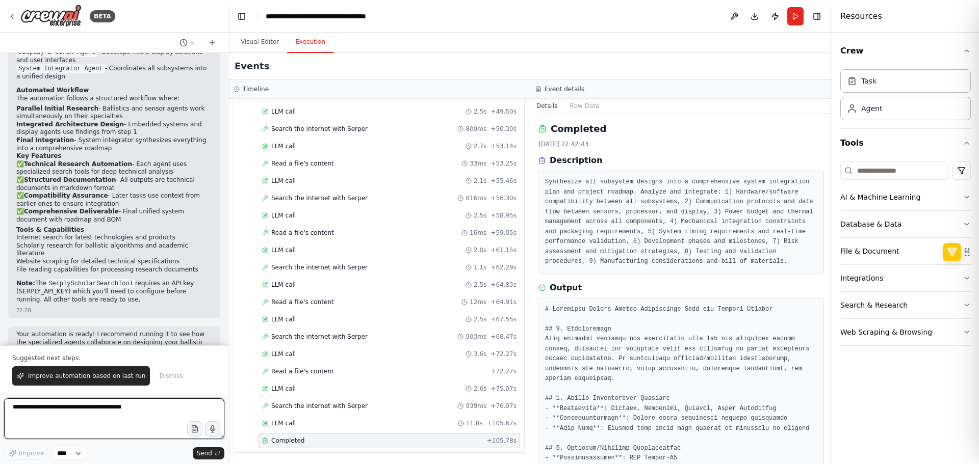
click at [125, 410] on textarea at bounding box center [114, 419] width 220 height 41
type textarea "******"
type textarea "**********"
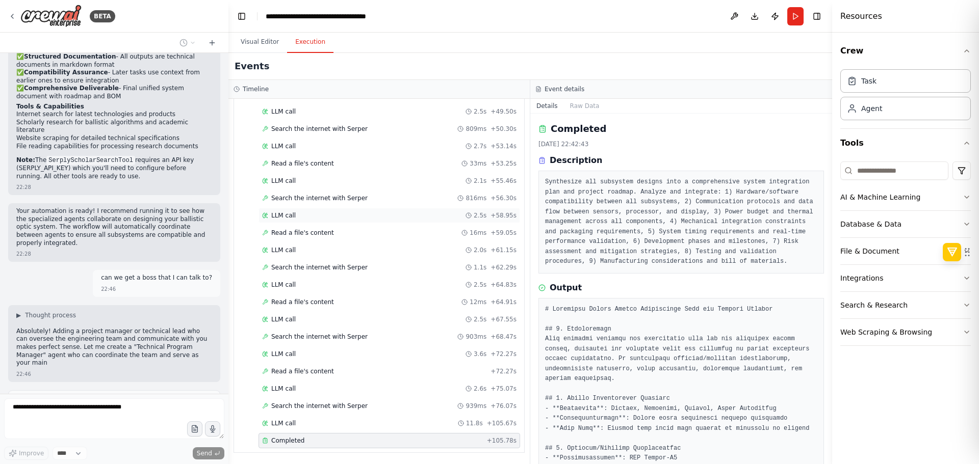
scroll to position [1417, 0]
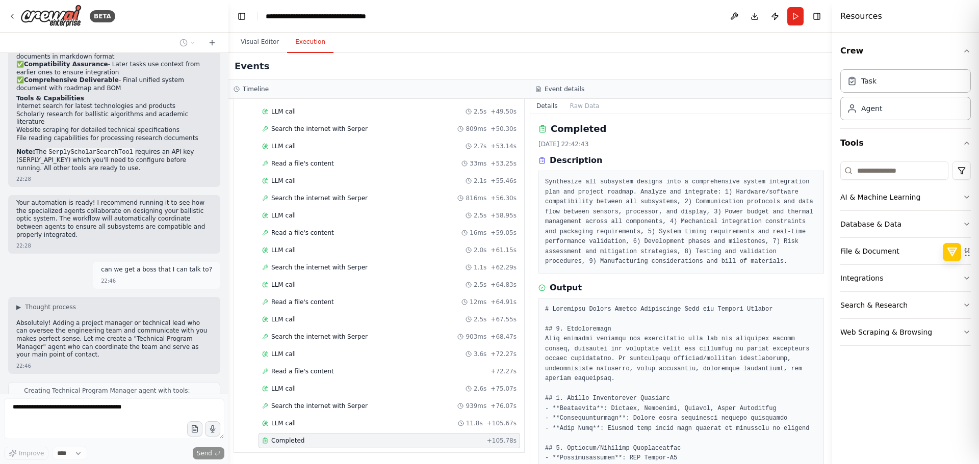
drag, startPoint x: 149, startPoint y: 269, endPoint x: 146, endPoint y: 302, distance: 33.8
click at [261, 48] on button "Visual Editor" at bounding box center [259, 42] width 55 height 21
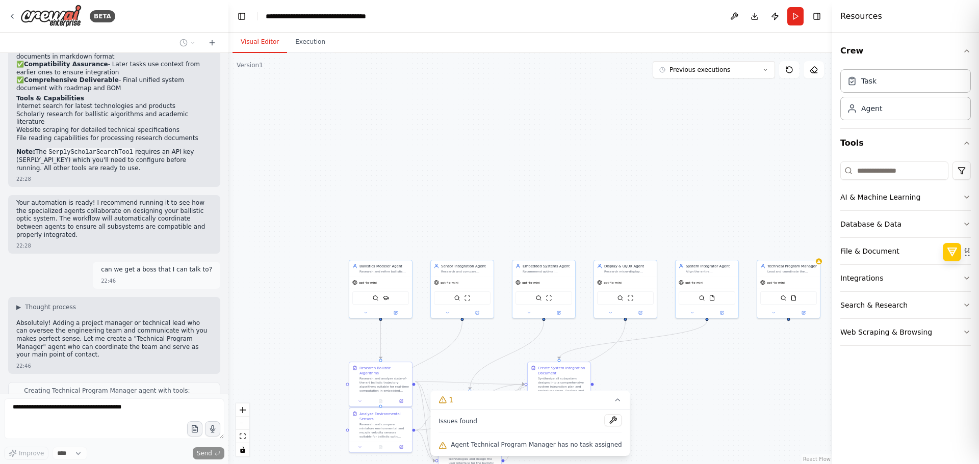
drag, startPoint x: 426, startPoint y: 92, endPoint x: 574, endPoint y: 187, distance: 175.6
click at [574, 187] on div ".deletable-edge-delete-btn { width: 20px; height: 20px; border: 0px solid #ffff…" at bounding box center [529, 258] width 603 height 411
click at [533, 454] on div "Issues found Agent Technical Program Manager has no task assigned" at bounding box center [529, 433] width 199 height 46
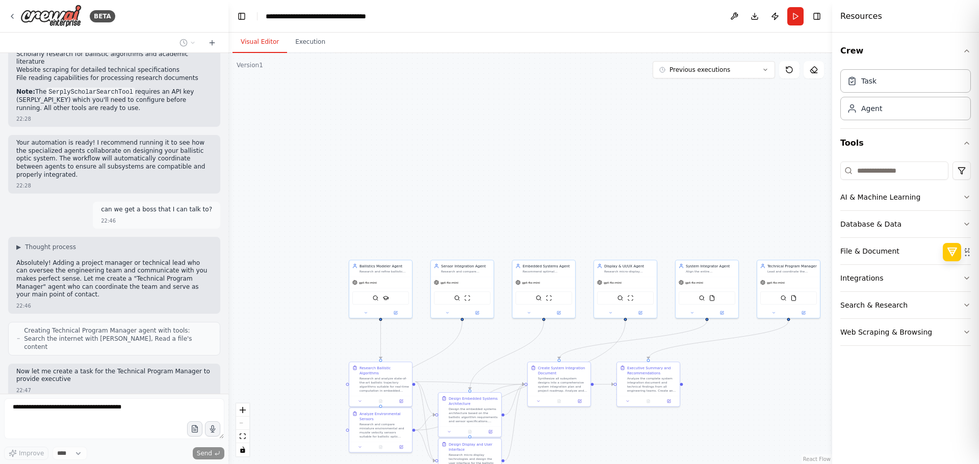
scroll to position [1485, 0]
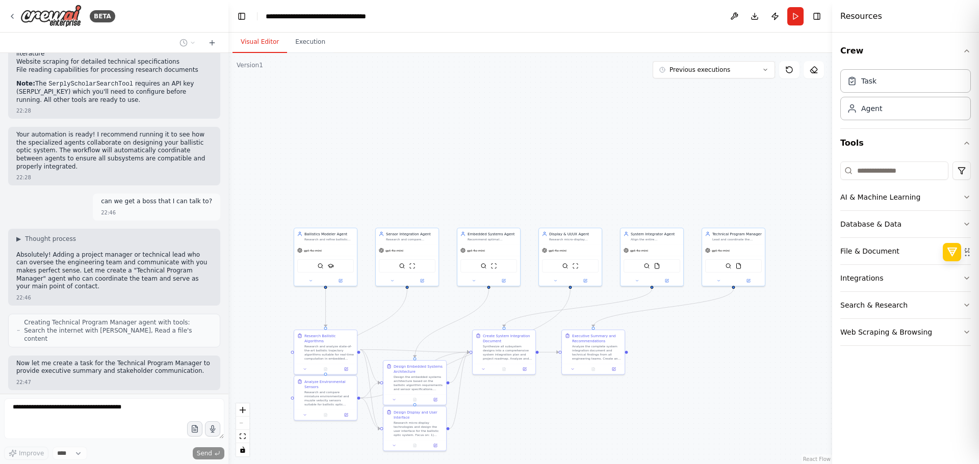
drag, startPoint x: 655, startPoint y: 453, endPoint x: 599, endPoint y: 419, distance: 65.4
click at [599, 419] on div ".deletable-edge-delete-btn { width: 20px; height: 20px; border: 0px solid #ffff…" at bounding box center [529, 258] width 603 height 411
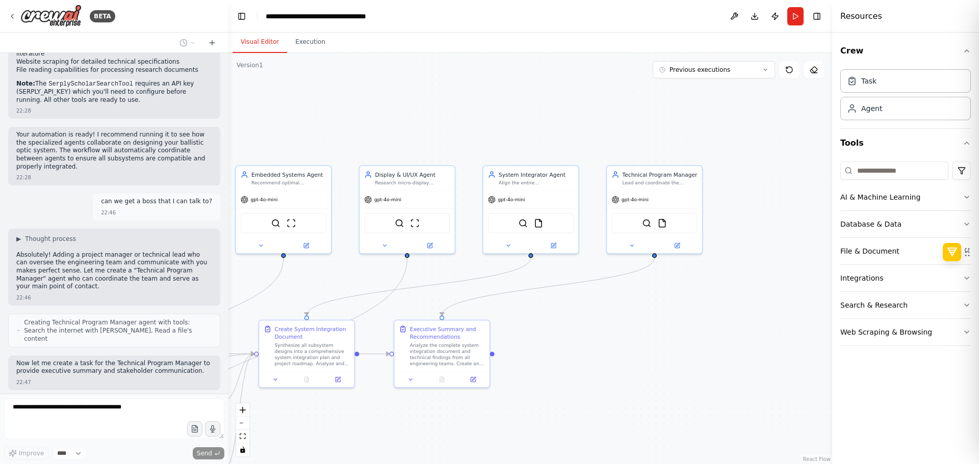
drag, startPoint x: 722, startPoint y: 357, endPoint x: 589, endPoint y: 365, distance: 133.3
click at [589, 365] on div ".deletable-edge-delete-btn { width: 20px; height: 20px; border: 0px solid #ffff…" at bounding box center [529, 258] width 603 height 411
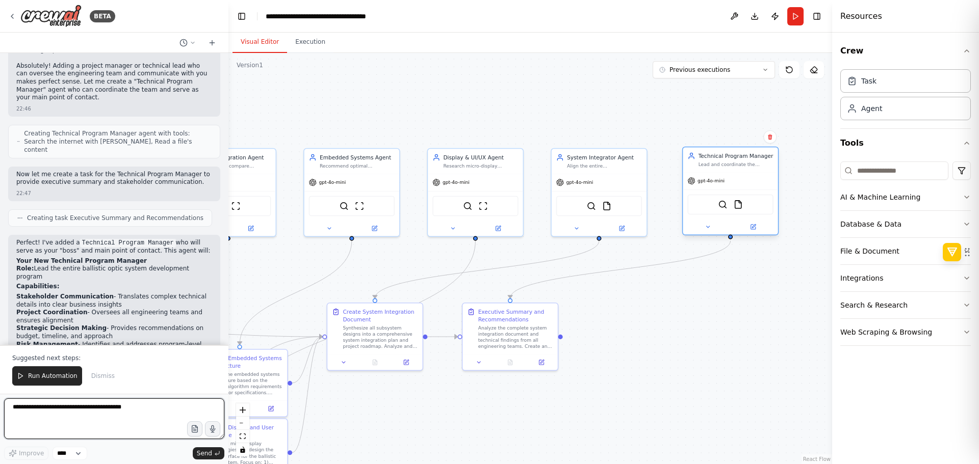
drag, startPoint x: 664, startPoint y: 212, endPoint x: 737, endPoint y: 192, distance: 75.4
click at [737, 192] on div "SerperDevTool FileReadTool" at bounding box center [729, 205] width 95 height 30
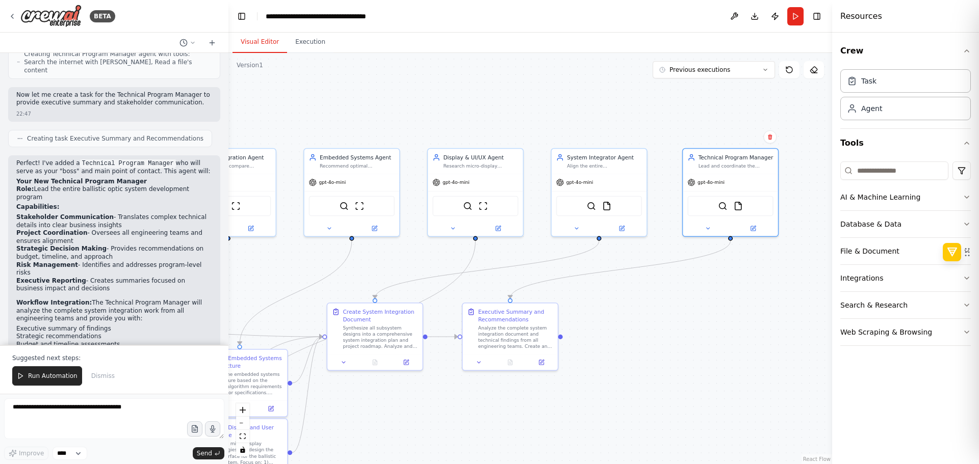
scroll to position [1762, 0]
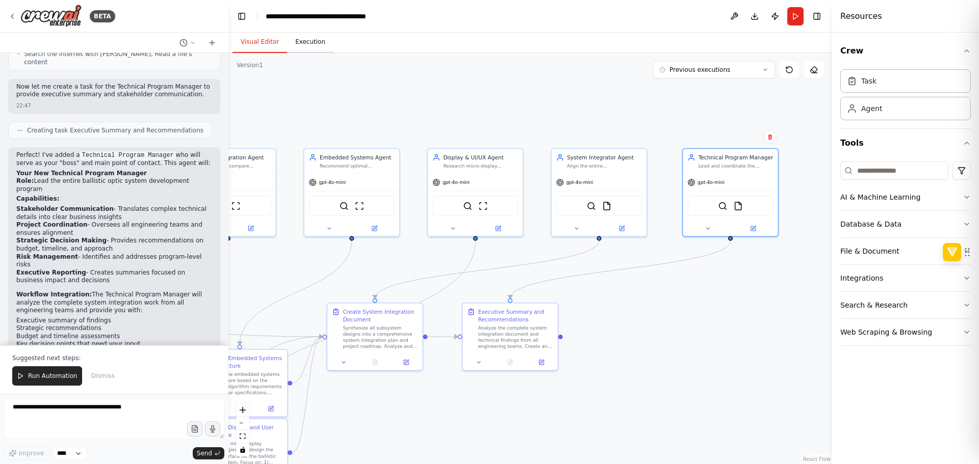
click at [295, 49] on button "Execution" at bounding box center [310, 42] width 46 height 21
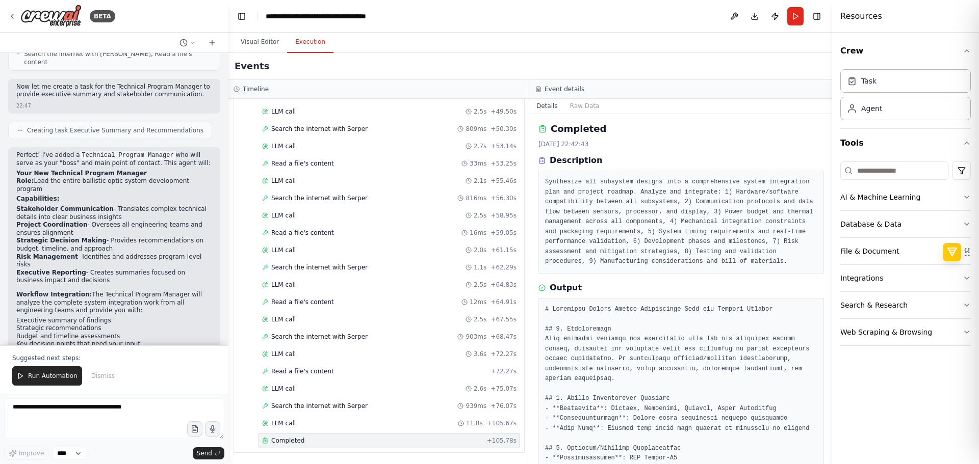
drag, startPoint x: 361, startPoint y: 267, endPoint x: 371, endPoint y: 464, distance: 197.0
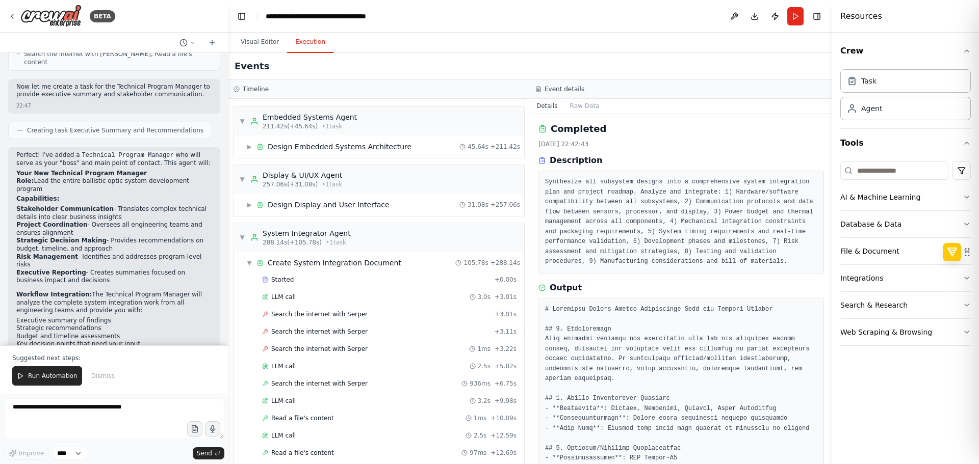
scroll to position [0, 0]
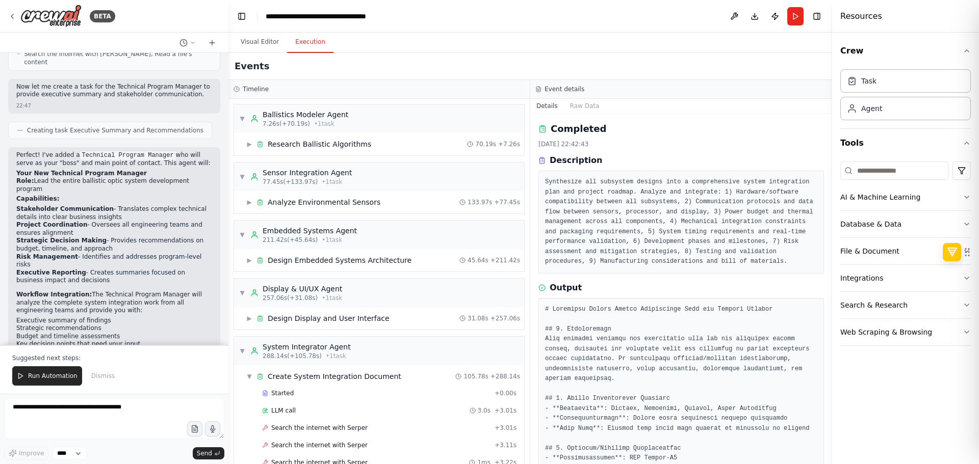
drag, startPoint x: 408, startPoint y: 349, endPoint x: 484, endPoint y: 91, distance: 268.2
click at [243, 299] on div "▼ Display & UI/UX Agent 257.06s (+31.08s) • 1 task" at bounding box center [290, 293] width 103 height 18
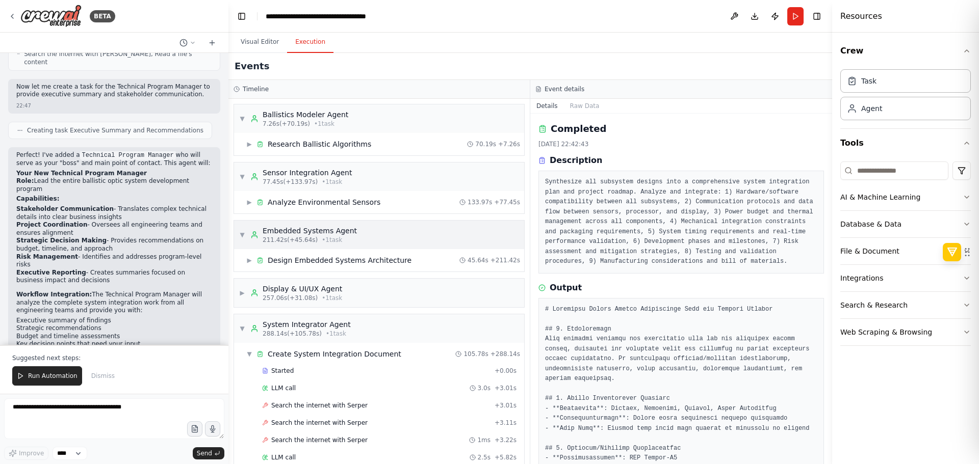
drag, startPoint x: 243, startPoint y: 243, endPoint x: 243, endPoint y: 223, distance: 20.4
click at [243, 243] on div "▼ Embedded Systems Agent 211.42s (+45.64s) • 1 task" at bounding box center [298, 235] width 118 height 18
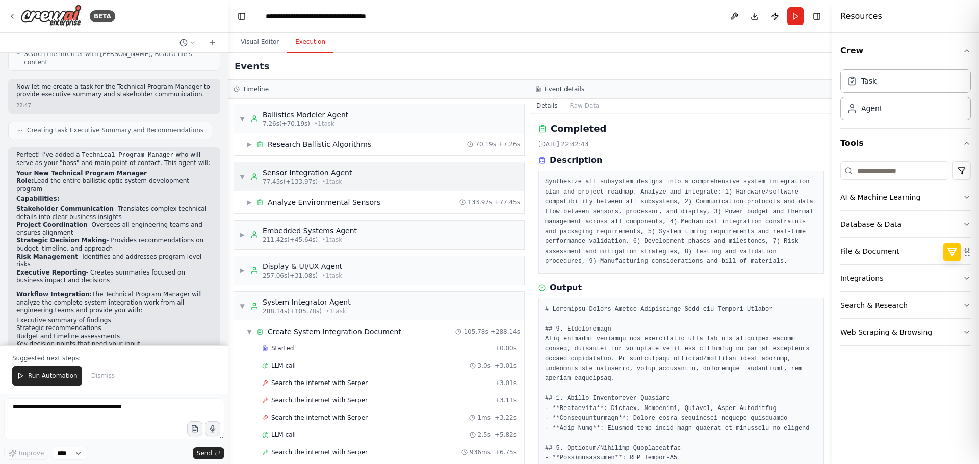
click at [243, 185] on div "▼ Sensor Integration Agent 77.45s (+133.97s) • 1 task" at bounding box center [295, 177] width 113 height 18
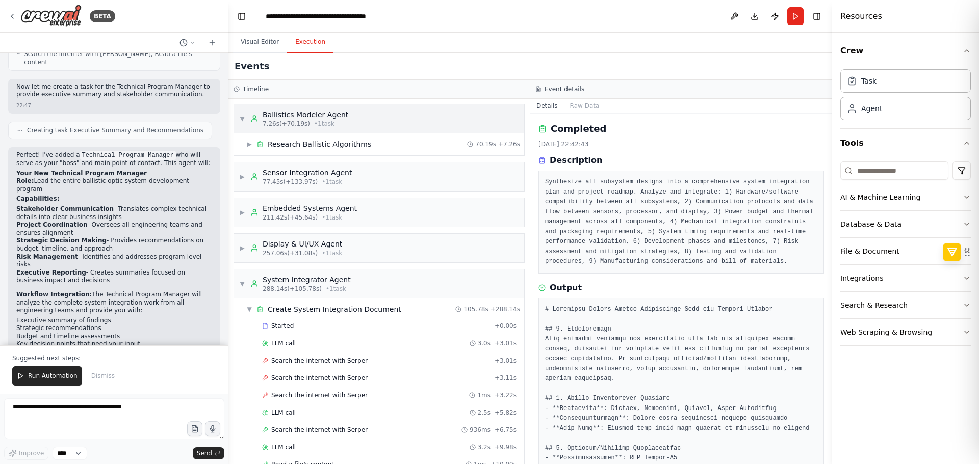
click at [243, 131] on div "▼ Ballistics Modeler Agent 7.26s (+70.19s) • 1 task" at bounding box center [379, 118] width 290 height 29
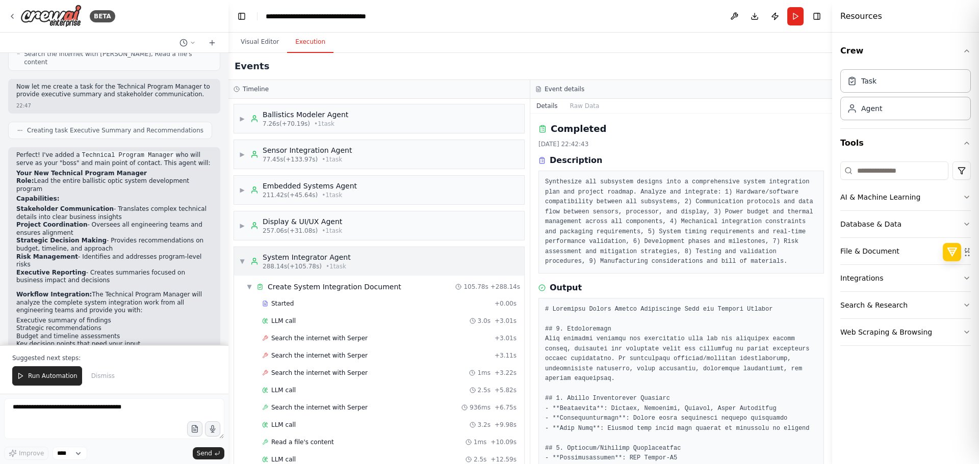
click at [247, 265] on div "▼ System Integrator Agent 288.14s (+105.78s) • 1 task" at bounding box center [295, 261] width 112 height 18
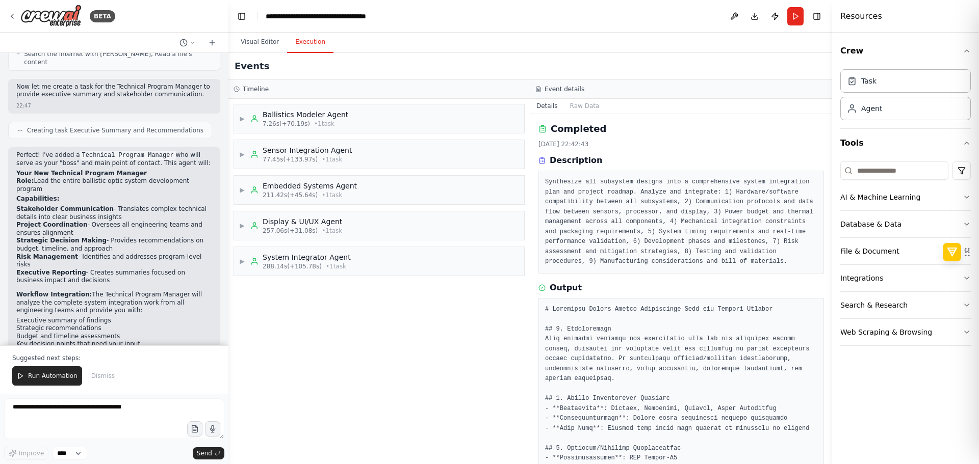
click at [307, 348] on div "▶ Ballistics Modeler Agent 7.26s (+70.19s) • 1 task ▶ Sensor Integration Agent …" at bounding box center [378, 281] width 301 height 365
click at [94, 363] on p "Now when you run the automation, you'll get both the detailed technical integra…" at bounding box center [114, 379] width 196 height 32
click at [97, 363] on p "Now when you run the automation, you'll get both the detailed technical integra…" at bounding box center [114, 379] width 196 height 32
click at [108, 422] on textarea at bounding box center [114, 419] width 220 height 41
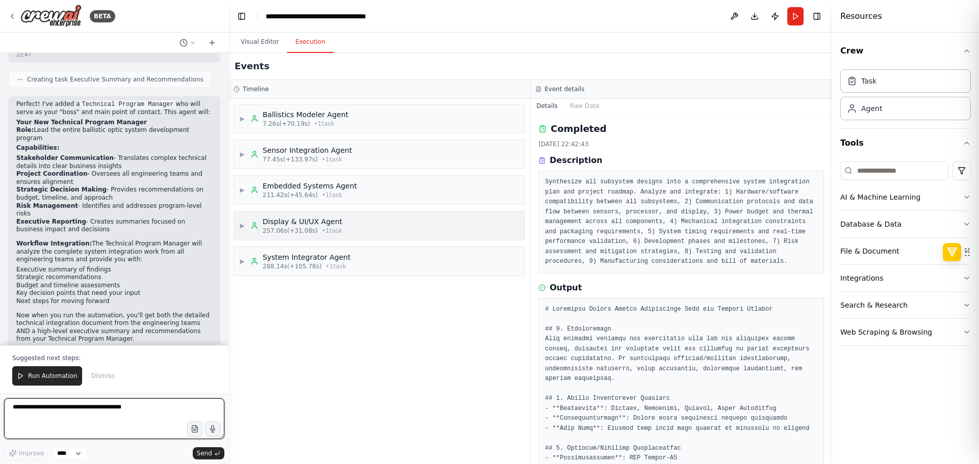
scroll to position [1821, 0]
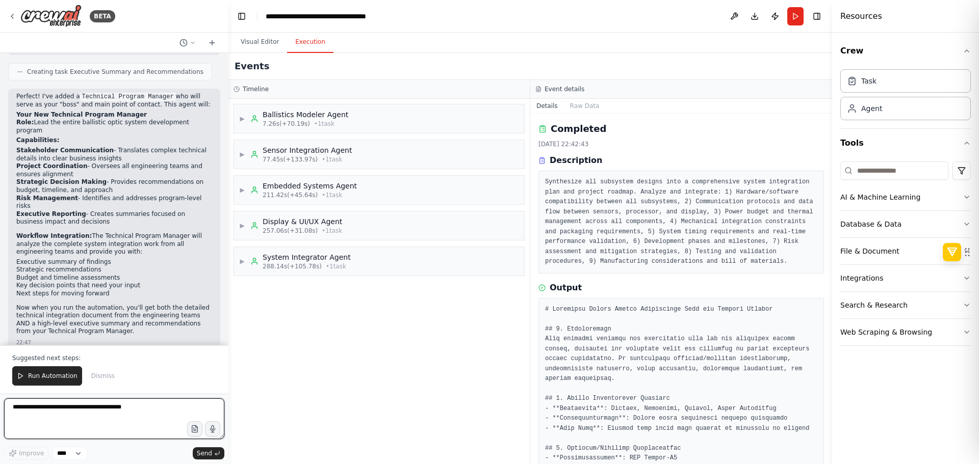
click at [164, 412] on textarea at bounding box center [114, 419] width 220 height 41
click at [167, 415] on textarea "**********" at bounding box center [114, 419] width 220 height 41
type textarea "**********"
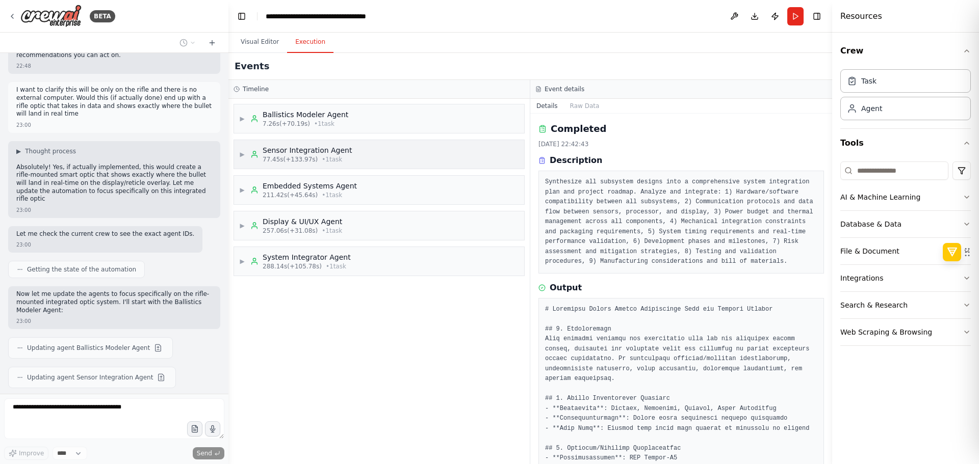
scroll to position [2181, 0]
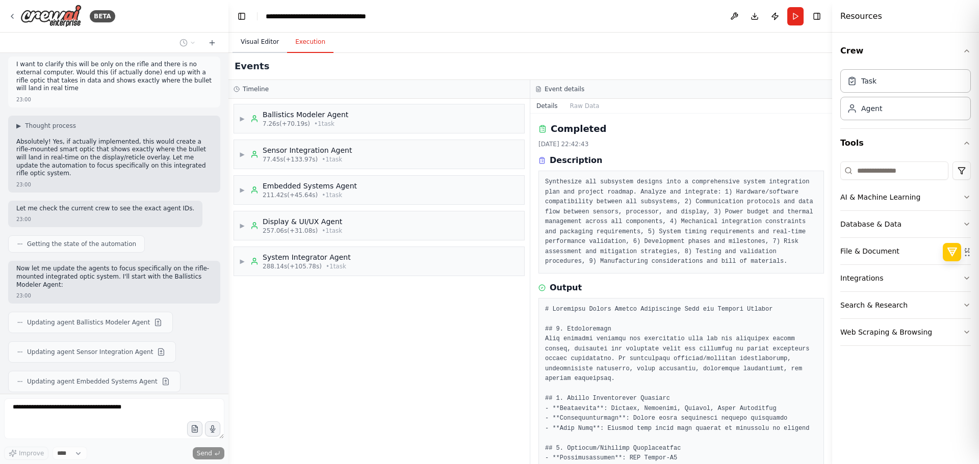
click at [265, 38] on button "Visual Editor" at bounding box center [259, 42] width 55 height 21
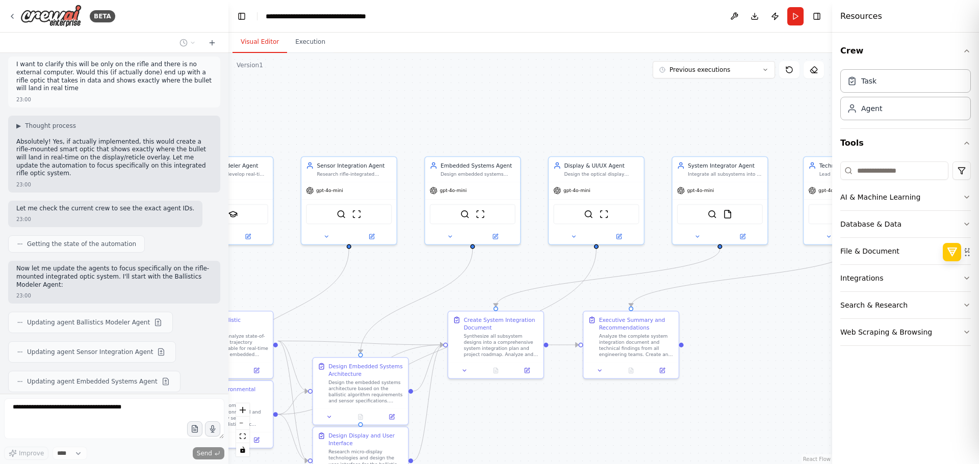
drag, startPoint x: 513, startPoint y: 120, endPoint x: 629, endPoint y: 121, distance: 115.7
click at [629, 121] on div ".deletable-edge-delete-btn { width: 20px; height: 20px; border: 0px solid #ffff…" at bounding box center [529, 258] width 603 height 411
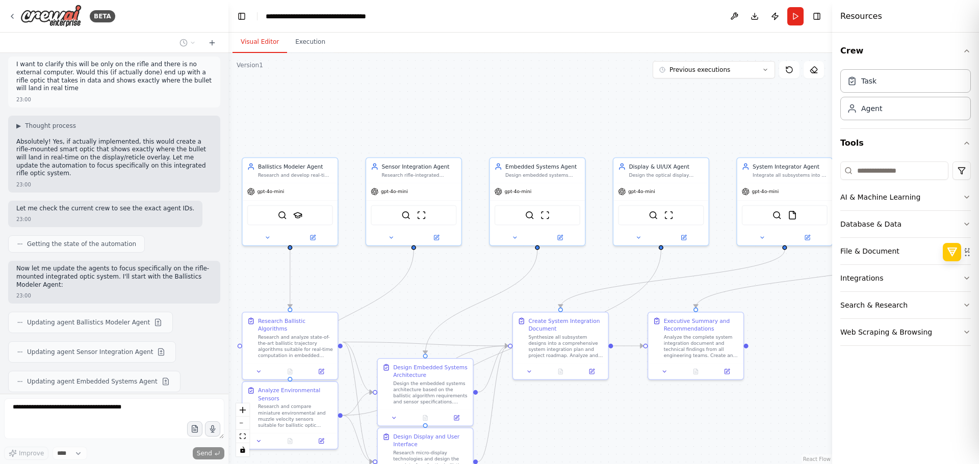
click at [117, 265] on p "Now let me update the agents to focus specifically on the rifle-mounted integra…" at bounding box center [114, 277] width 196 height 24
click at [148, 292] on div "23:00" at bounding box center [114, 296] width 196 height 8
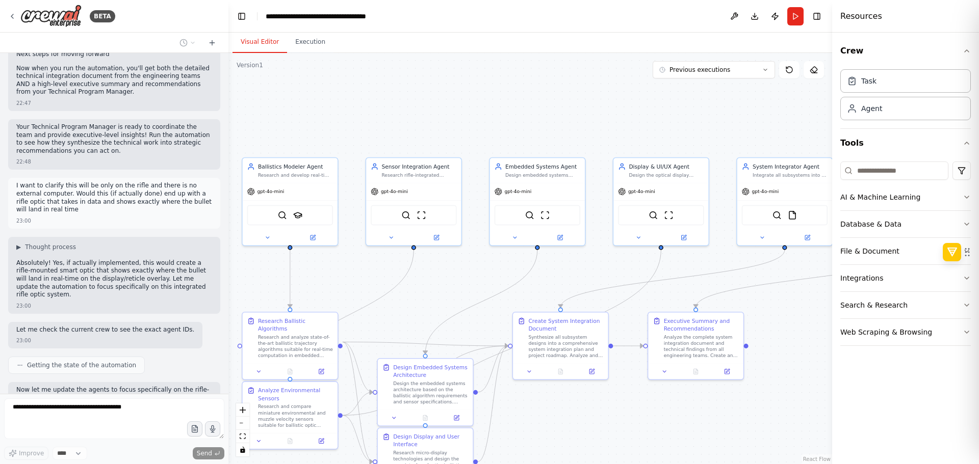
scroll to position [2062, 0]
drag, startPoint x: 144, startPoint y: 199, endPoint x: 91, endPoint y: 221, distance: 57.8
click at [91, 235] on div "▶ Thought process Absolutely! Yes, if actually implemented, this would create a…" at bounding box center [114, 273] width 212 height 77
click at [80, 242] on div "I’d like to build an automation that coordinates a multi-agent AI engineering t…" at bounding box center [114, 223] width 228 height 341
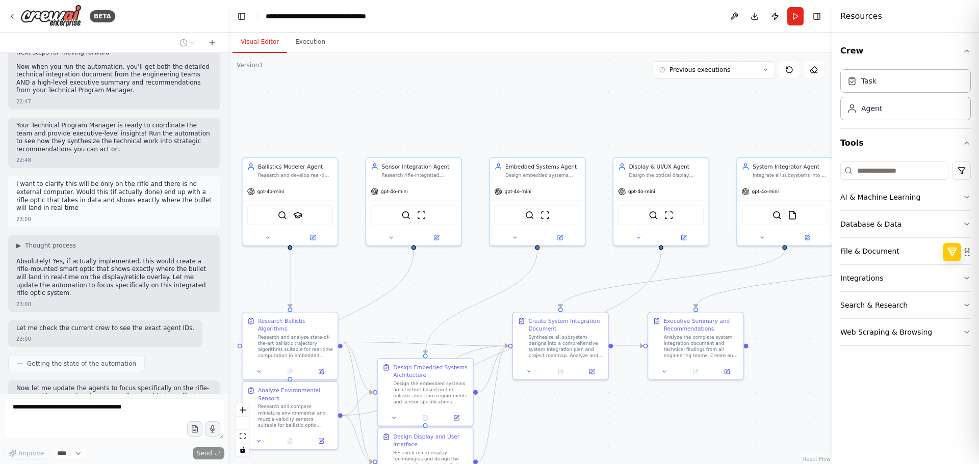
click at [80, 242] on div "I’d like to build an automation that coordinates a multi-agent AI engineering t…" at bounding box center [114, 223] width 228 height 341
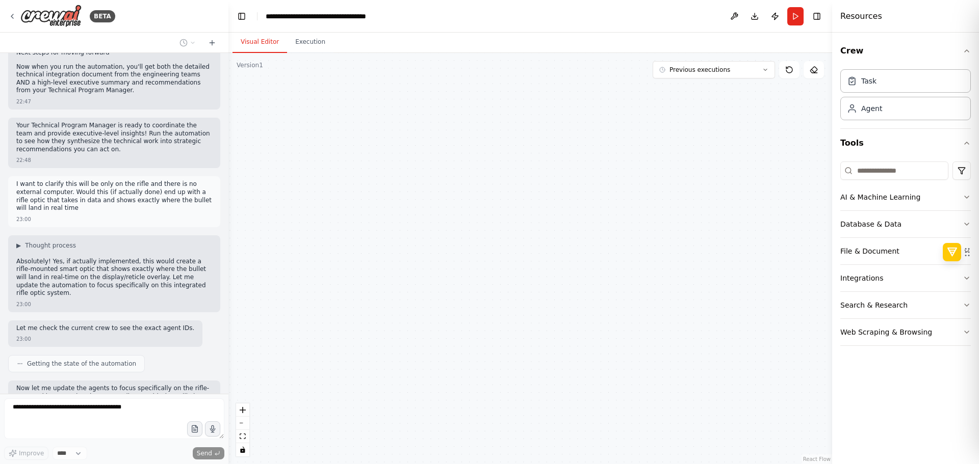
click at [80, 242] on body "BETA I’d like to build an automation that coordinates a multi-agent AI engineer…" at bounding box center [489, 232] width 979 height 464
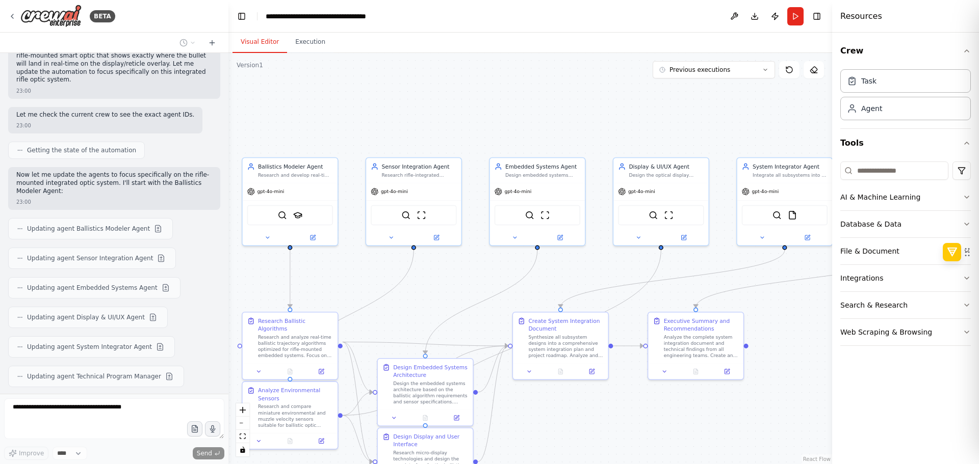
click at [191, 307] on div "Updating agent Display & UI/UX Agent" at bounding box center [114, 317] width 212 height 21
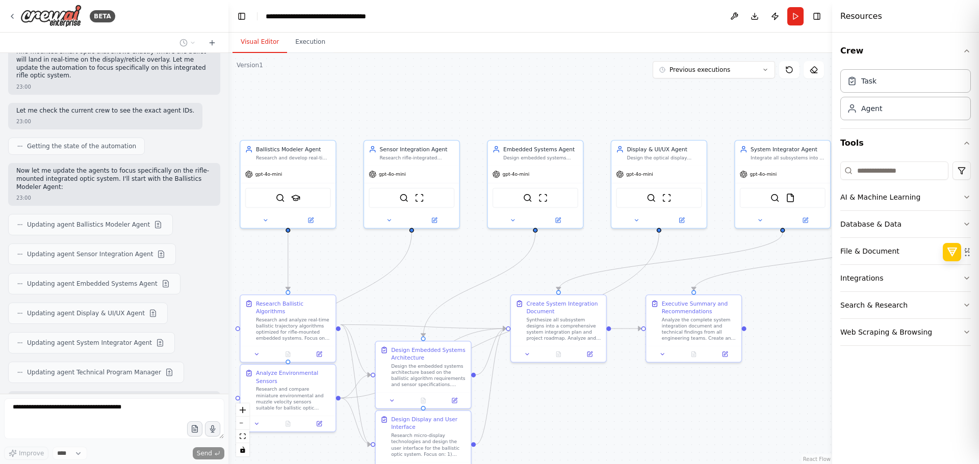
drag, startPoint x: 473, startPoint y: 328, endPoint x: 469, endPoint y: 306, distance: 22.3
click at [469, 306] on div ".deletable-edge-delete-btn { width: 20px; height: 20px; border: 0px solid #ffff…" at bounding box center [529, 258] width 603 height 411
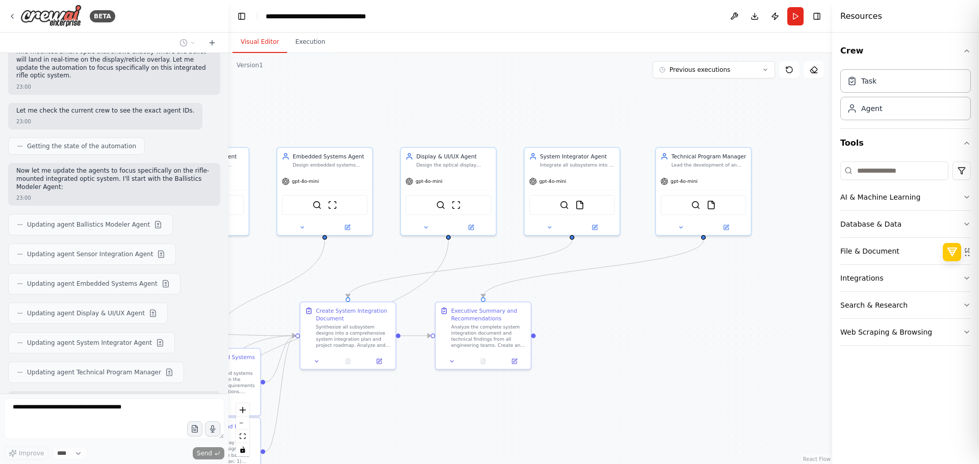
drag, startPoint x: 573, startPoint y: 98, endPoint x: 368, endPoint y: 107, distance: 205.6
click at [368, 107] on div ".deletable-edge-delete-btn { width: 20px; height: 20px; border: 0px solid #ffff…" at bounding box center [529, 258] width 603 height 411
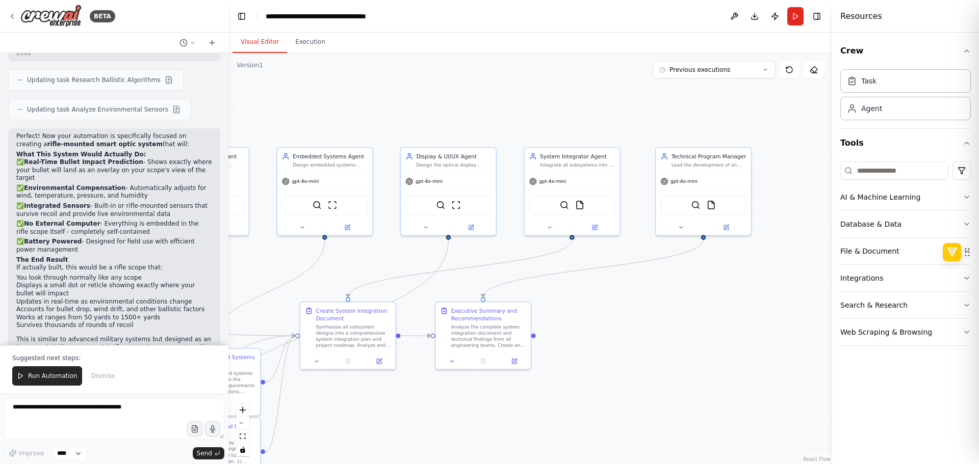
drag, startPoint x: 162, startPoint y: 234, endPoint x: 155, endPoint y: 210, distance: 24.9
drag, startPoint x: 155, startPoint y: 226, endPoint x: 154, endPoint y: 220, distance: 6.2
drag, startPoint x: 110, startPoint y: 225, endPoint x: 90, endPoint y: 291, distance: 68.2
click at [171, 377] on div "Run Automation Dismiss" at bounding box center [114, 375] width 204 height 19
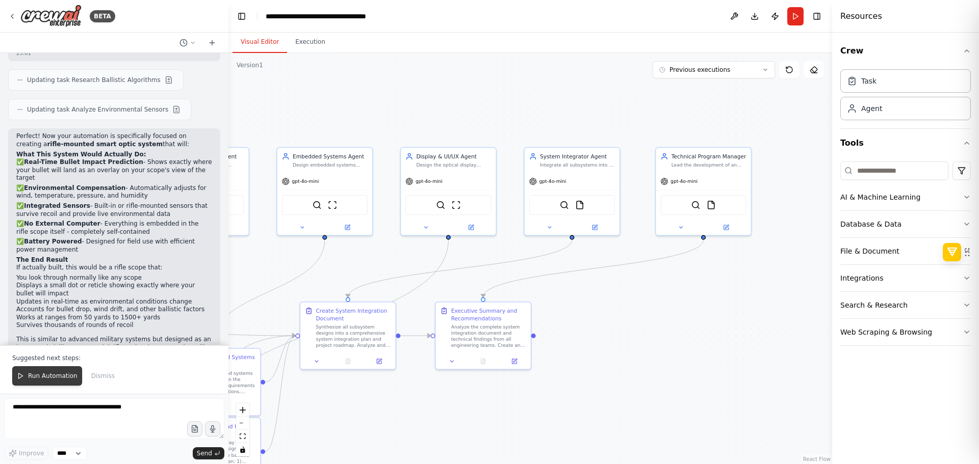
drag, startPoint x: 22, startPoint y: 368, endPoint x: 26, endPoint y: 373, distance: 6.5
click at [22, 368] on button "Run Automation" at bounding box center [47, 375] width 70 height 19
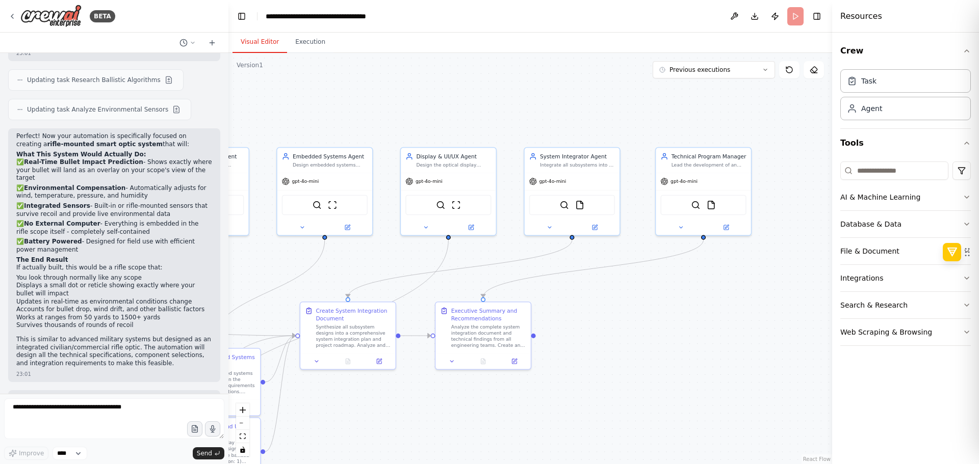
scroll to position [2595, 0]
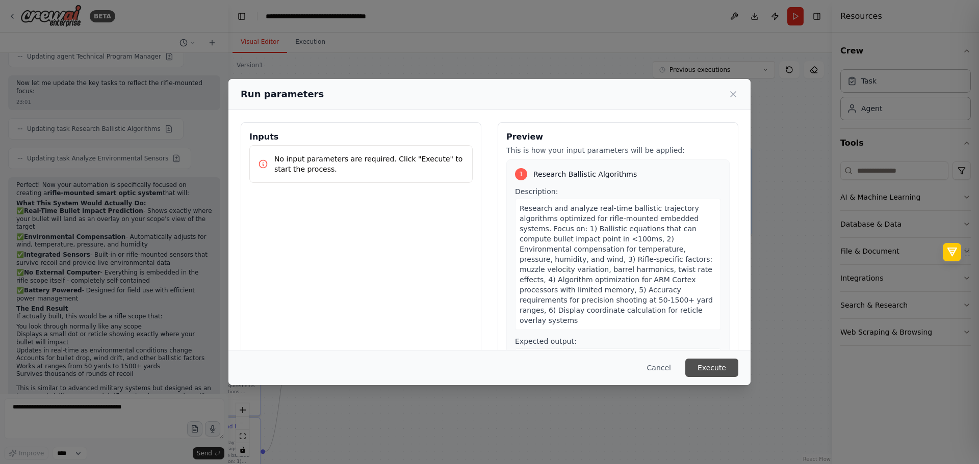
click at [722, 377] on button "Execute" at bounding box center [711, 368] width 53 height 18
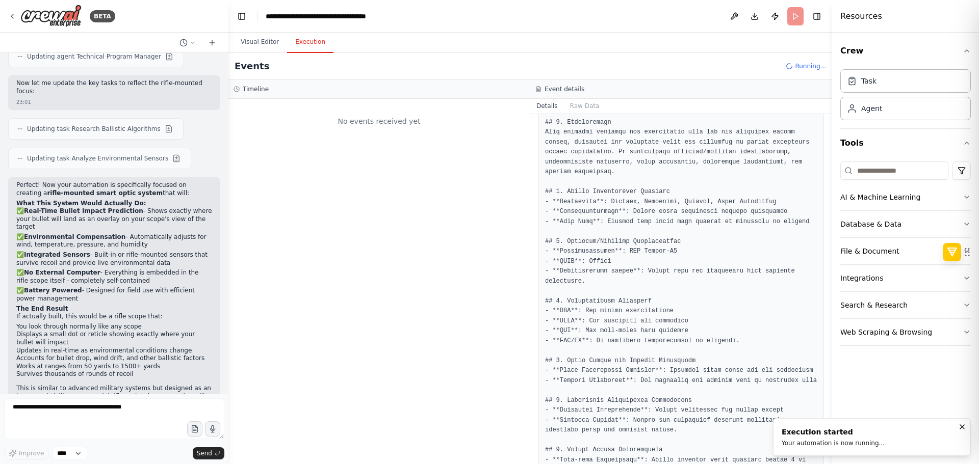
scroll to position [619, 0]
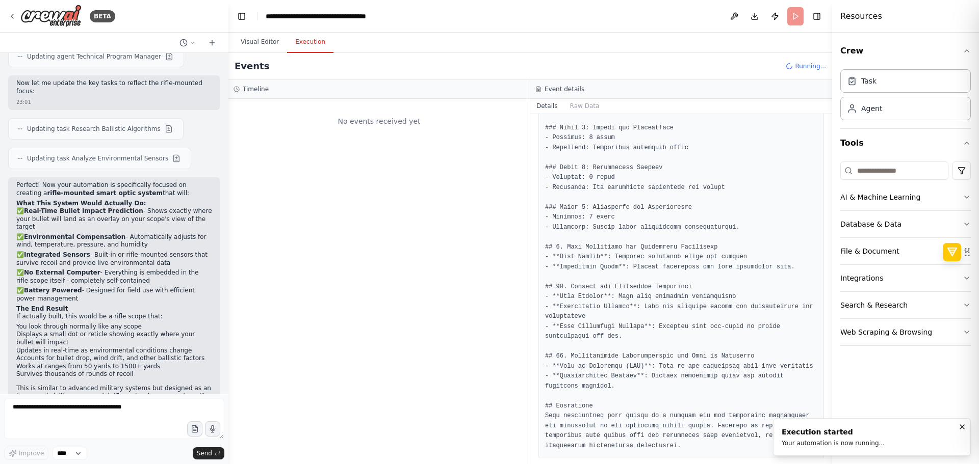
drag, startPoint x: 631, startPoint y: 261, endPoint x: 572, endPoint y: 406, distance: 156.2
